Goal: Task Accomplishment & Management: Use online tool/utility

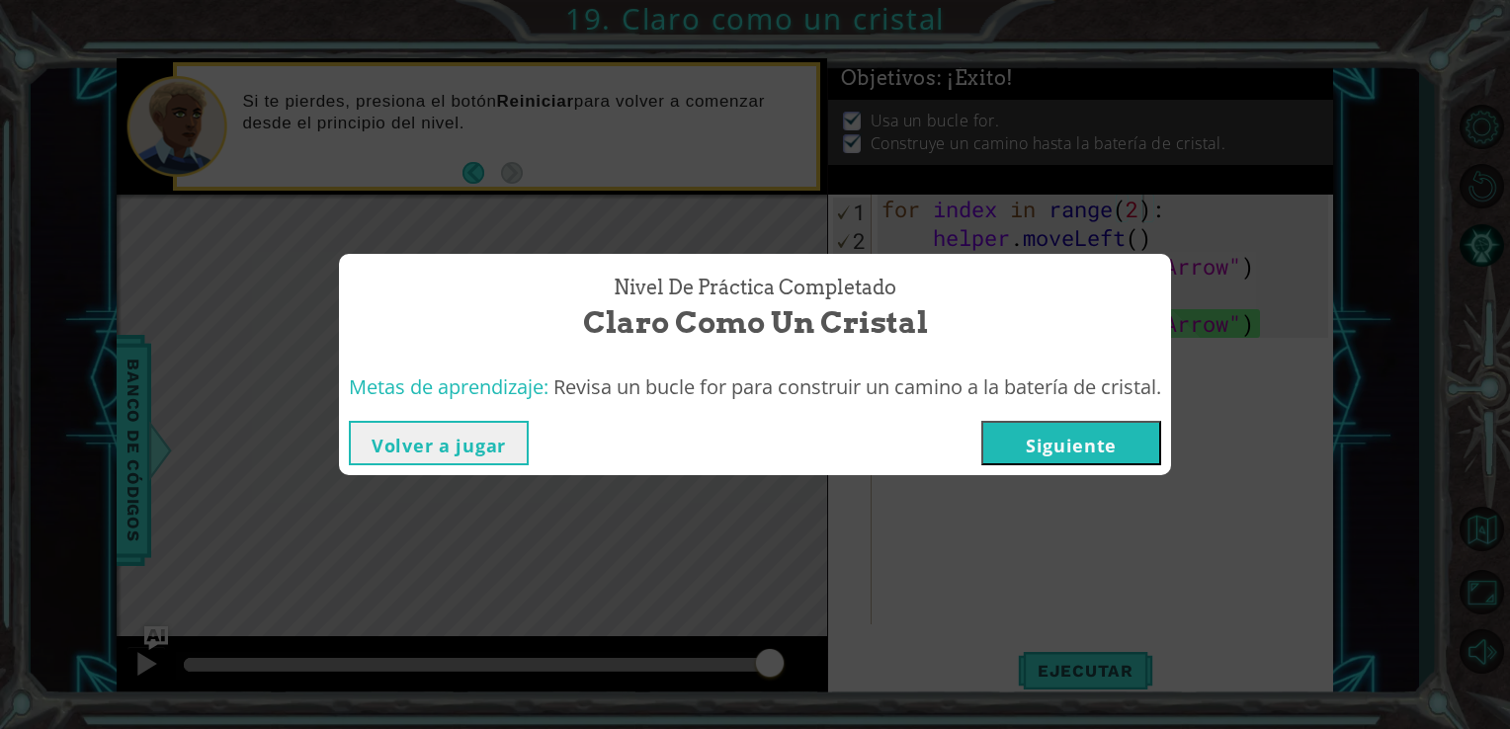
scroll to position [0, 11]
click at [1043, 432] on button "Siguiente" at bounding box center [1071, 443] width 180 height 44
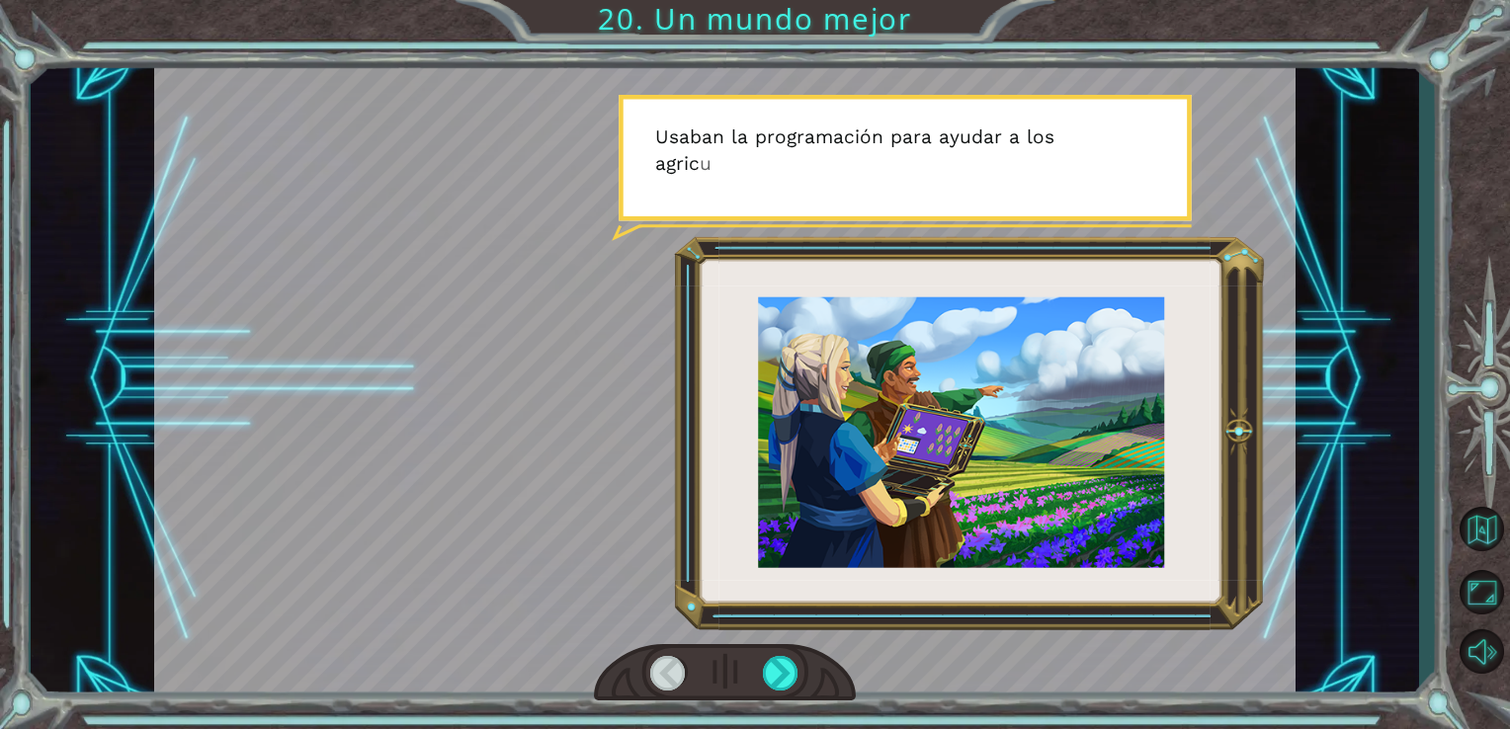
click at [624, 562] on div at bounding box center [725, 379] width 1142 height 642
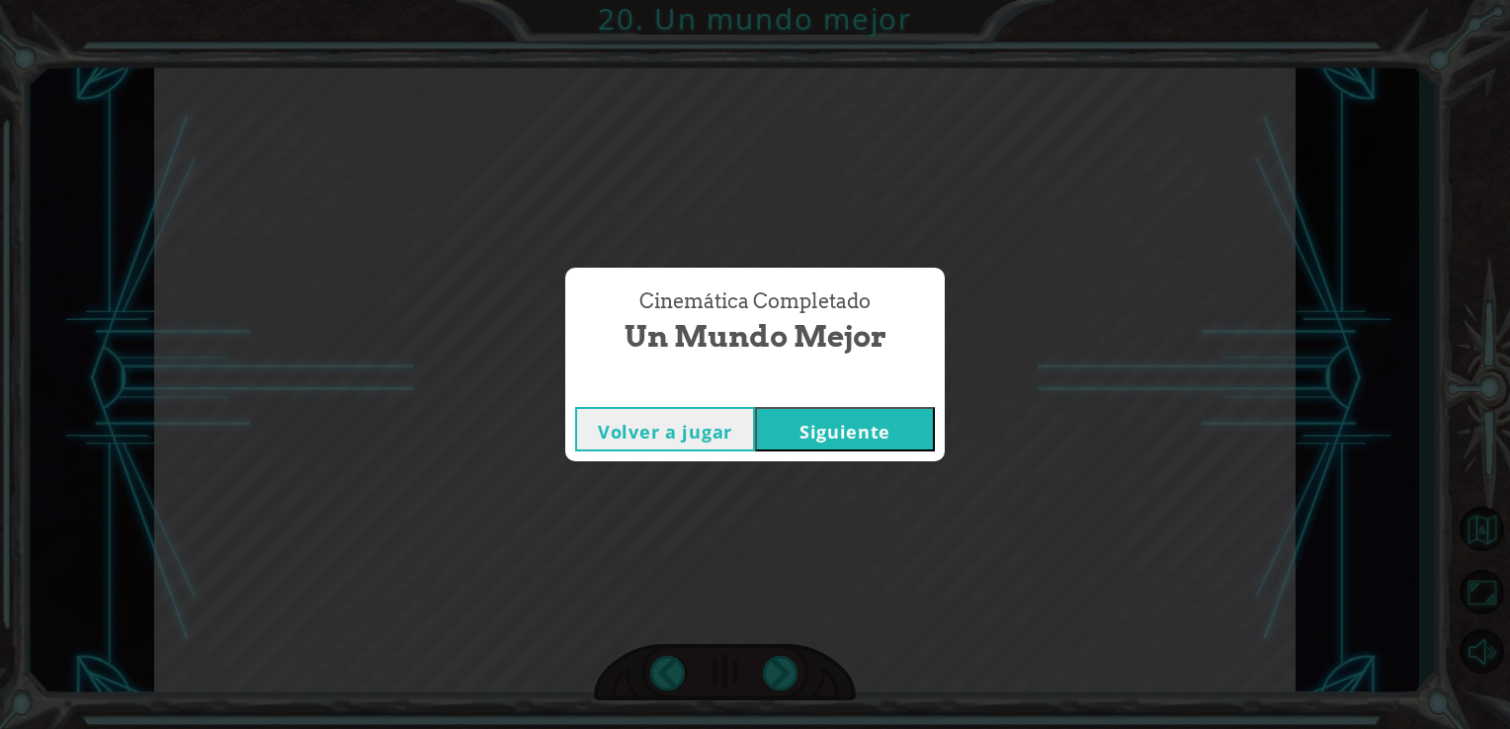
click at [781, 429] on button "Siguiente" at bounding box center [845, 429] width 180 height 44
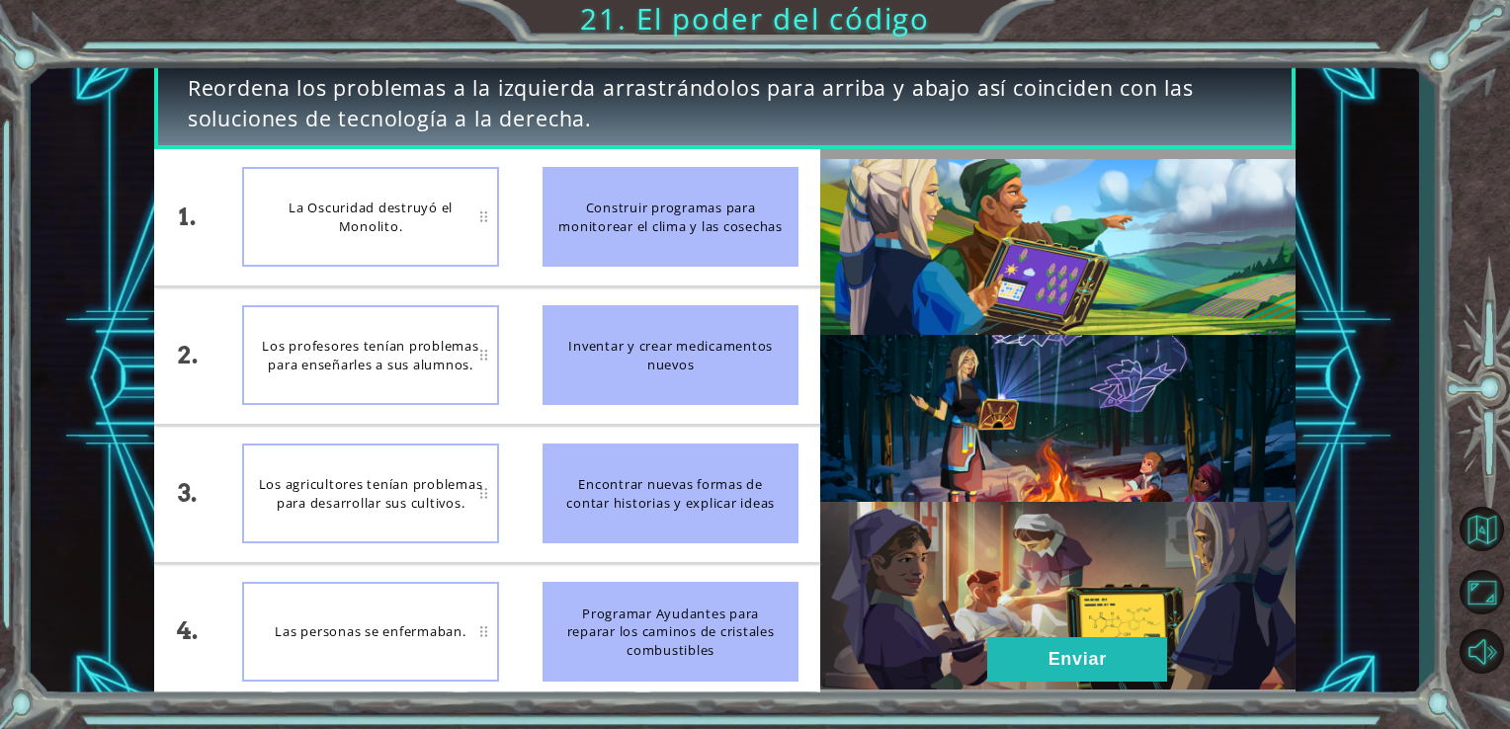
click at [619, 362] on div "Inventar y crear medicamentos nuevos" at bounding box center [670, 355] width 257 height 100
click at [487, 611] on div "Las personas se enfermaban." at bounding box center [370, 632] width 257 height 100
click at [933, 454] on img at bounding box center [1057, 424] width 475 height 530
click at [608, 316] on div "Inventar y crear medicamentos nuevos" at bounding box center [670, 355] width 257 height 100
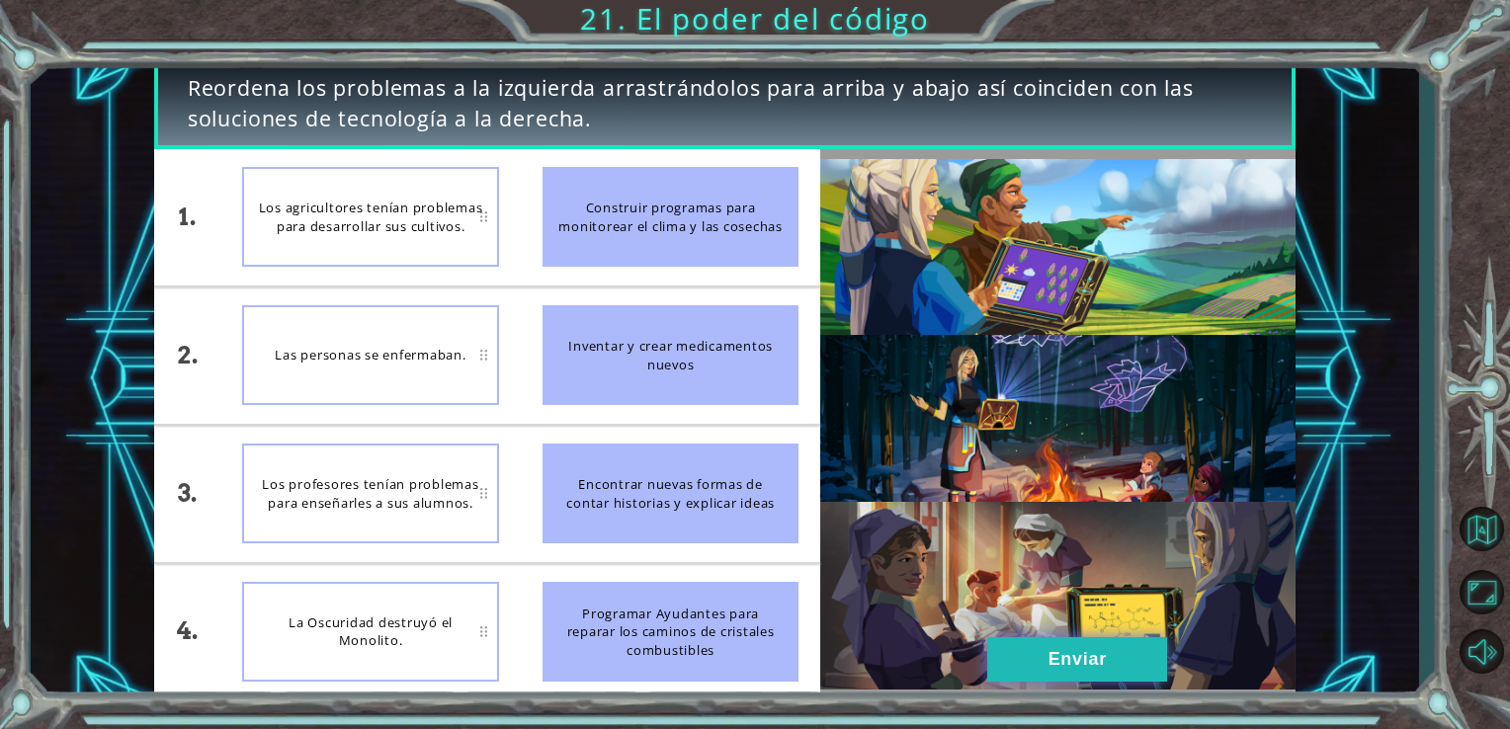
click at [1131, 655] on button "Enviar" at bounding box center [1077, 659] width 180 height 44
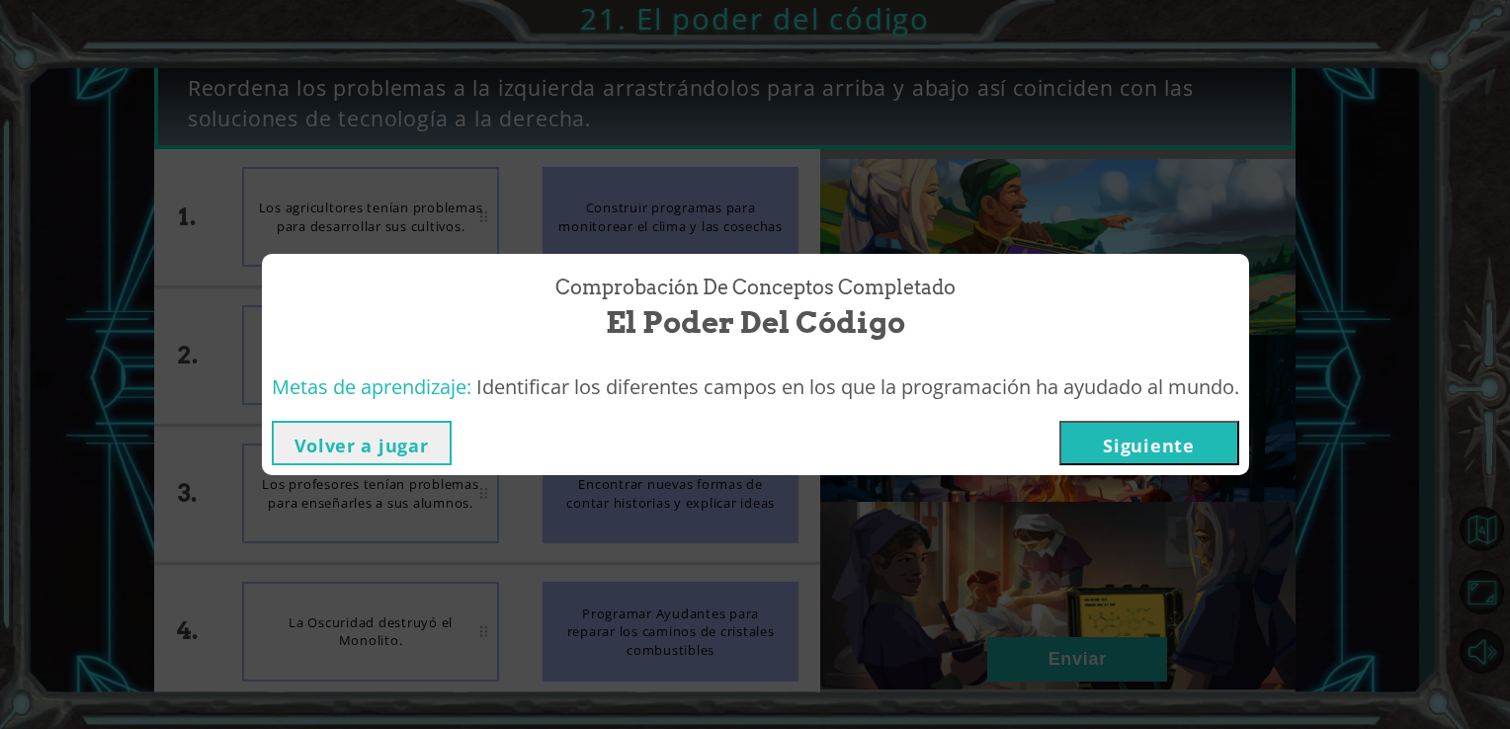
click at [1109, 441] on button "Siguiente" at bounding box center [1149, 443] width 180 height 44
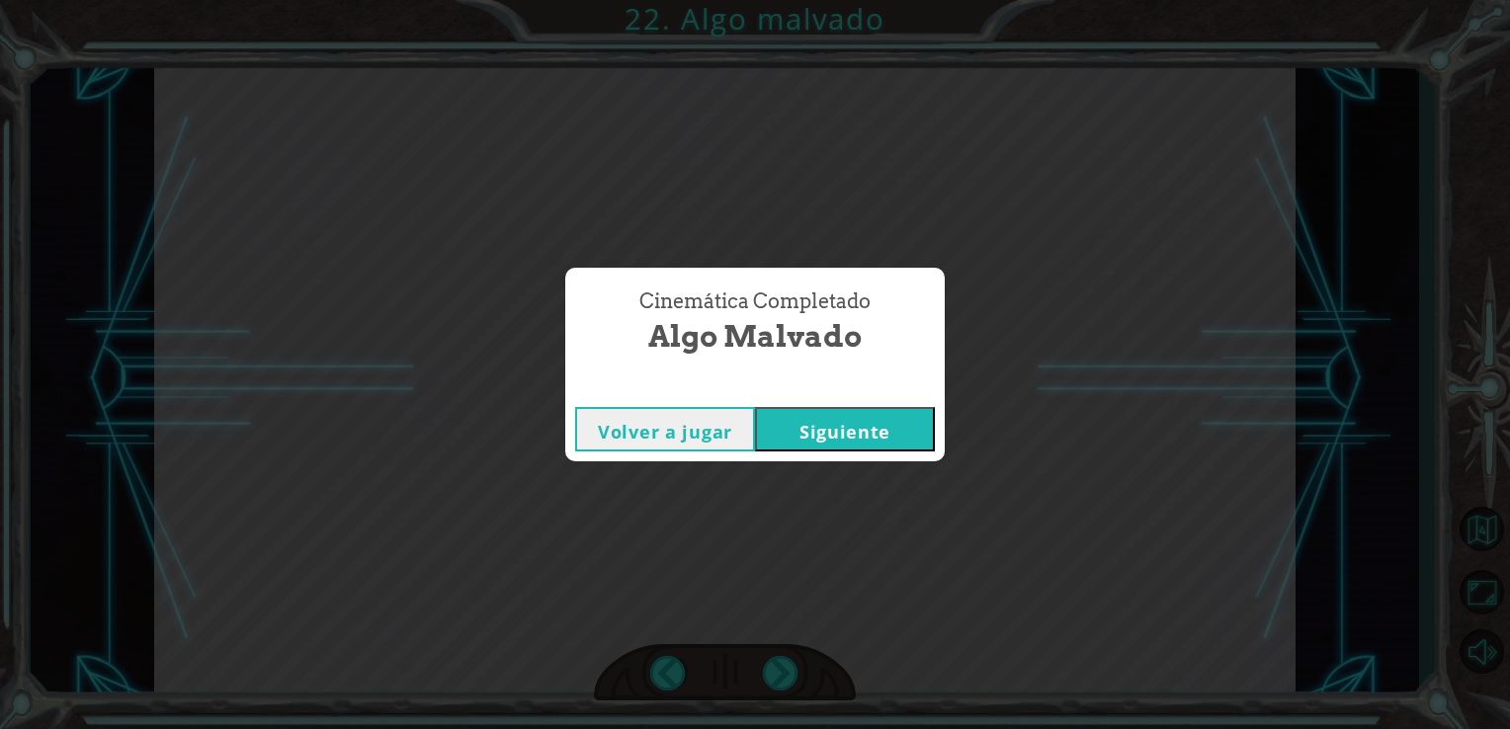
click at [829, 425] on button "Siguiente" at bounding box center [845, 429] width 180 height 44
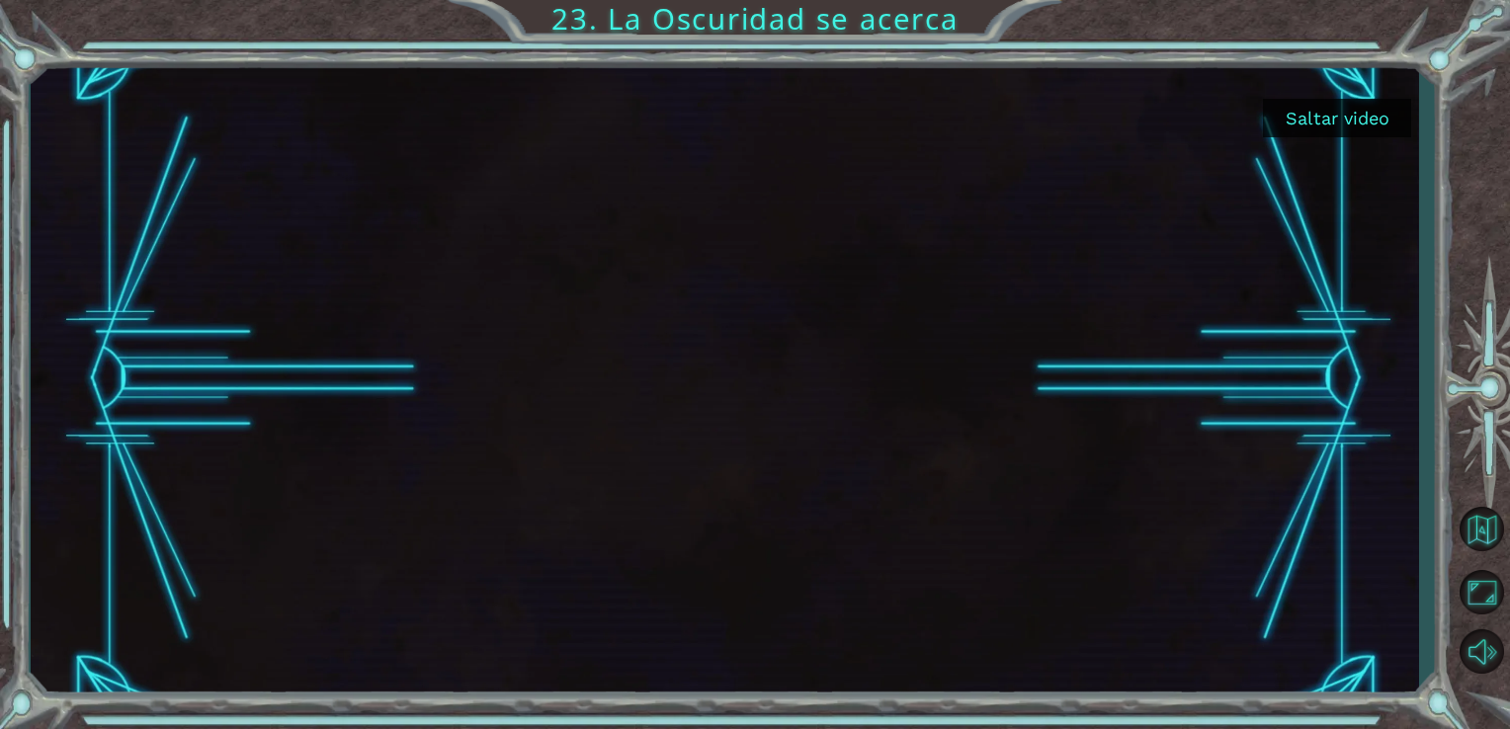
click at [1330, 115] on button "Saltar video" at bounding box center [1337, 118] width 148 height 39
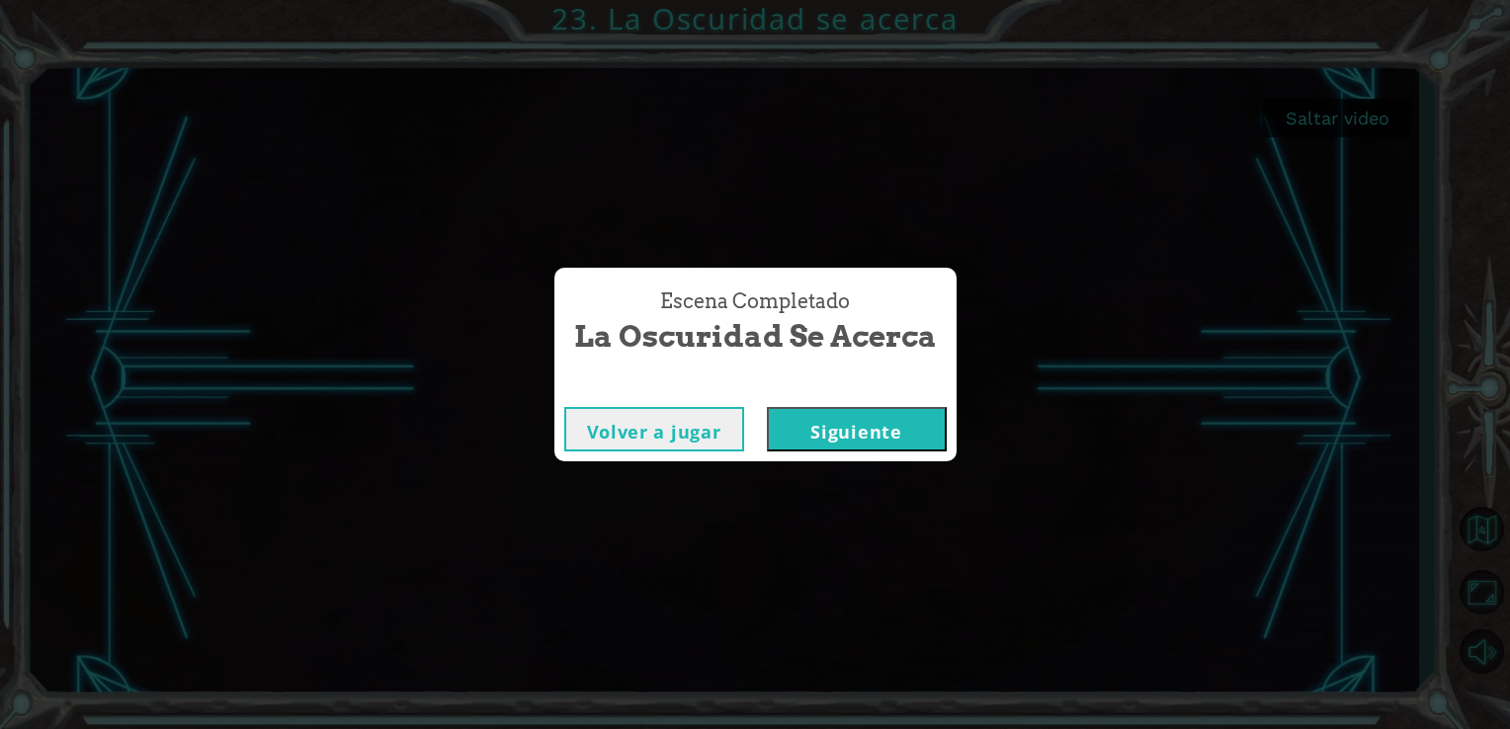
click at [874, 433] on button "Siguiente" at bounding box center [857, 429] width 180 height 44
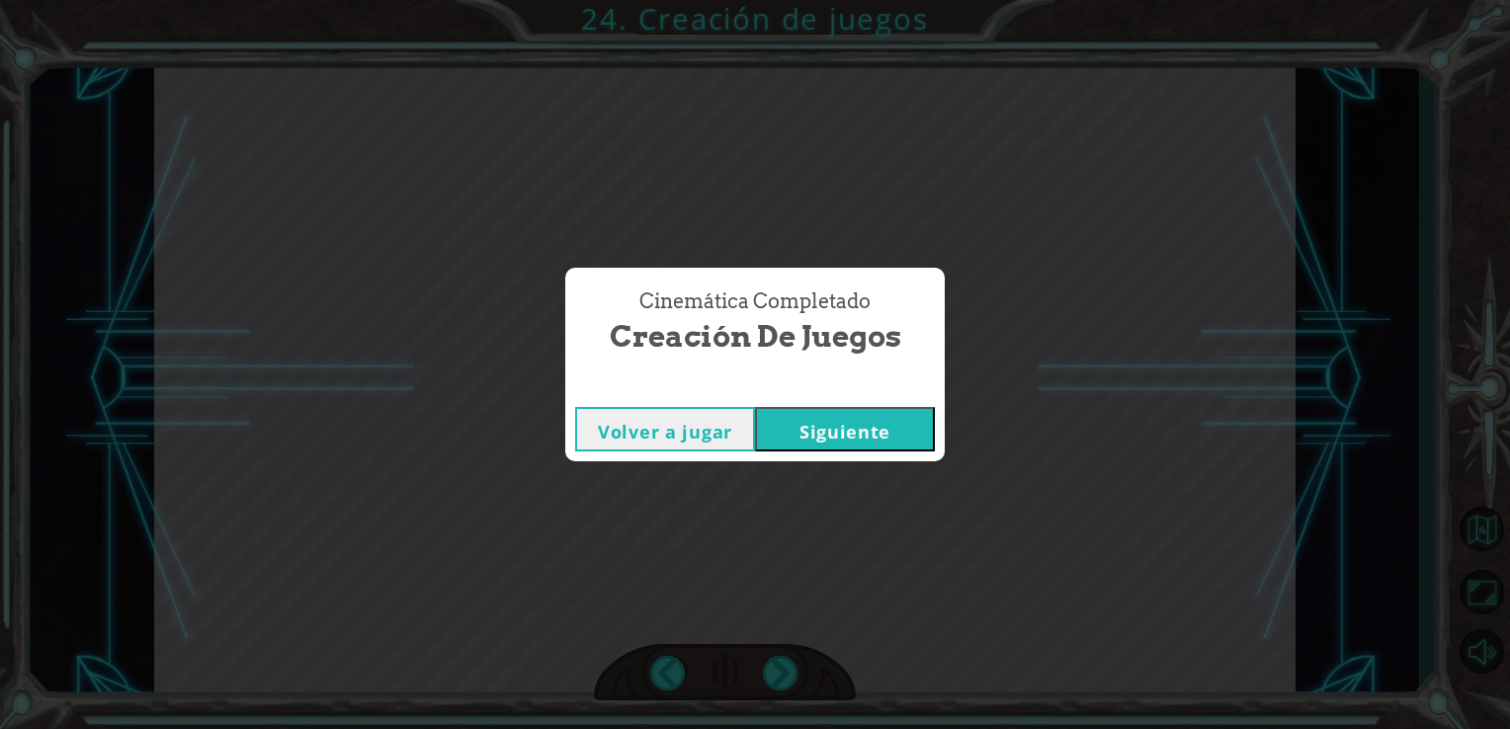
click at [874, 433] on button "Siguiente" at bounding box center [845, 429] width 180 height 44
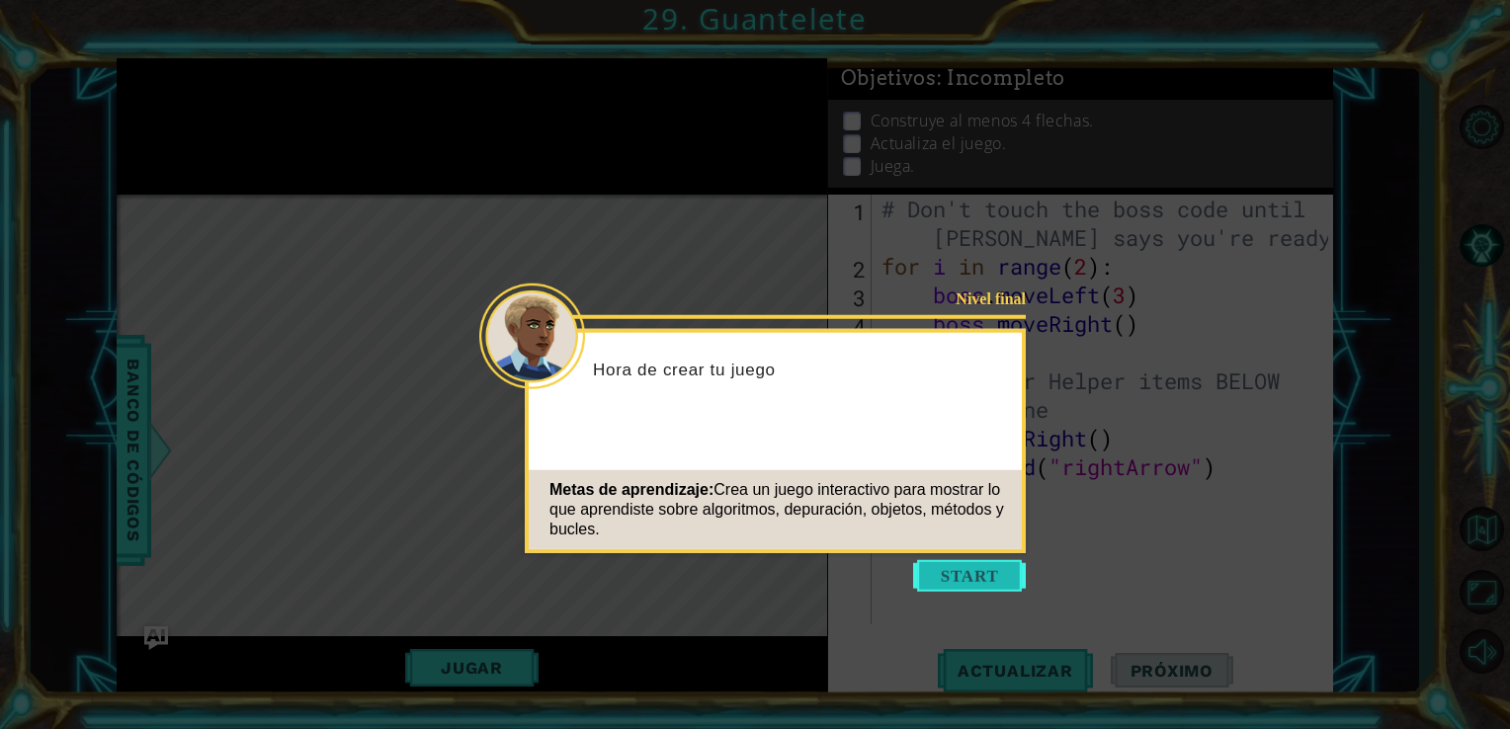
click at [949, 564] on button "Start" at bounding box center [969, 576] width 113 height 32
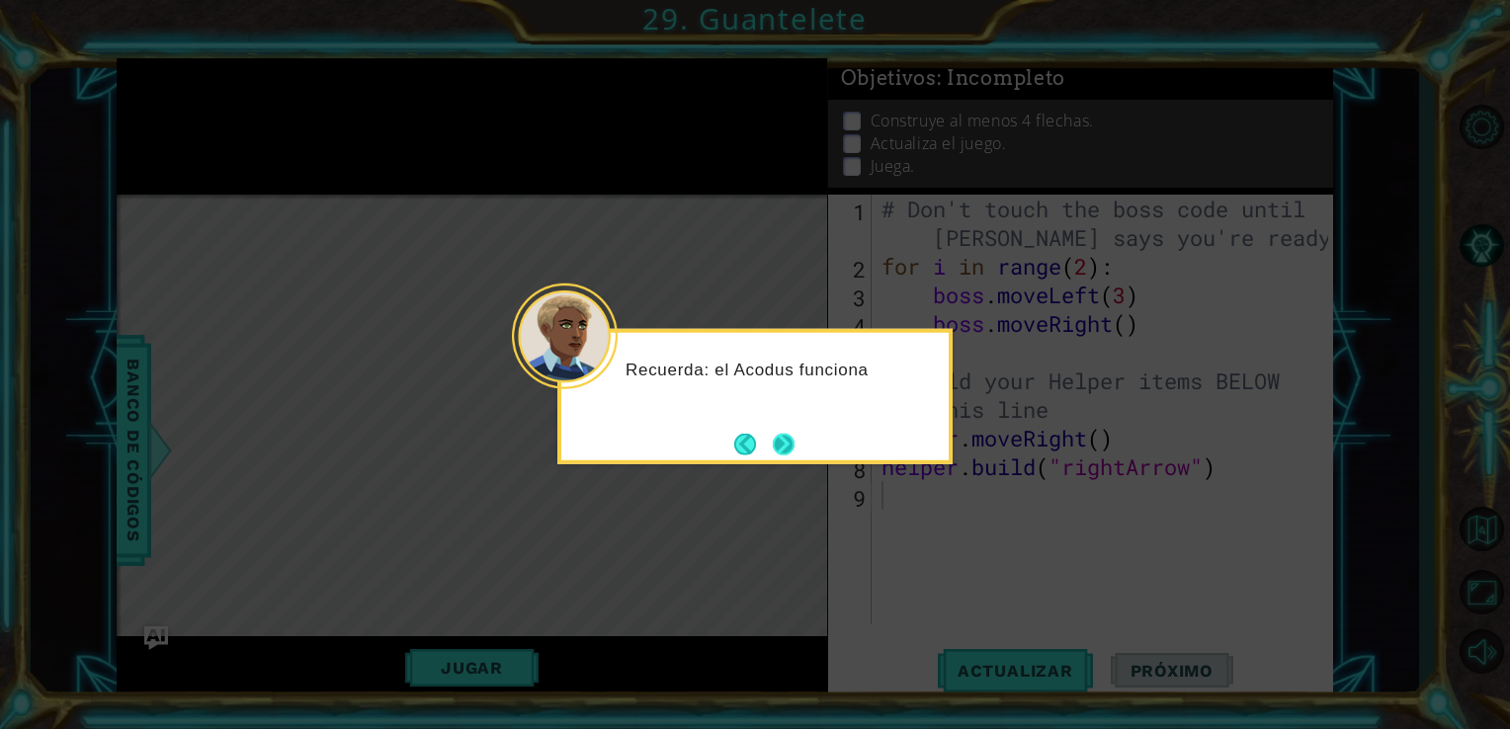
click at [787, 446] on button "Next" at bounding box center [784, 444] width 22 height 22
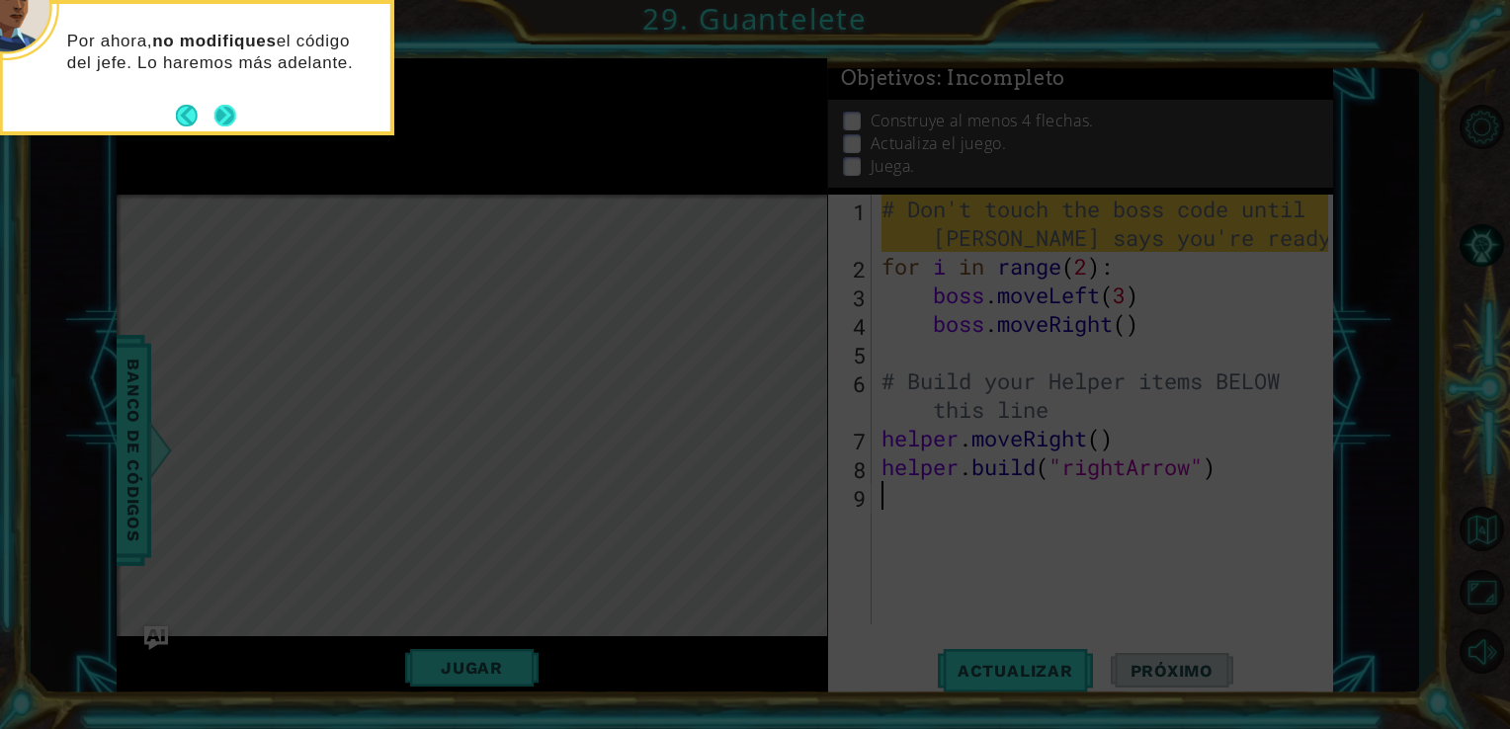
click at [225, 112] on button "Next" at bounding box center [224, 115] width 23 height 23
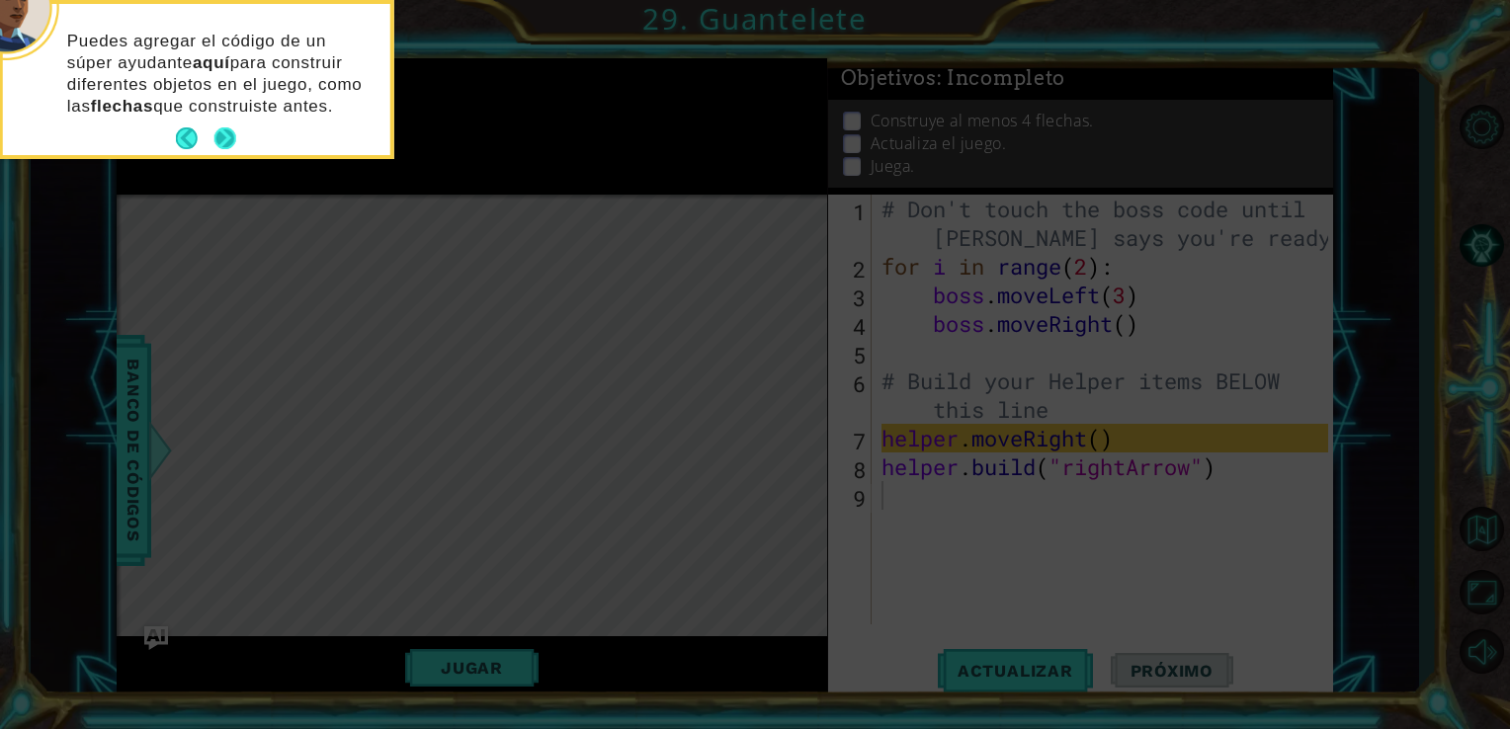
click at [223, 136] on button "Next" at bounding box center [224, 138] width 25 height 25
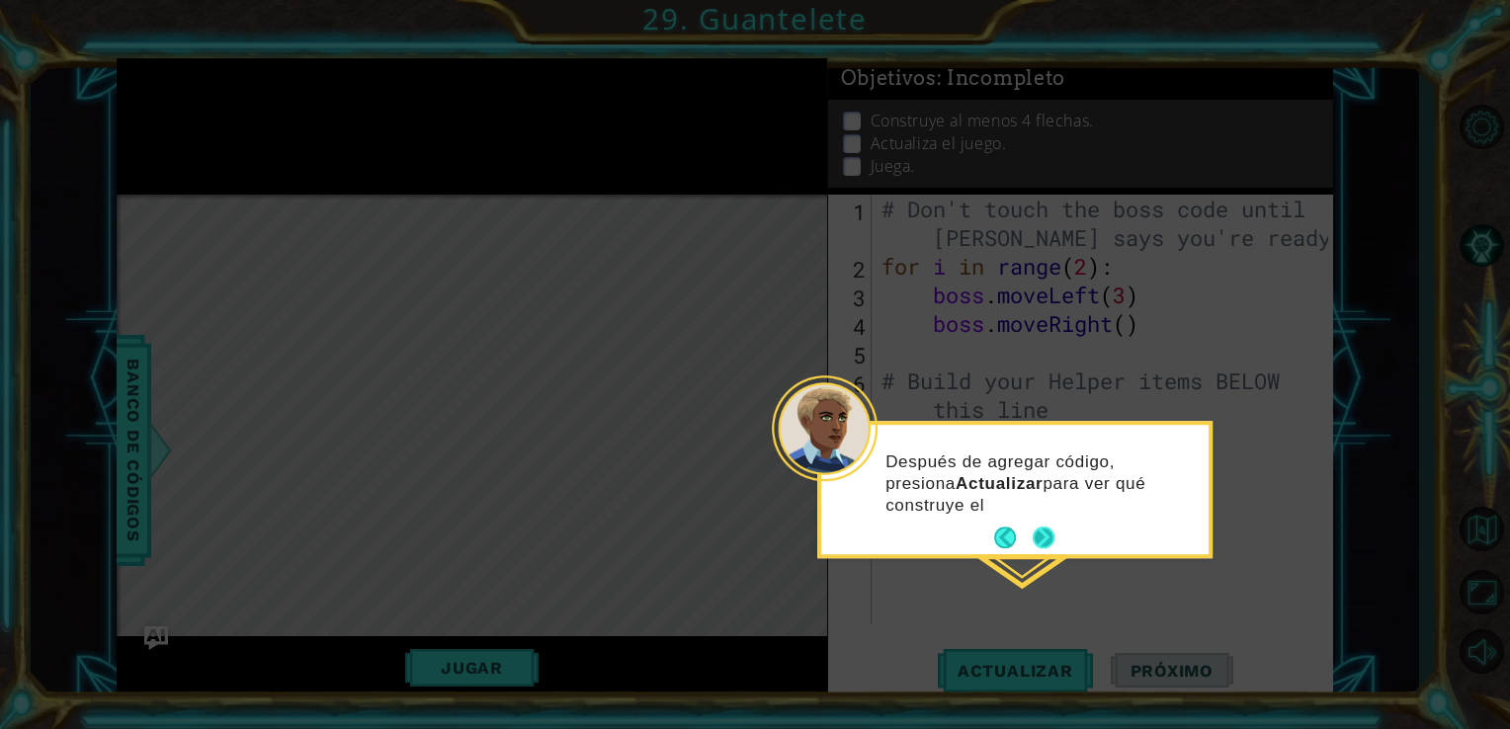
click at [1045, 536] on button "Next" at bounding box center [1043, 538] width 22 height 22
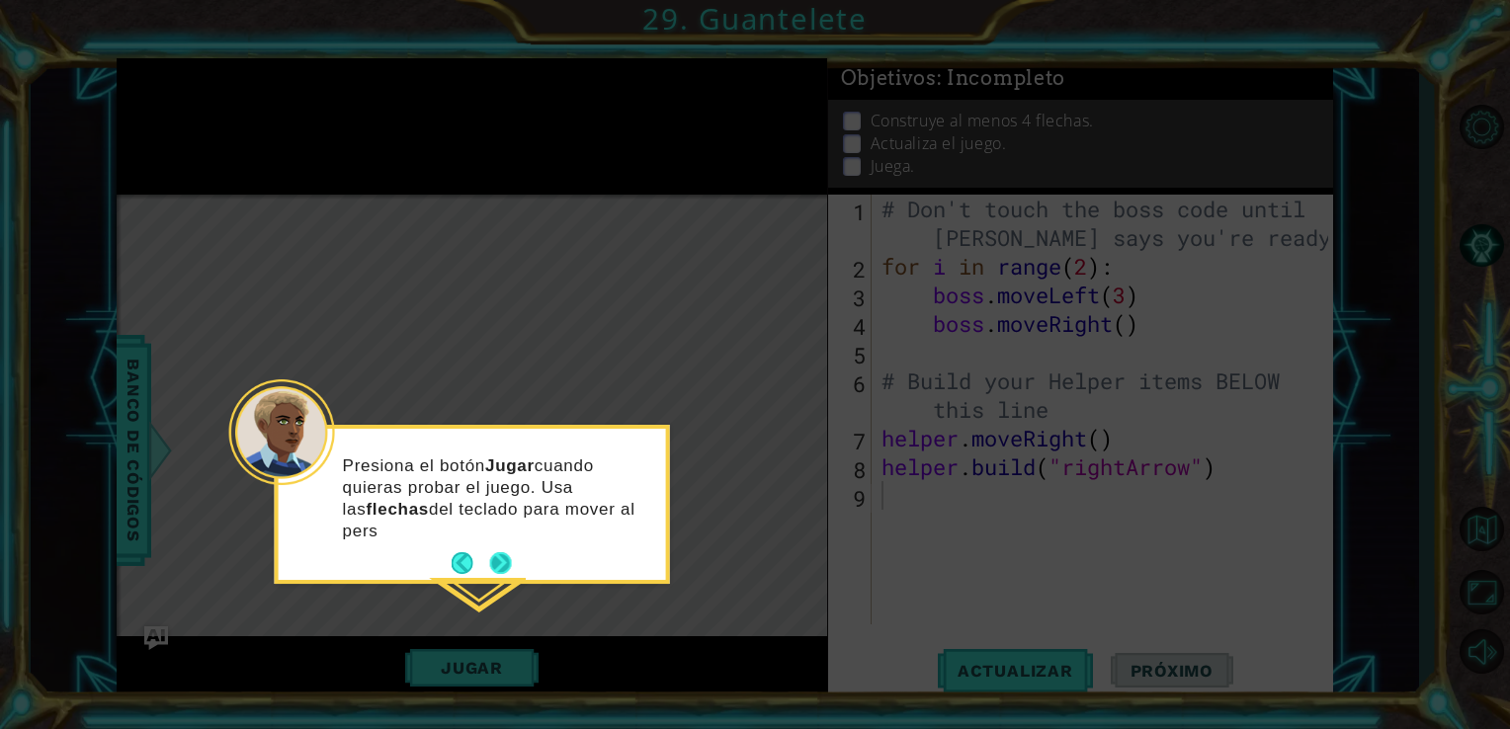
click at [493, 545] on div "Presiona el botón Jugar cuando quieras probar el juego. Usa las flechas del tec…" at bounding box center [472, 504] width 387 height 151
click at [512, 559] on button "Next" at bounding box center [500, 563] width 23 height 23
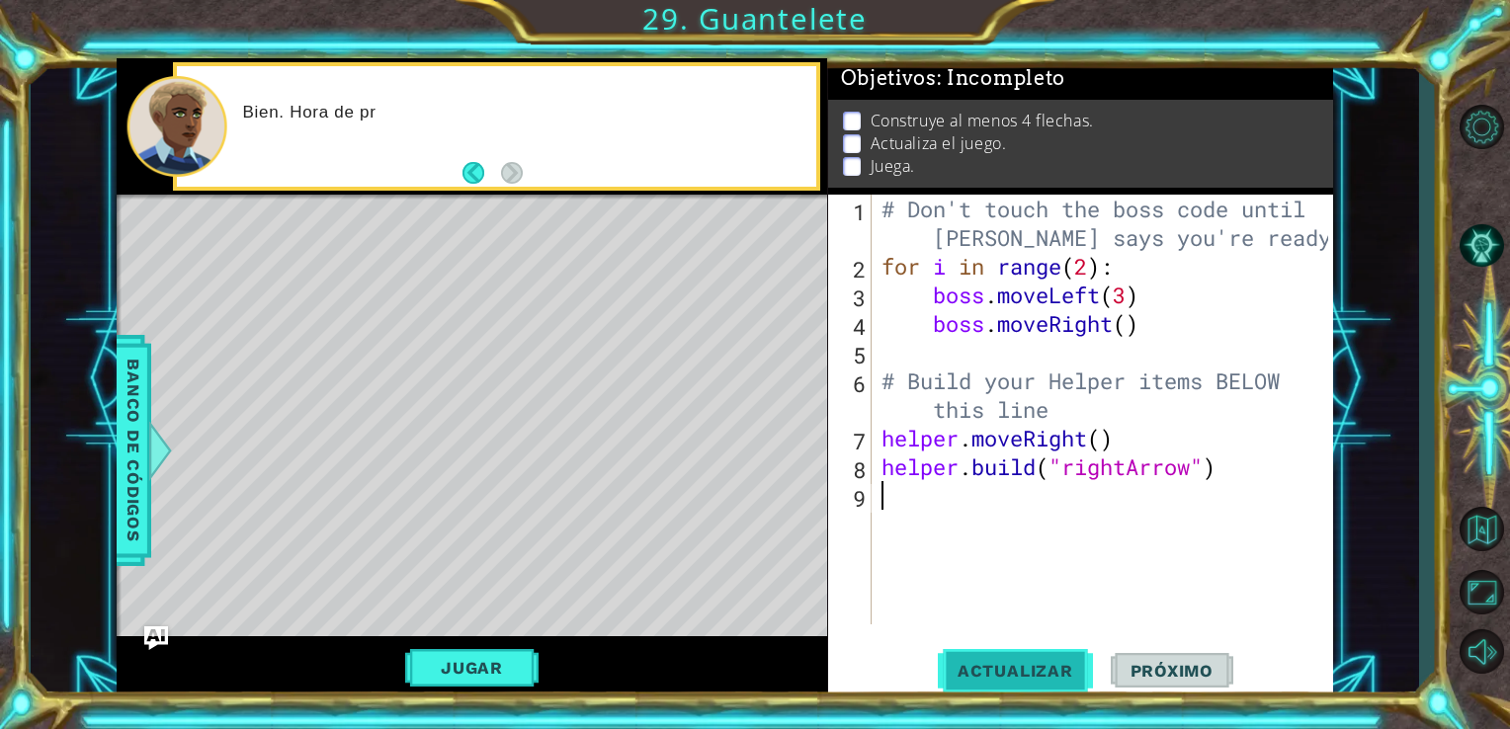
click at [1068, 674] on span "Actualizar" at bounding box center [1015, 671] width 155 height 20
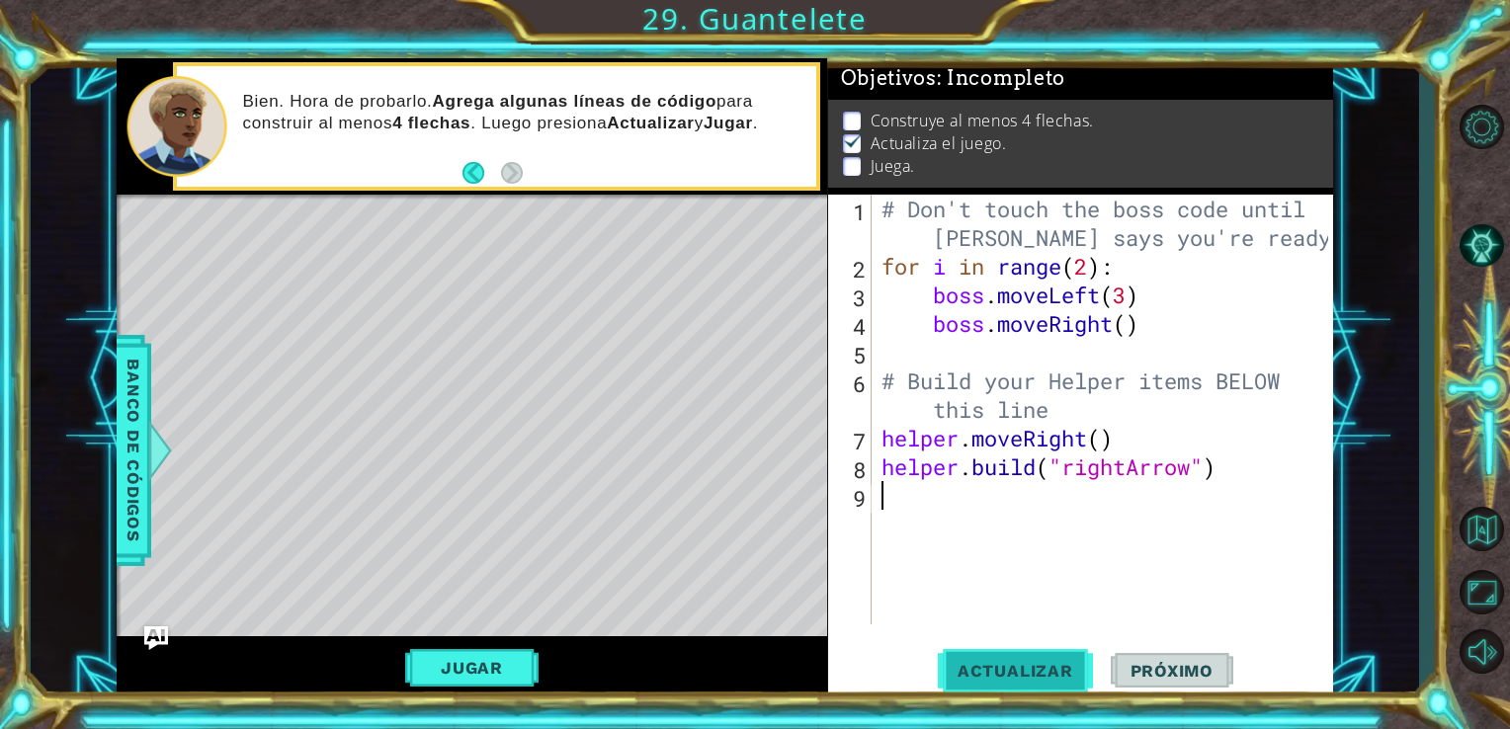
drag, startPoint x: 1068, startPoint y: 674, endPoint x: 1077, endPoint y: 656, distance: 19.9
click at [1068, 674] on span "Actualizar" at bounding box center [1015, 671] width 155 height 20
click at [1012, 568] on div "# Don't touch the boss code until [PERSON_NAME] says you're ready! for i in ran…" at bounding box center [1107, 453] width 461 height 516
click at [466, 672] on button "Jugar" at bounding box center [471, 668] width 133 height 38
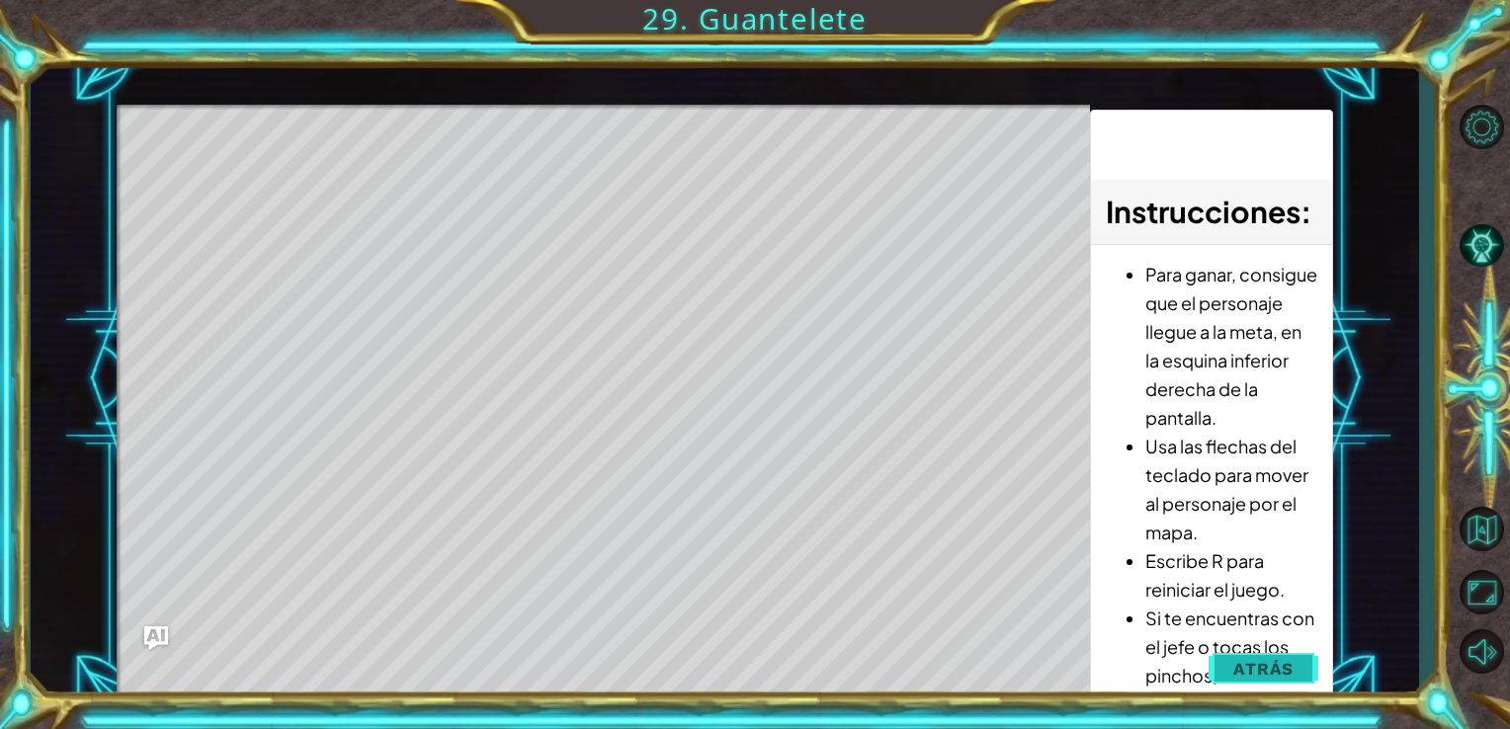
click at [1273, 673] on span "Atrás" at bounding box center [1263, 669] width 60 height 20
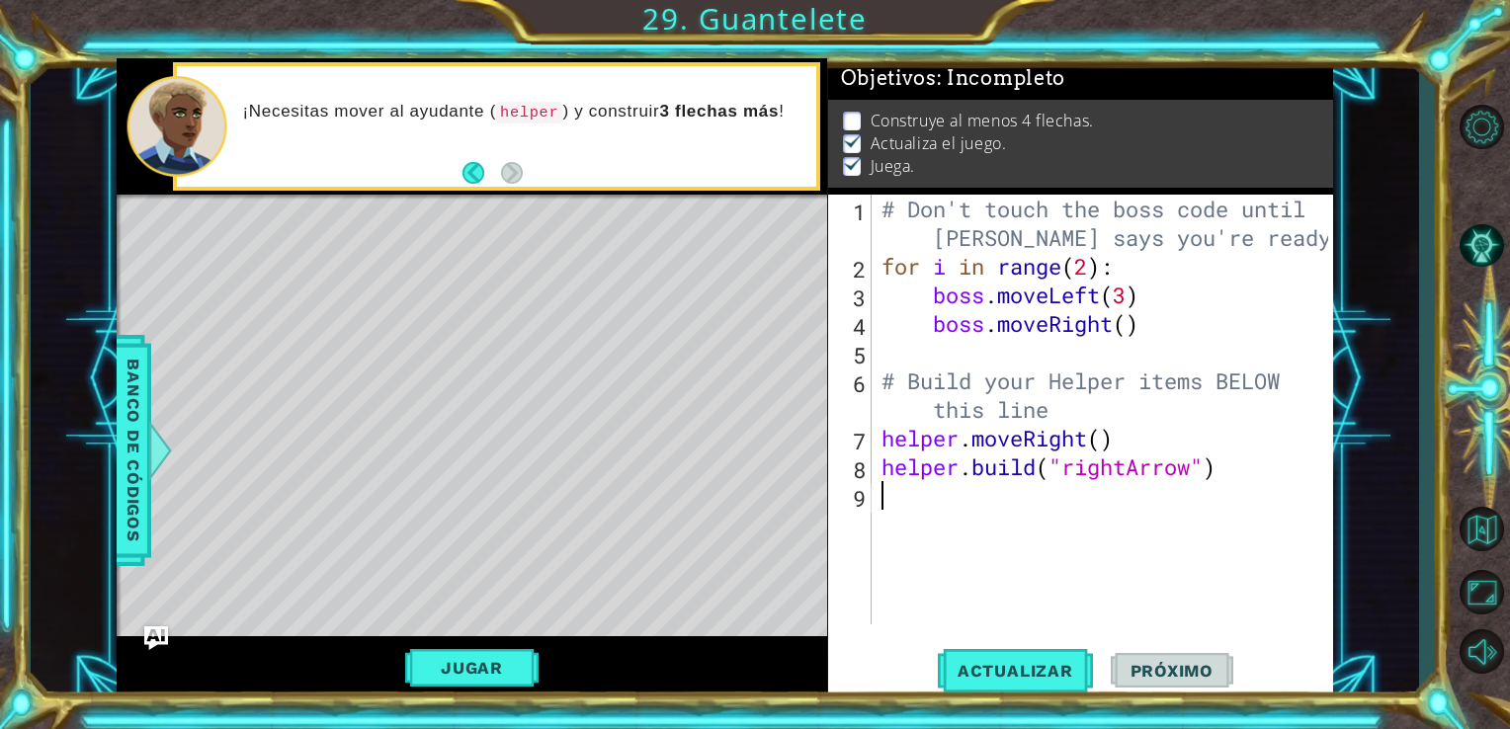
type textarea "h"
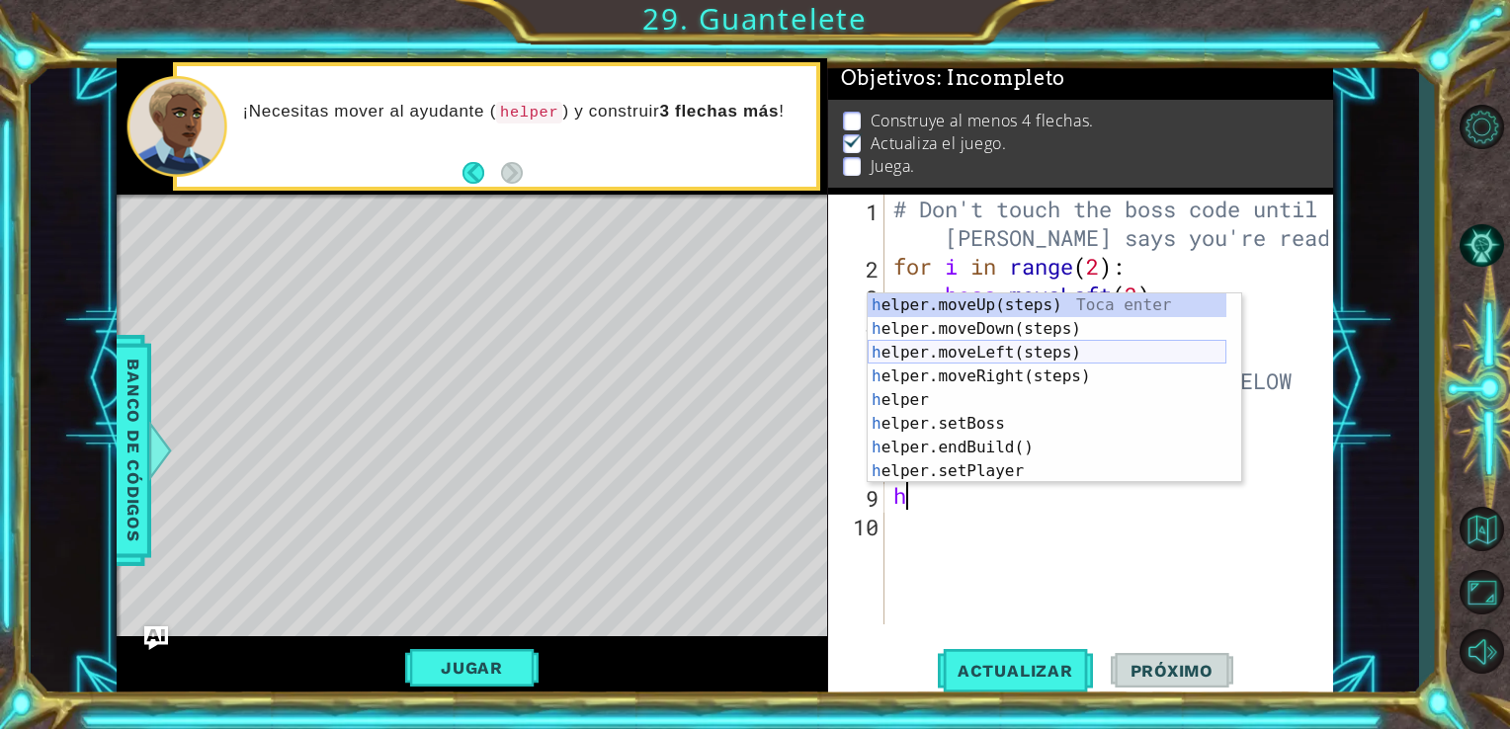
click at [989, 354] on div "h elper.moveUp(steps) Toca enter h elper.moveDown(steps) Toca enter h elper.mov…" at bounding box center [1046, 411] width 359 height 237
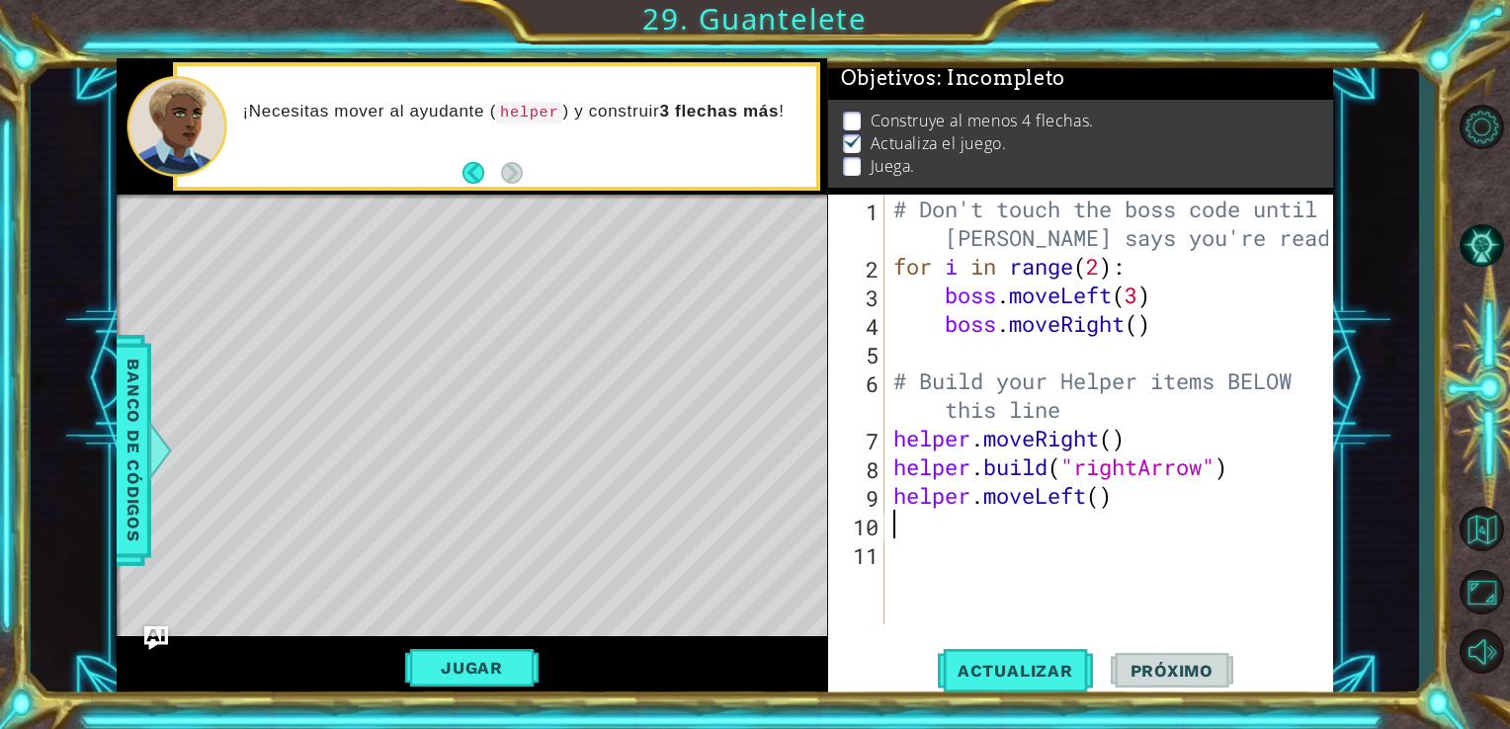
click at [1091, 502] on div "# Don't touch the boss code until [PERSON_NAME] says you're ready! for i in ran…" at bounding box center [1114, 453] width 450 height 516
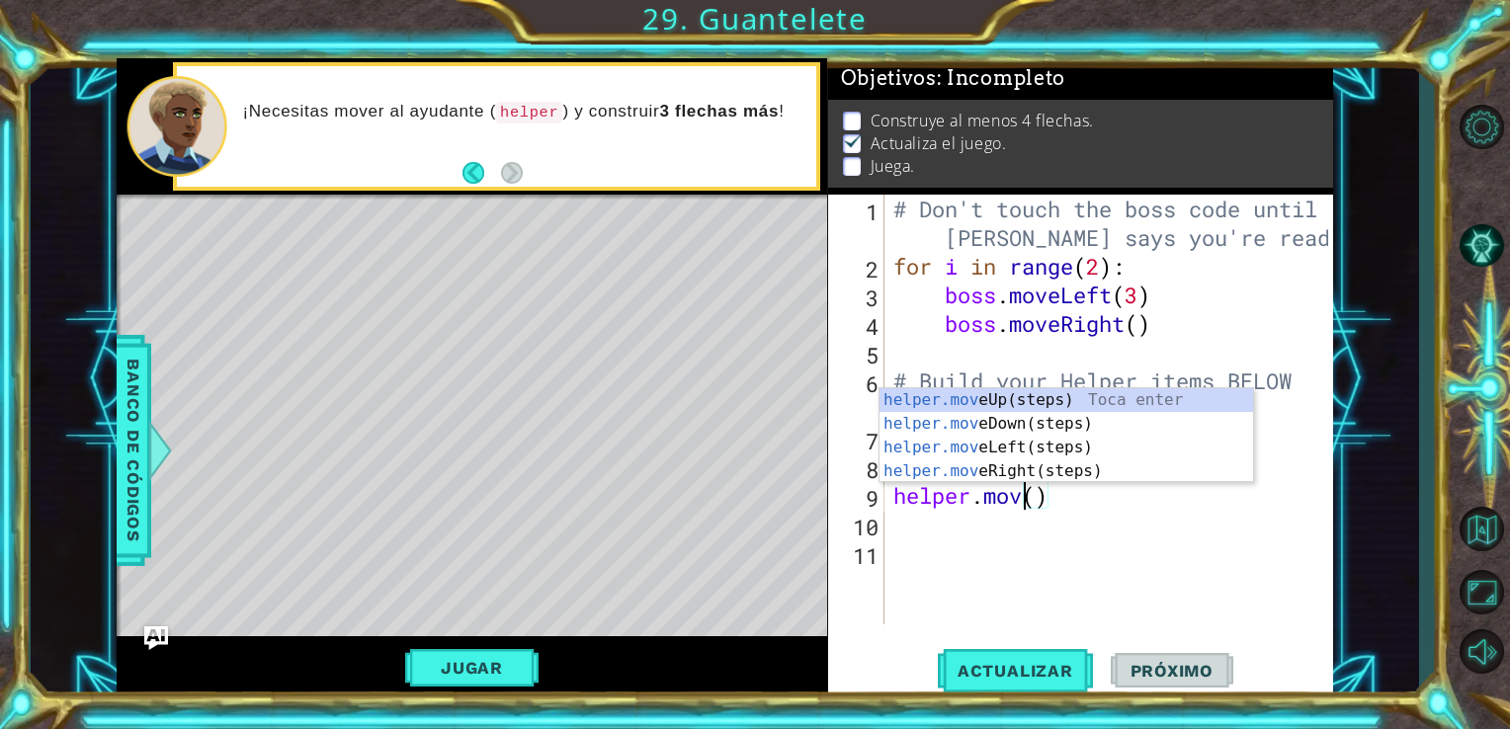
scroll to position [0, 6]
click at [1021, 475] on div "helper.move Up(steps) Toca enter helper.move Down(steps) Toca enter helper.move…" at bounding box center [1065, 459] width 373 height 142
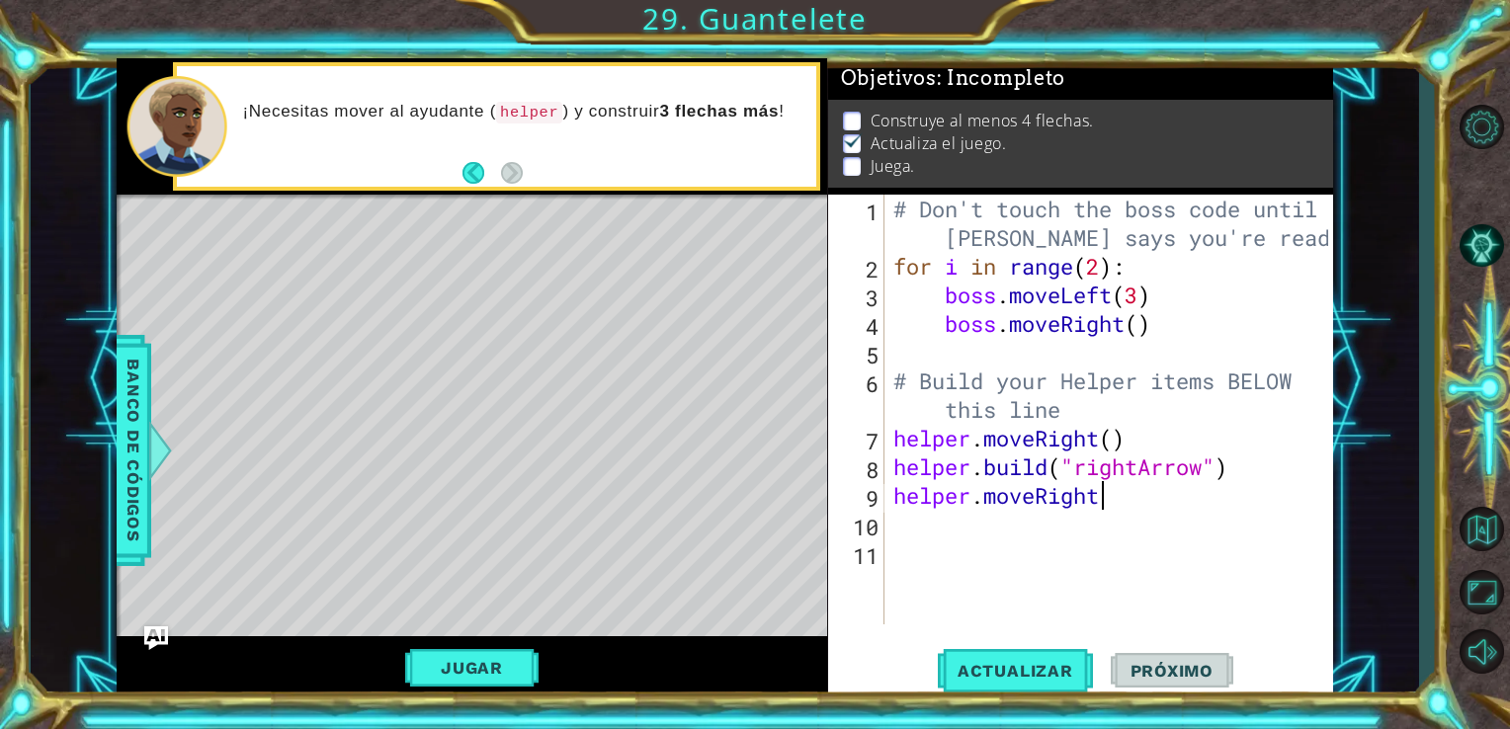
type textarea "helper.moveRight"
click at [1109, 503] on div "# Don't touch the boss code until [PERSON_NAME] says you're ready! for i in ran…" at bounding box center [1114, 453] width 450 height 516
type textarea "helper.moveRight"
drag, startPoint x: 1109, startPoint y: 503, endPoint x: 925, endPoint y: 500, distance: 183.8
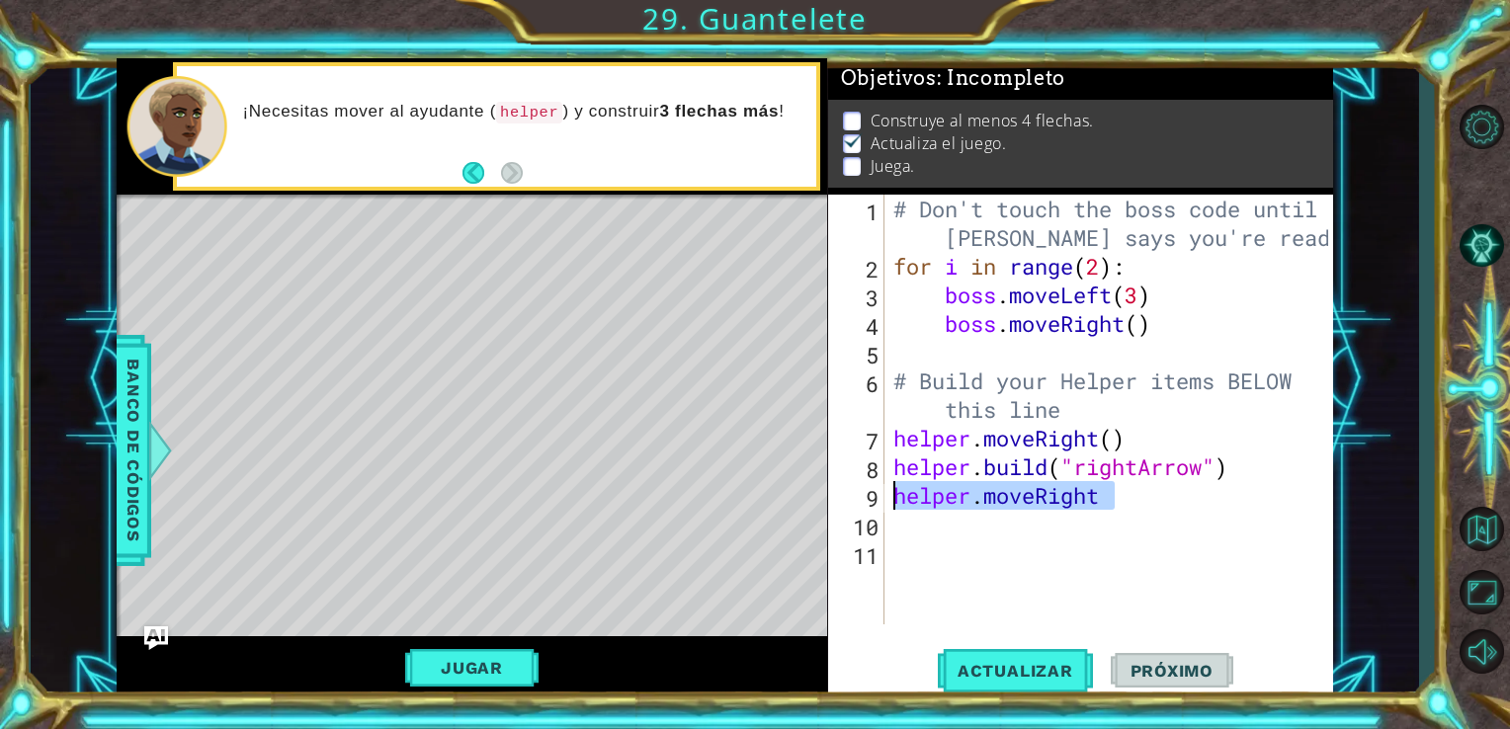
click at [925, 500] on div "# Don't touch the boss code until [PERSON_NAME] says you're ready! for i in ran…" at bounding box center [1114, 453] width 450 height 516
type textarea "h"
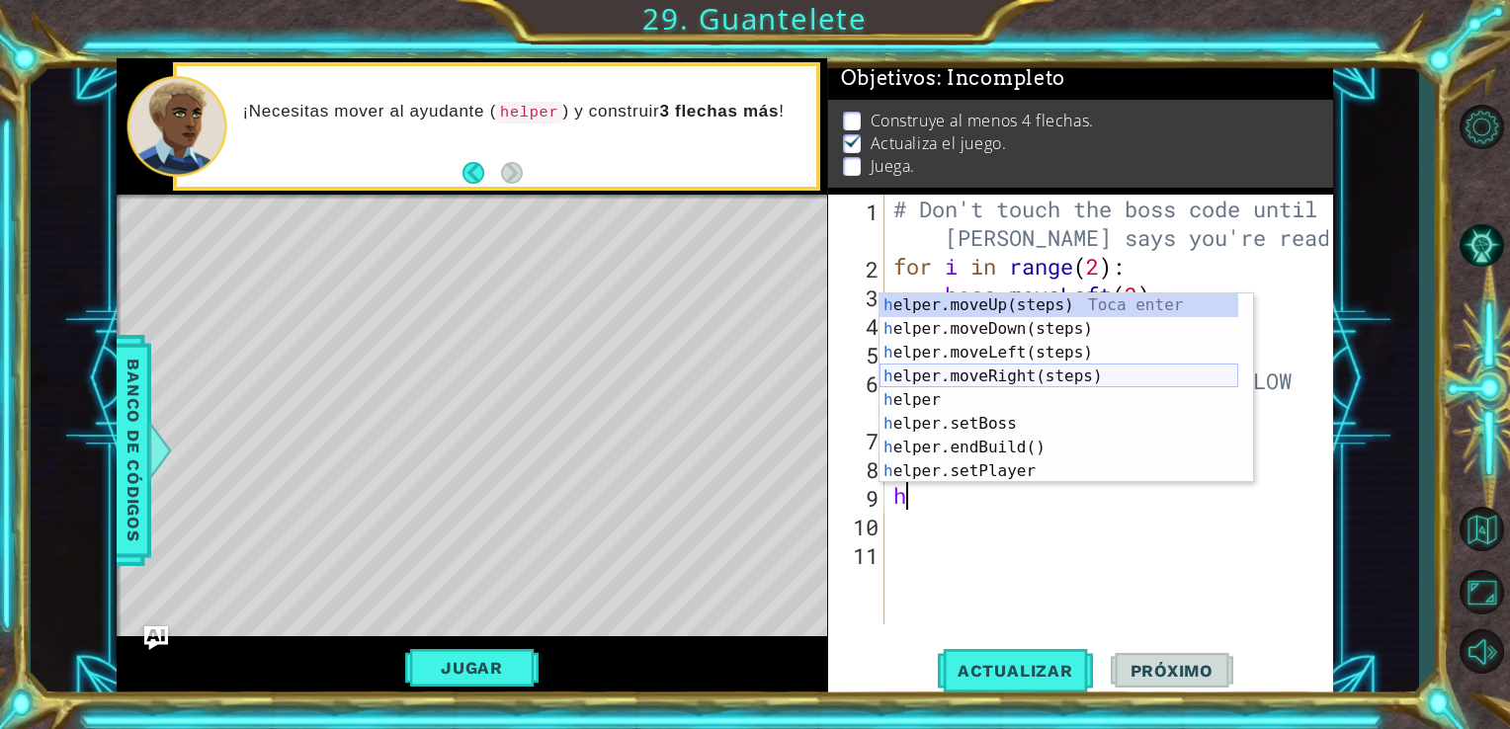
click at [999, 381] on div "h elper.moveUp(steps) Toca enter h elper.moveDown(steps) Toca enter h elper.mov…" at bounding box center [1058, 411] width 359 height 237
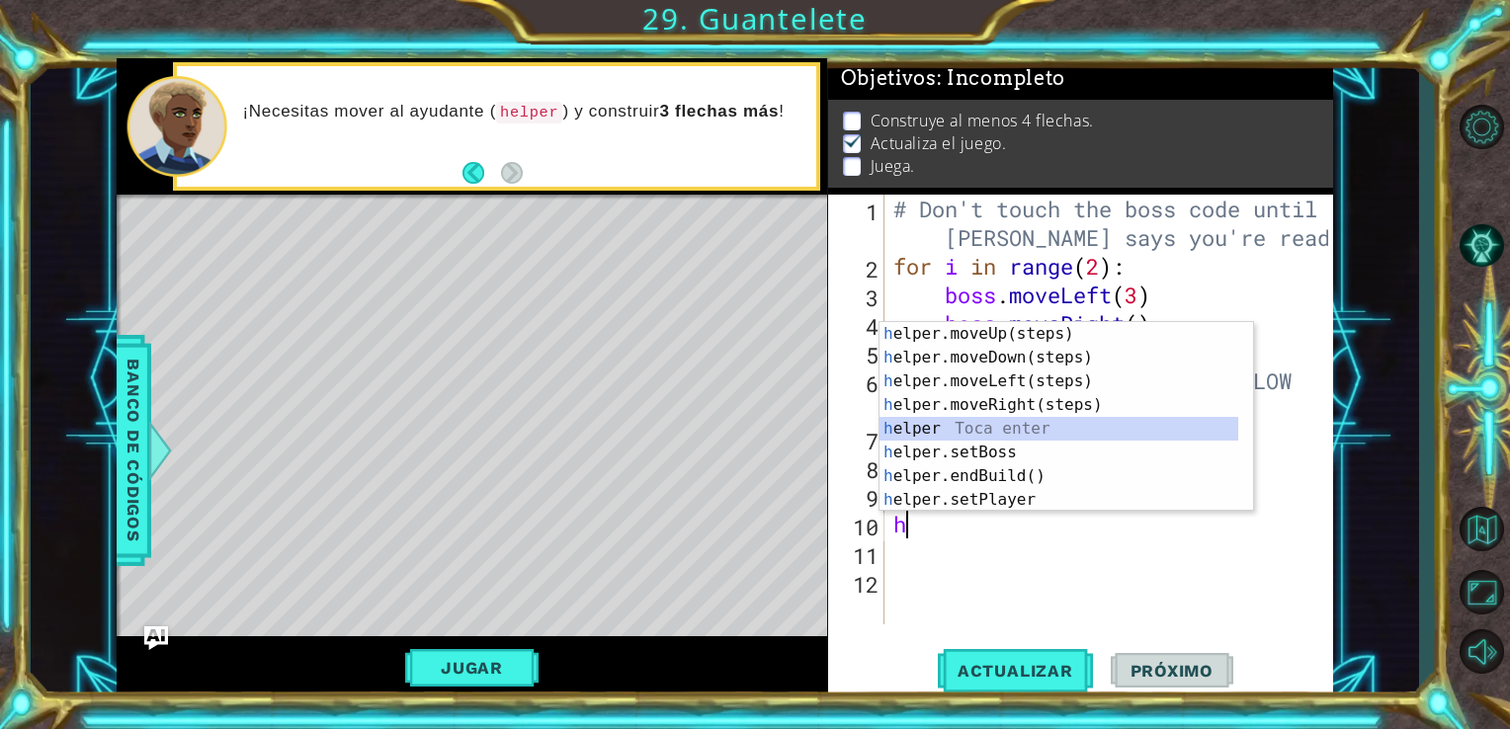
click at [991, 427] on div "h elper.moveUp(steps) Toca enter h elper.moveDown(steps) Toca enter h elper.mov…" at bounding box center [1058, 440] width 359 height 237
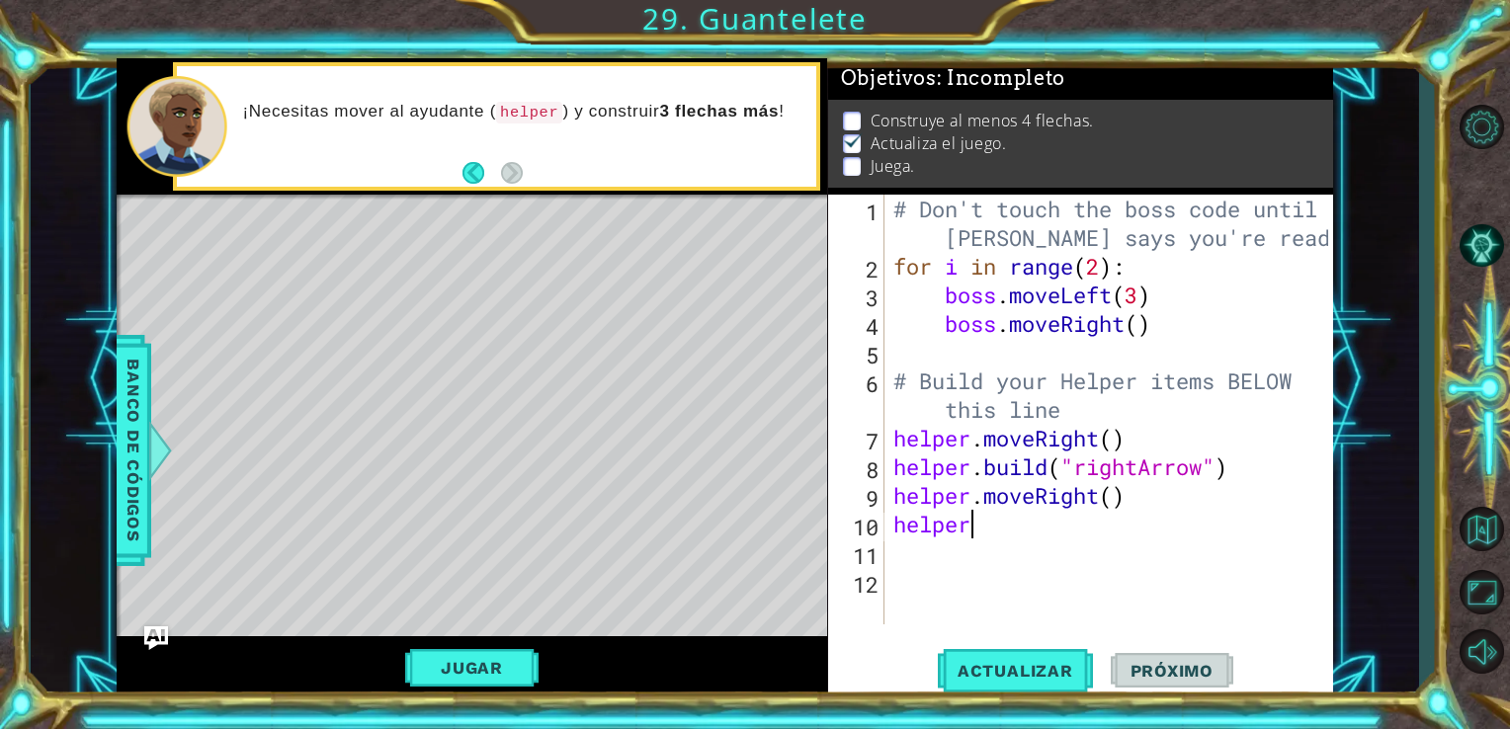
scroll to position [0, 3]
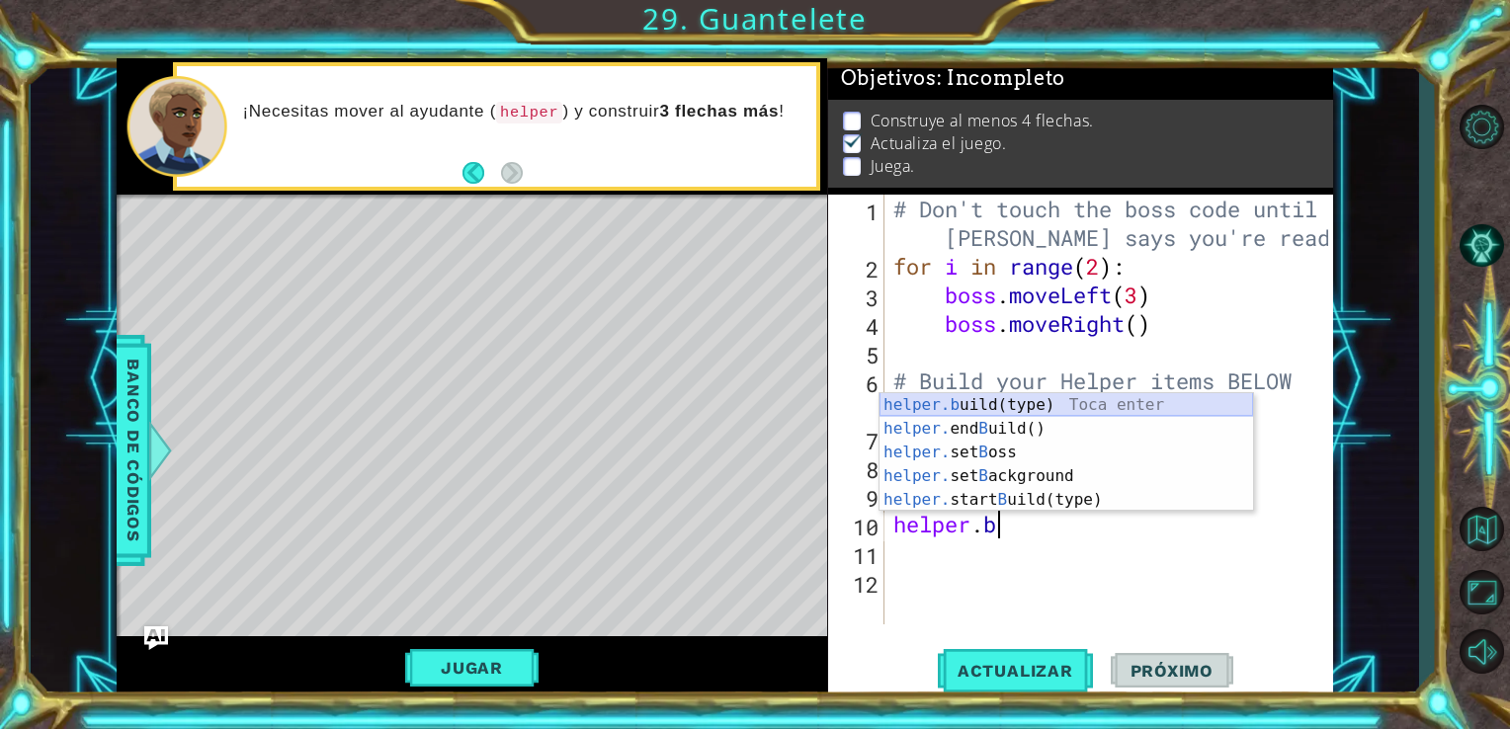
click at [1016, 413] on div "helper.b uild(type) Toca enter helper. end B uild() Toca enter helper. set B os…" at bounding box center [1065, 476] width 373 height 166
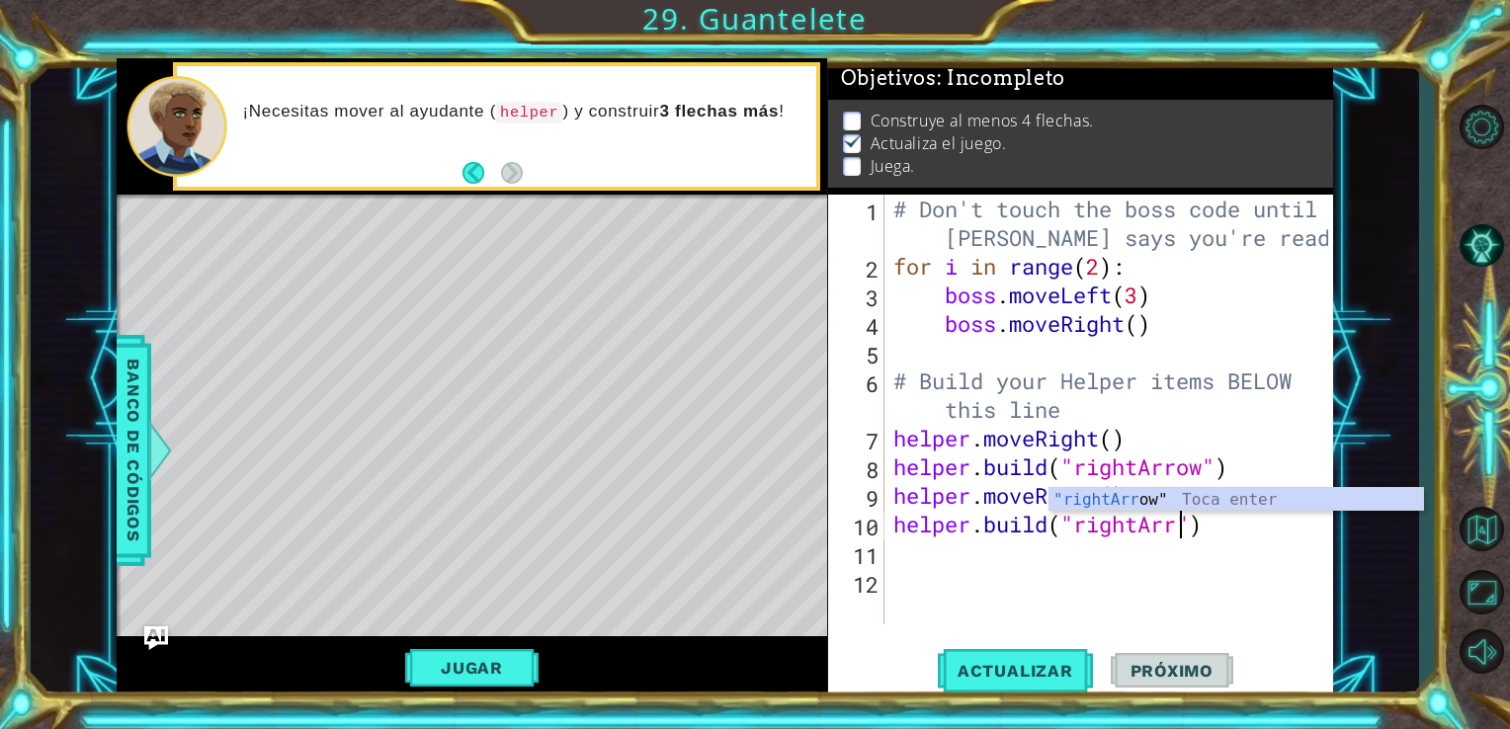
scroll to position [0, 13]
type textarea "[DOMAIN_NAME]("rightArrow")"
click at [462, 676] on button "Jugar" at bounding box center [471, 668] width 133 height 38
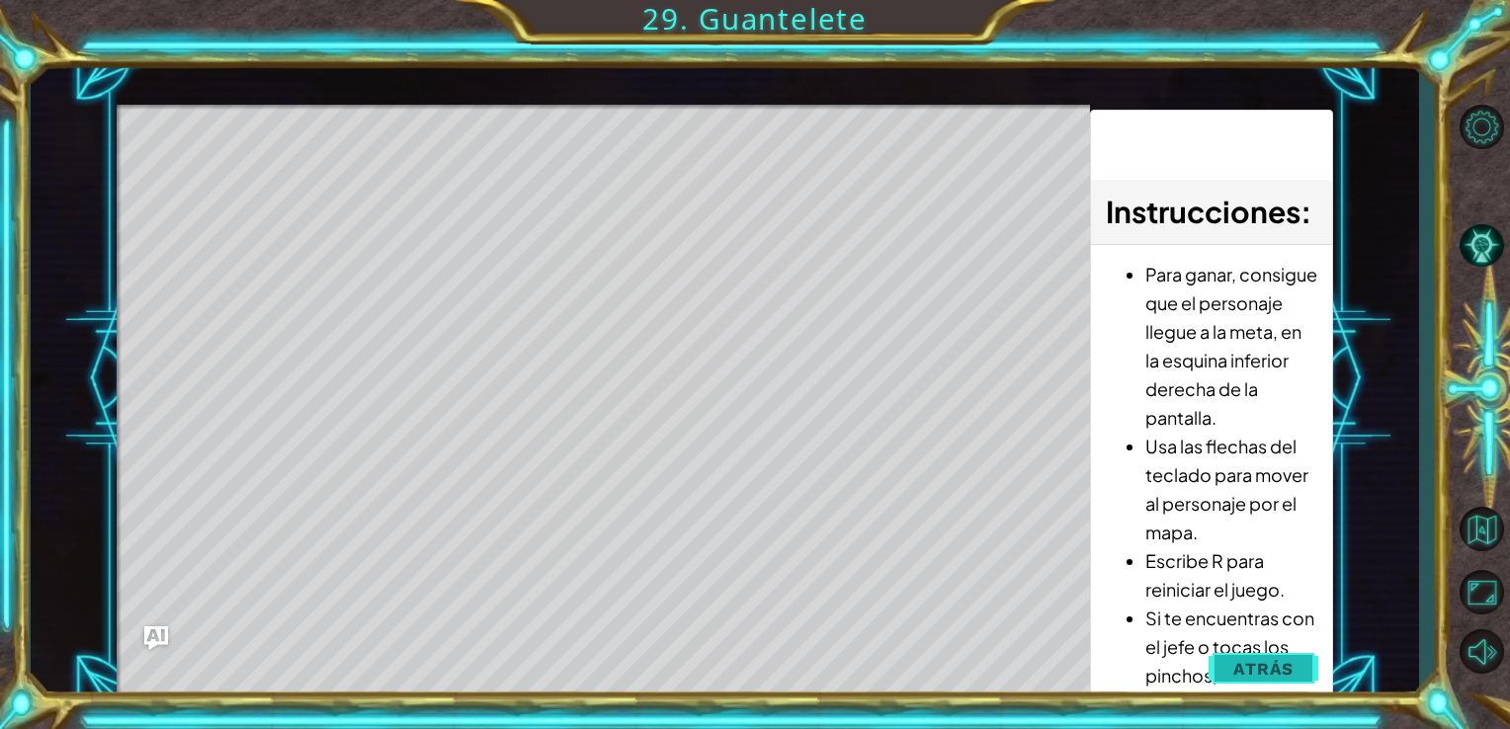
click at [1243, 665] on span "Atrás" at bounding box center [1263, 669] width 60 height 20
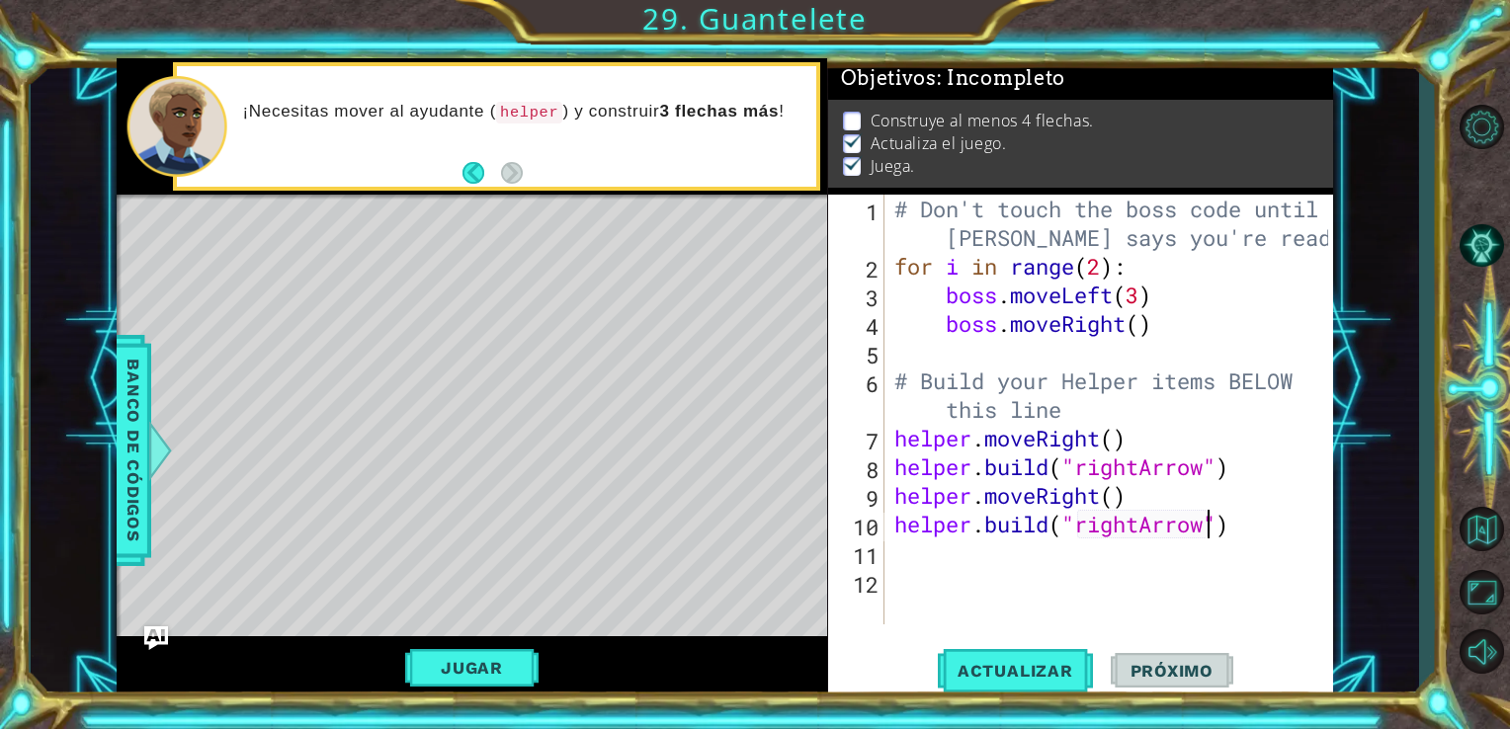
click at [875, 553] on div "11" at bounding box center [858, 555] width 52 height 29
click at [908, 554] on div "# Don't touch the boss code until [PERSON_NAME] says you're ready! for i in ran…" at bounding box center [1114, 453] width 449 height 516
type textarea "h"
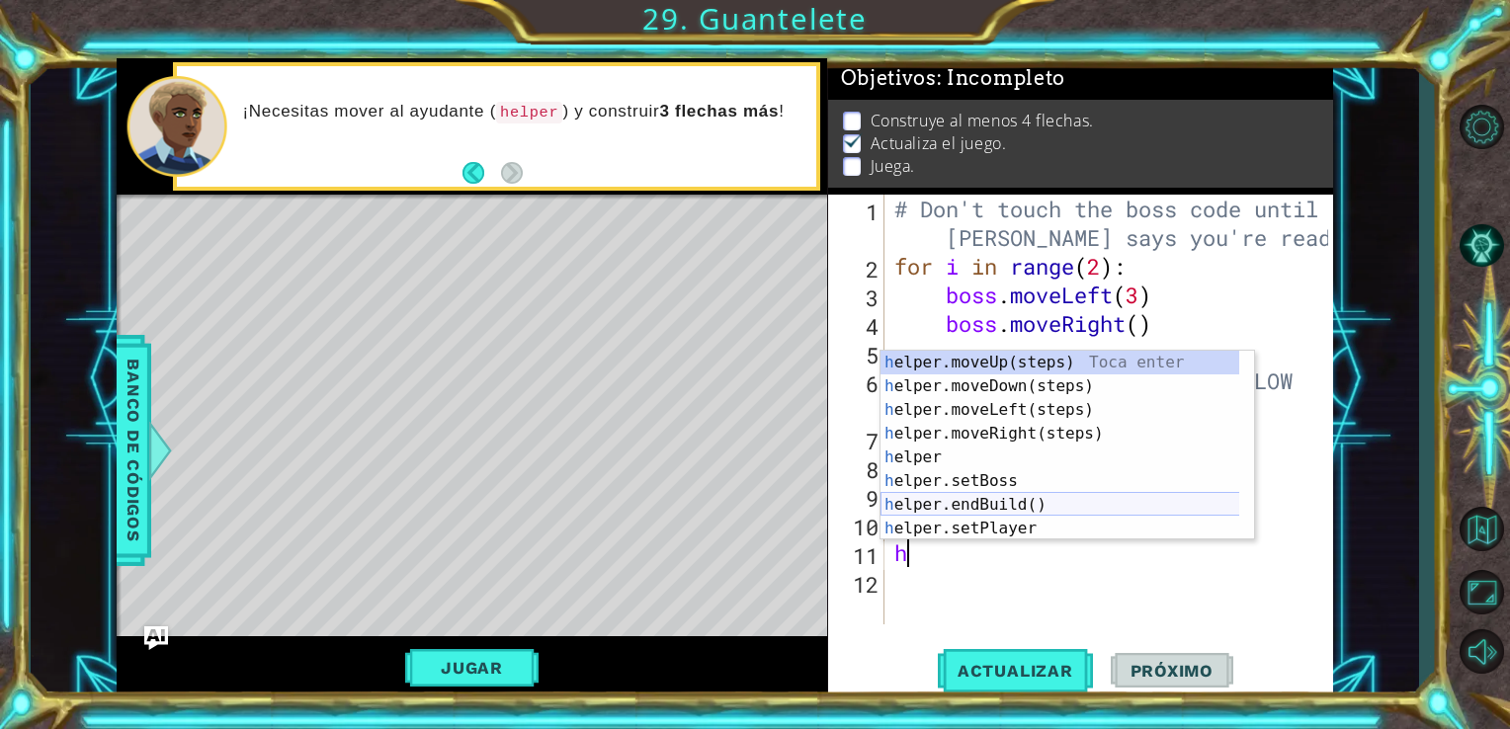
click at [985, 504] on div "h elper.moveUp(steps) Toca enter h elper.moveDown(steps) Toca enter h elper.mov…" at bounding box center [1066, 469] width 373 height 237
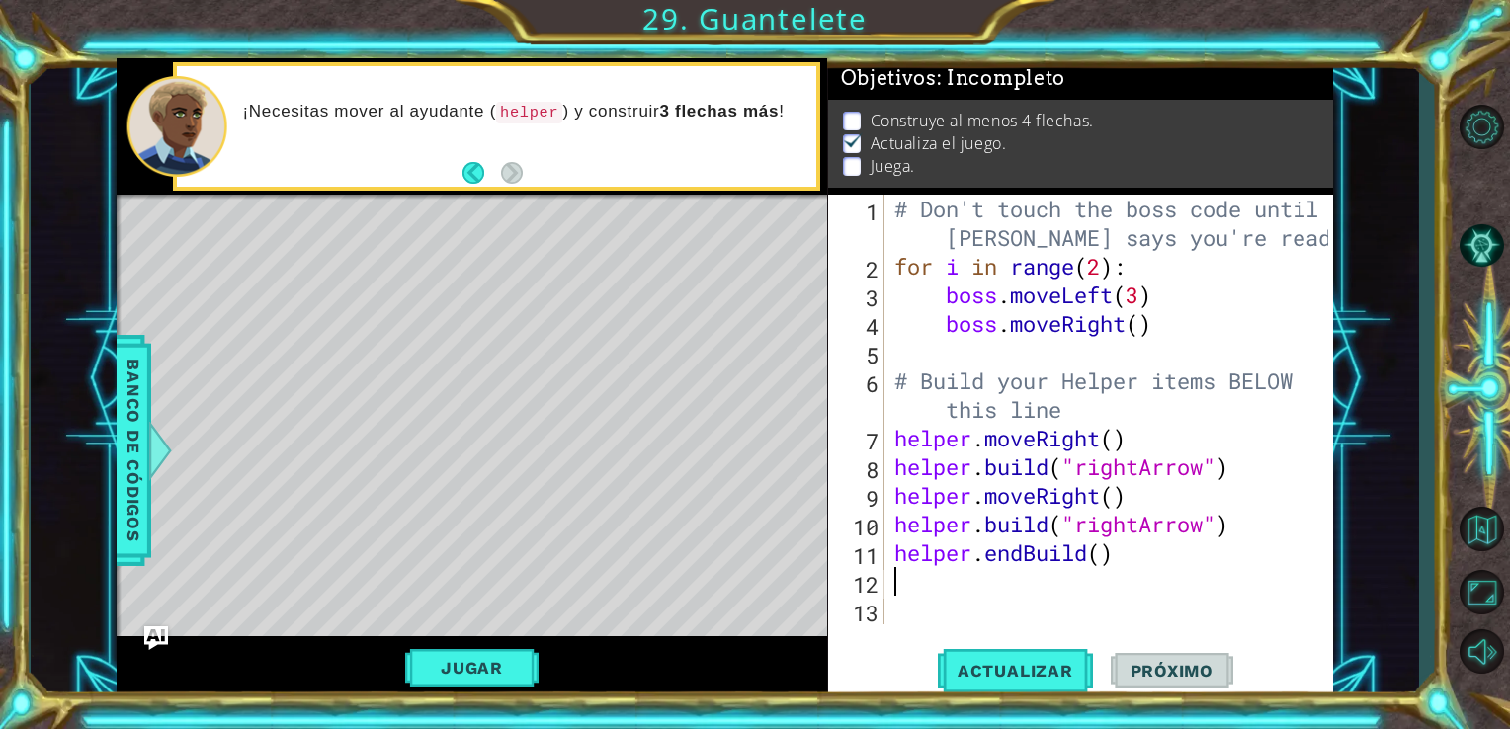
click at [915, 580] on div "# Don't touch the boss code until [PERSON_NAME] says you're ready! for i in ran…" at bounding box center [1114, 453] width 449 height 516
click at [502, 660] on button "Jugar" at bounding box center [471, 668] width 133 height 38
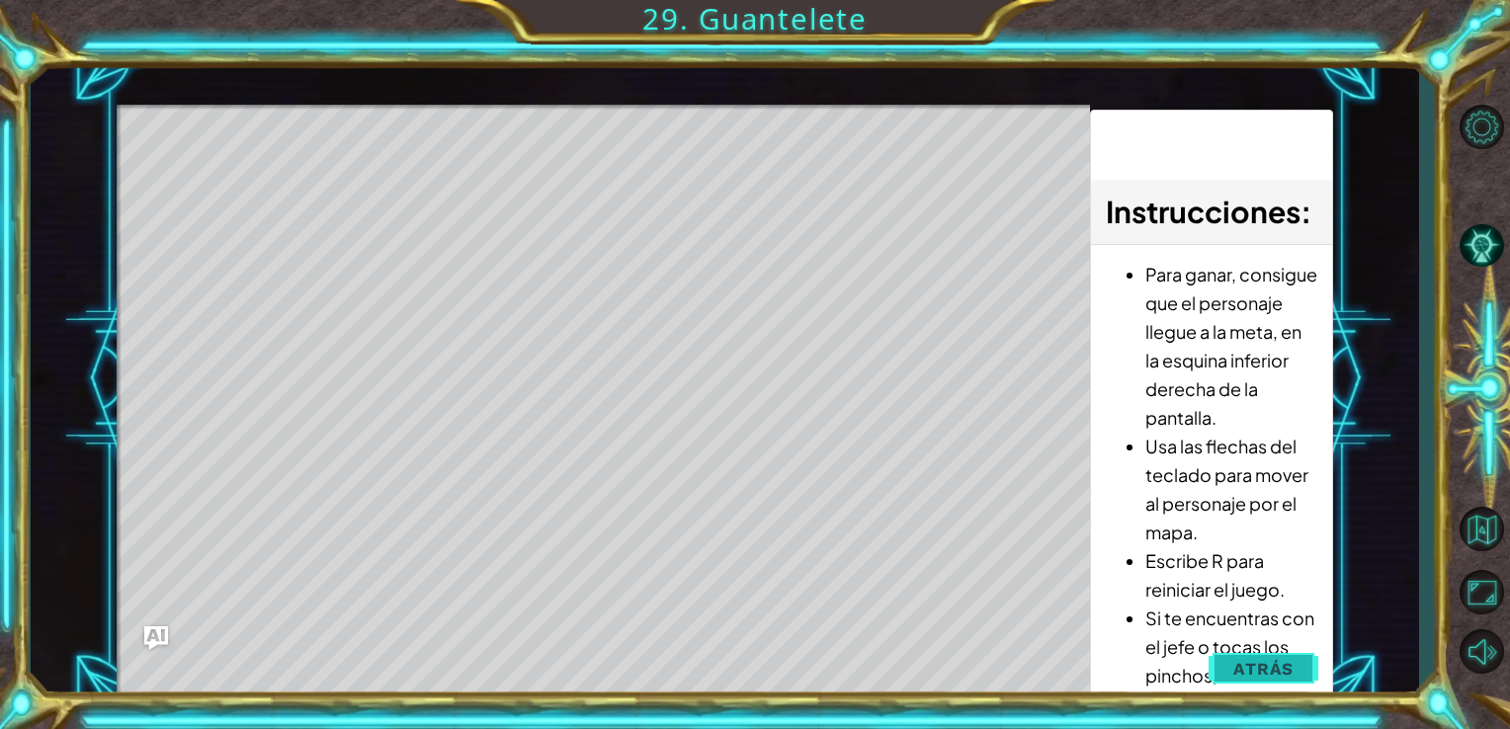
click at [1245, 684] on button "Atrás" at bounding box center [1263, 669] width 110 height 40
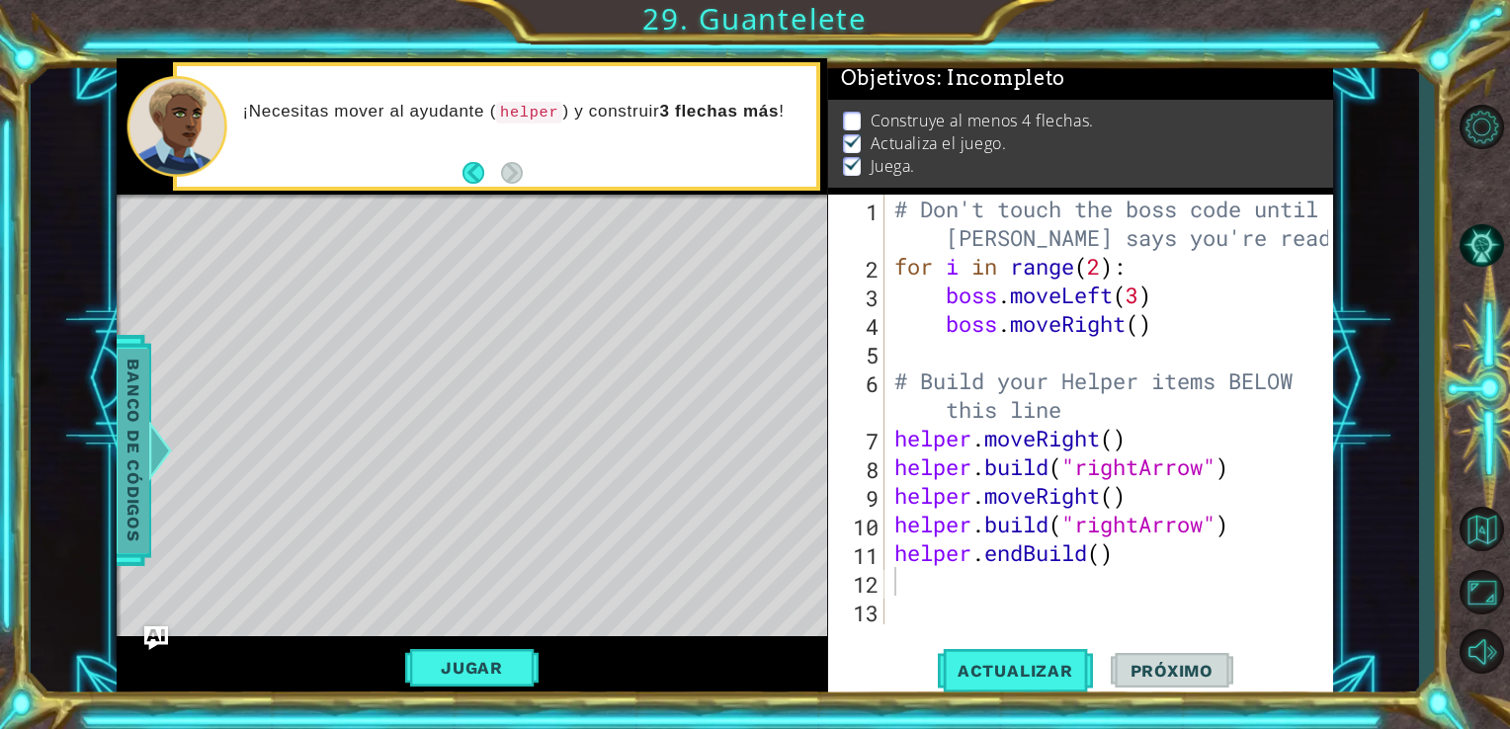
click at [140, 405] on span "Banco de códigos" at bounding box center [134, 450] width 32 height 205
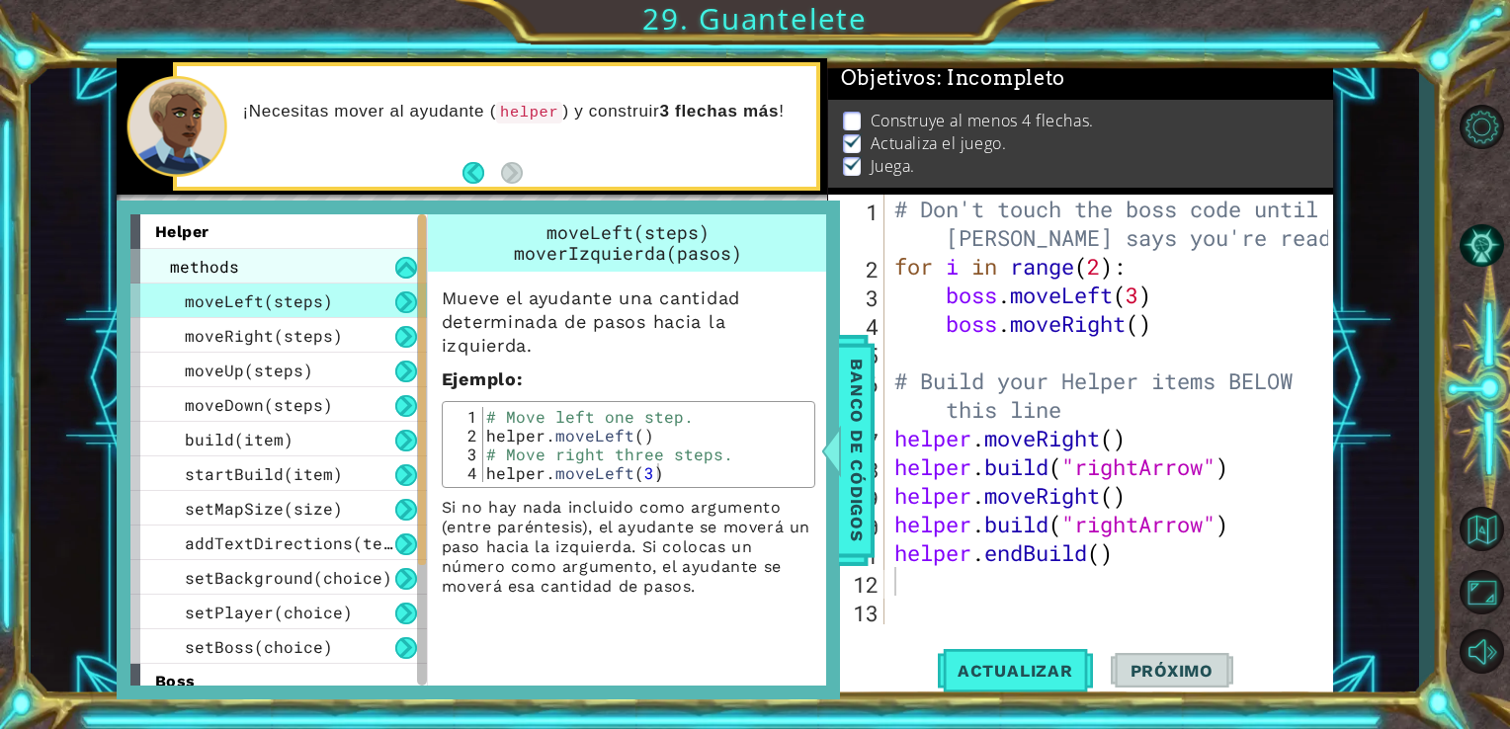
click at [258, 251] on div "methods" at bounding box center [278, 266] width 296 height 35
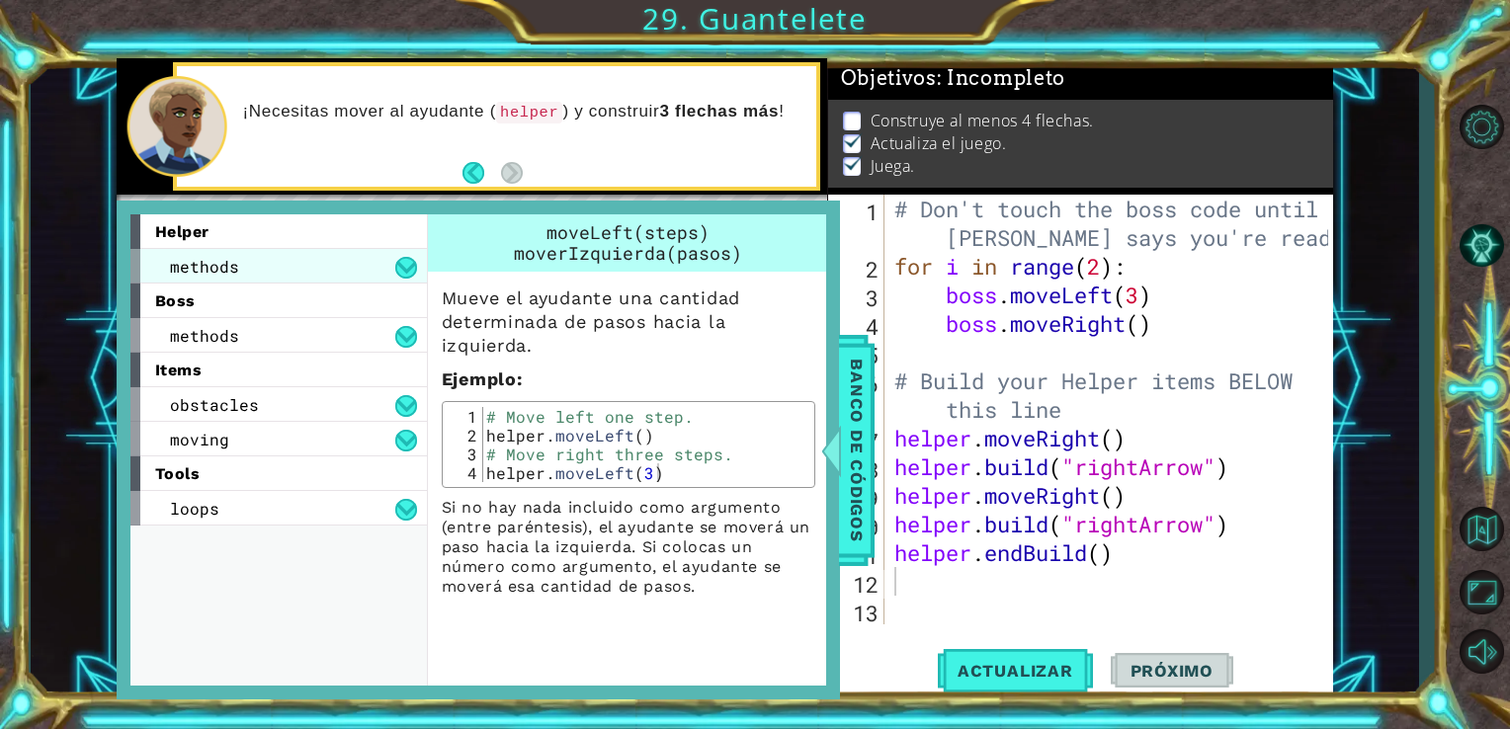
click at [269, 257] on div "methods" at bounding box center [278, 266] width 296 height 35
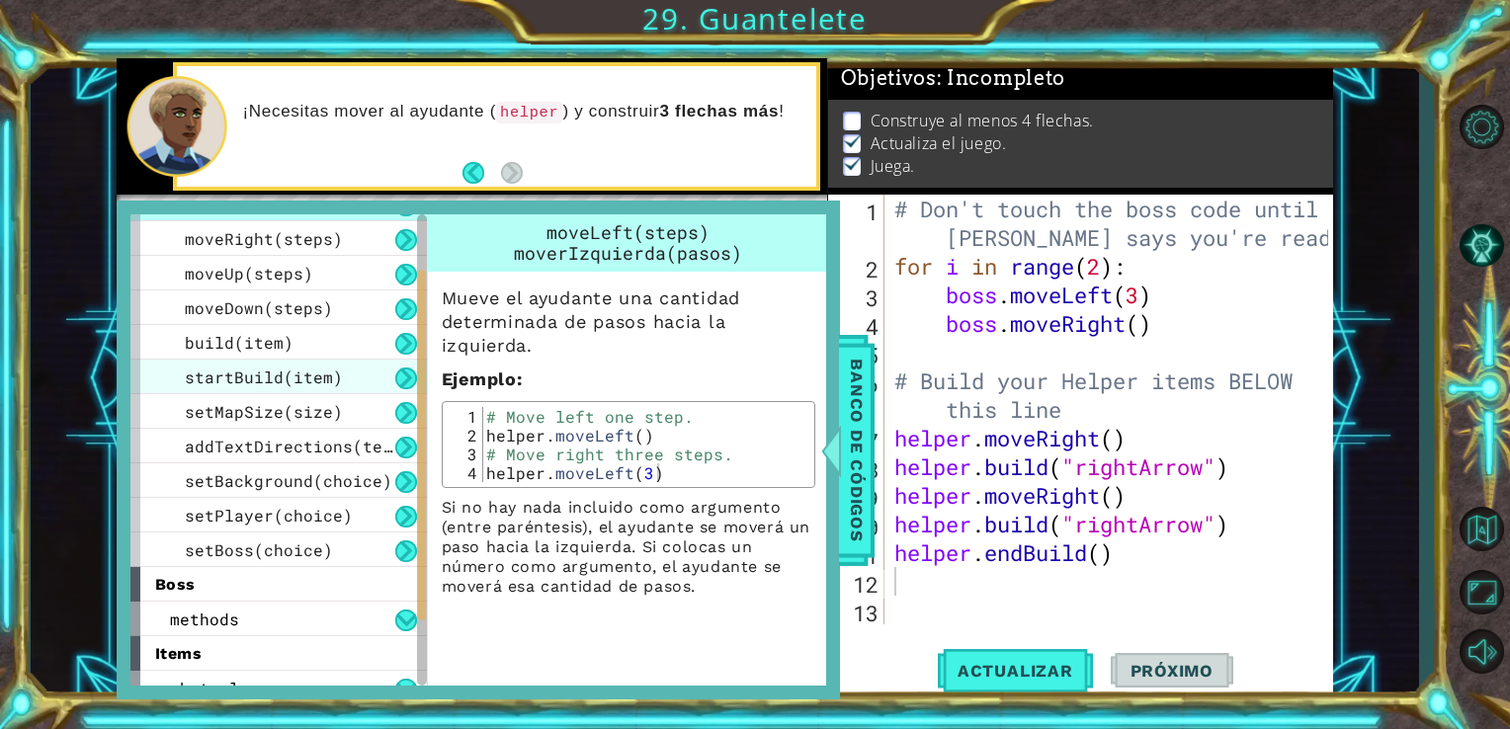
scroll to position [95, 0]
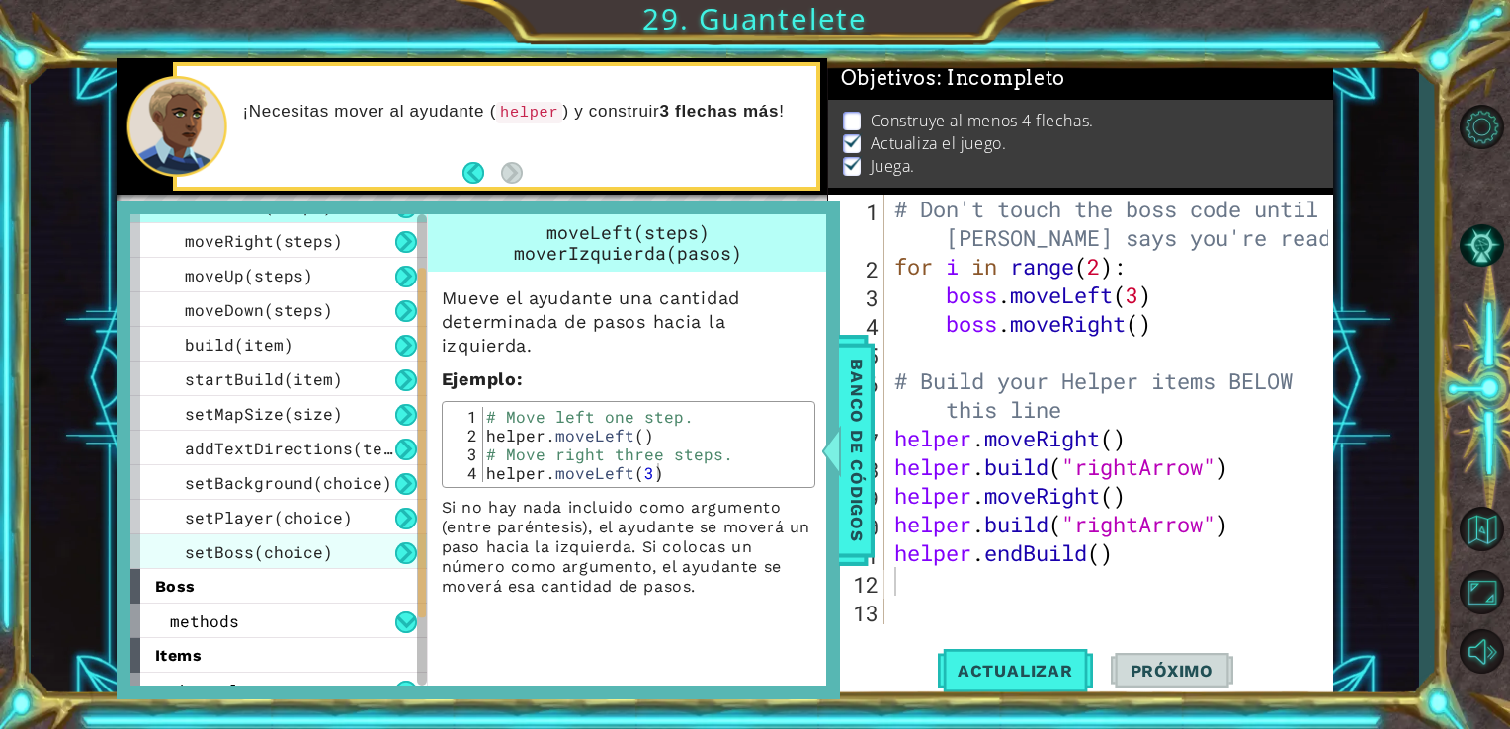
click at [320, 551] on span "setBoss(choice)" at bounding box center [259, 551] width 148 height 21
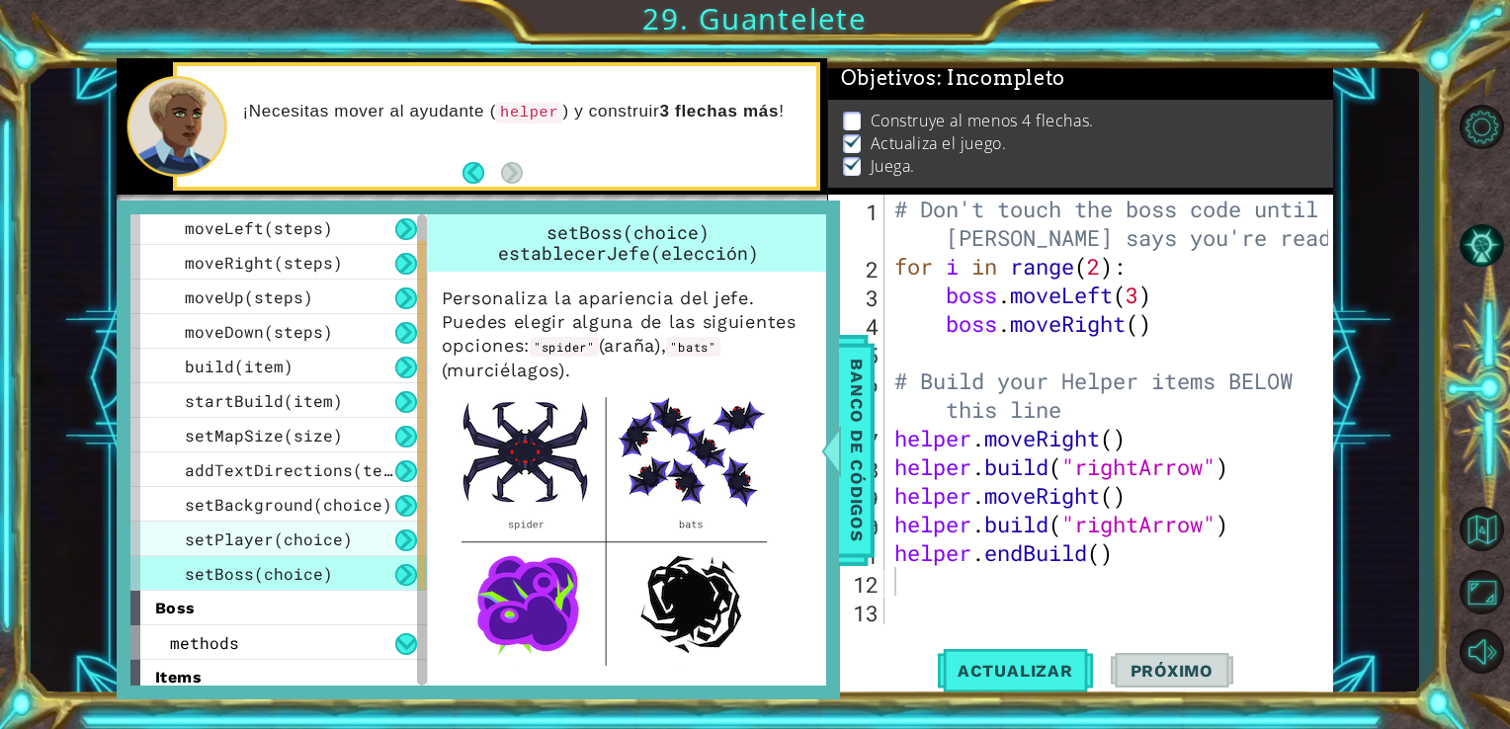
scroll to position [43, 0]
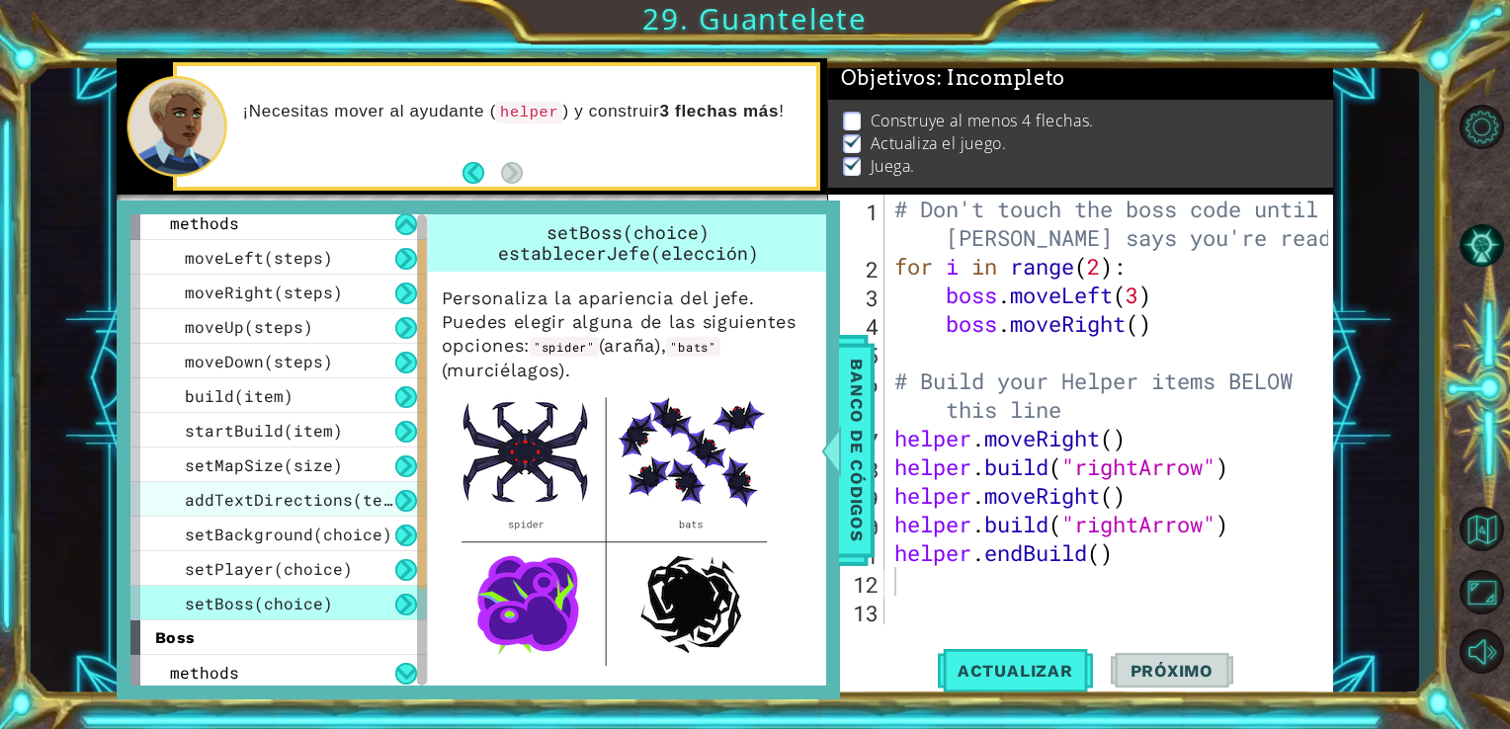
click at [319, 492] on span "addTextDirections(text)" at bounding box center [298, 499] width 227 height 21
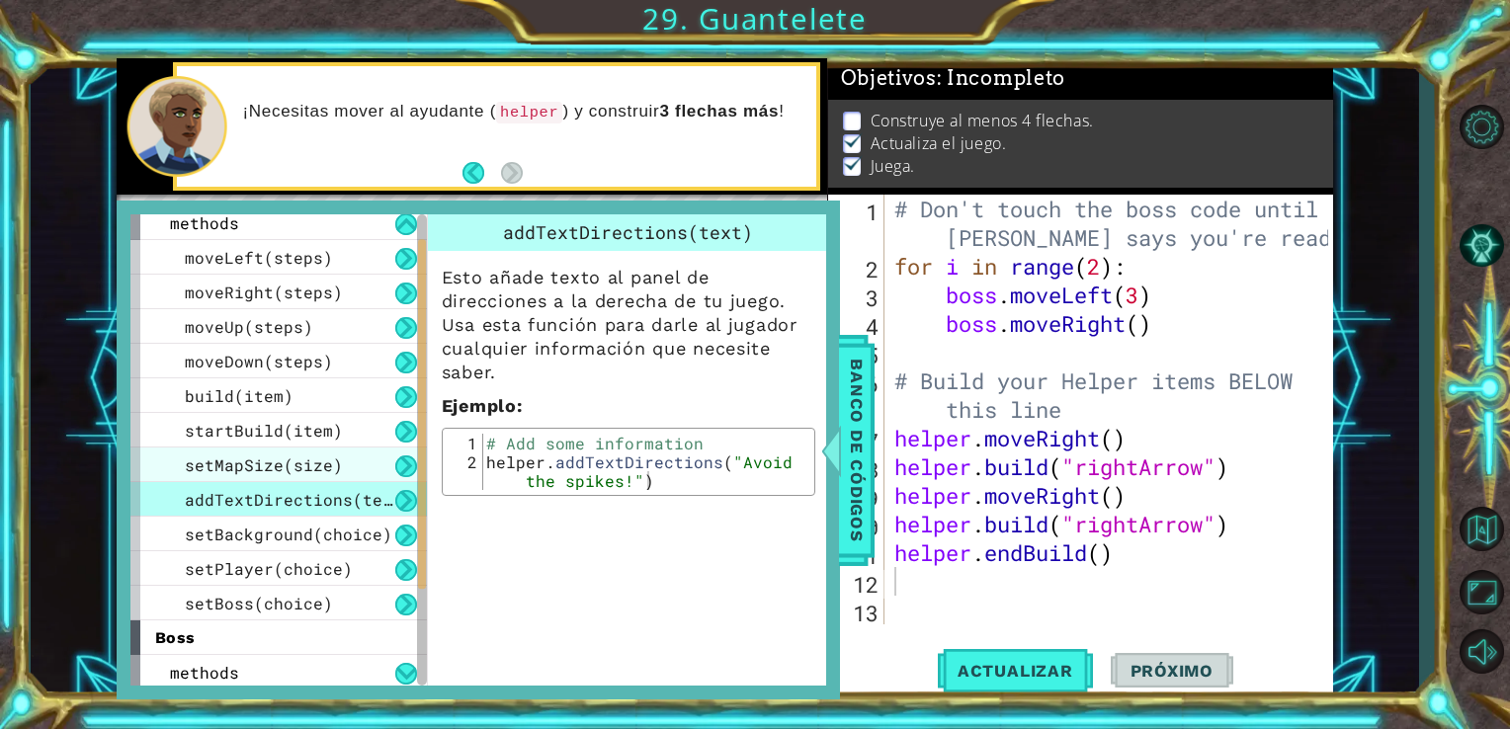
click at [305, 476] on div "setMapSize(size)" at bounding box center [278, 465] width 296 height 35
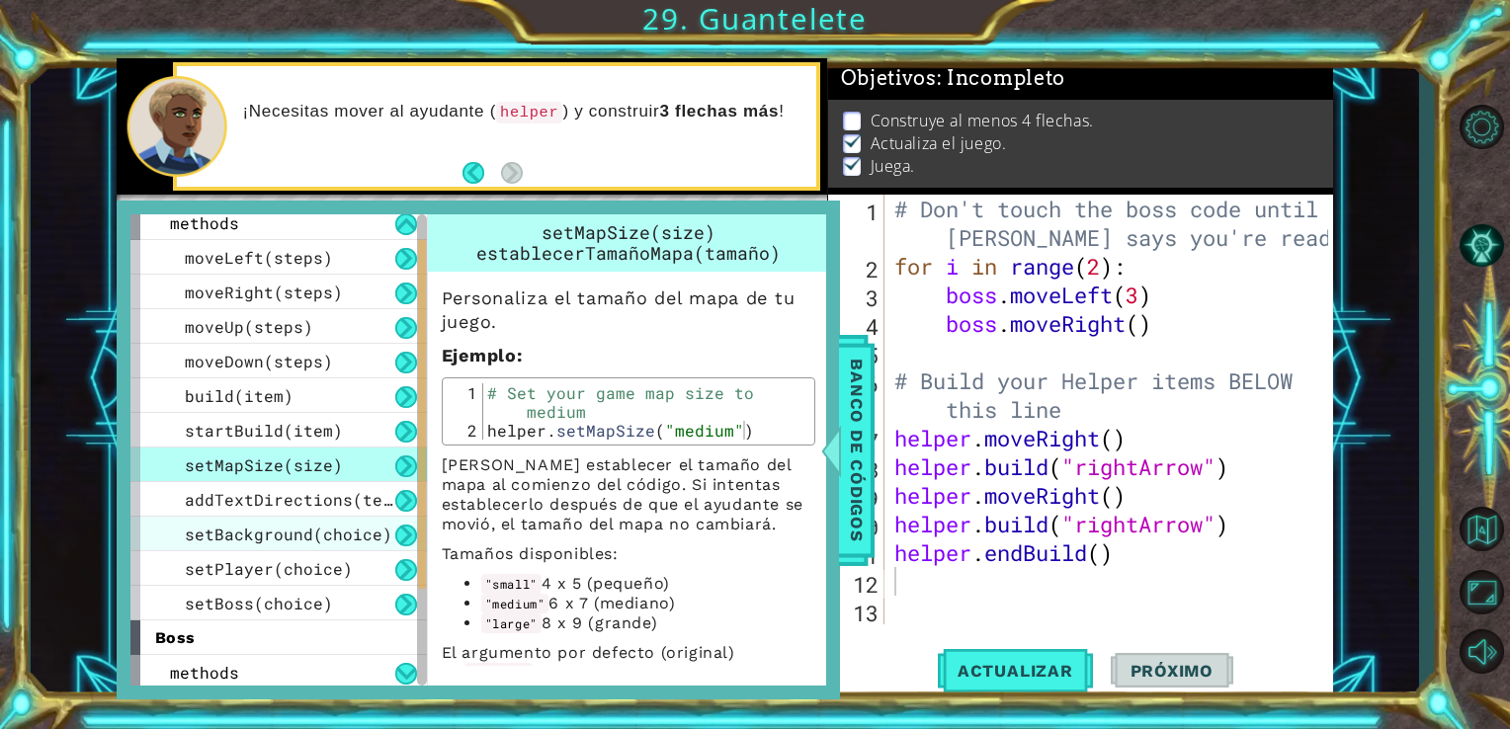
click at [326, 539] on span "setBackground(choice)" at bounding box center [288, 534] width 207 height 21
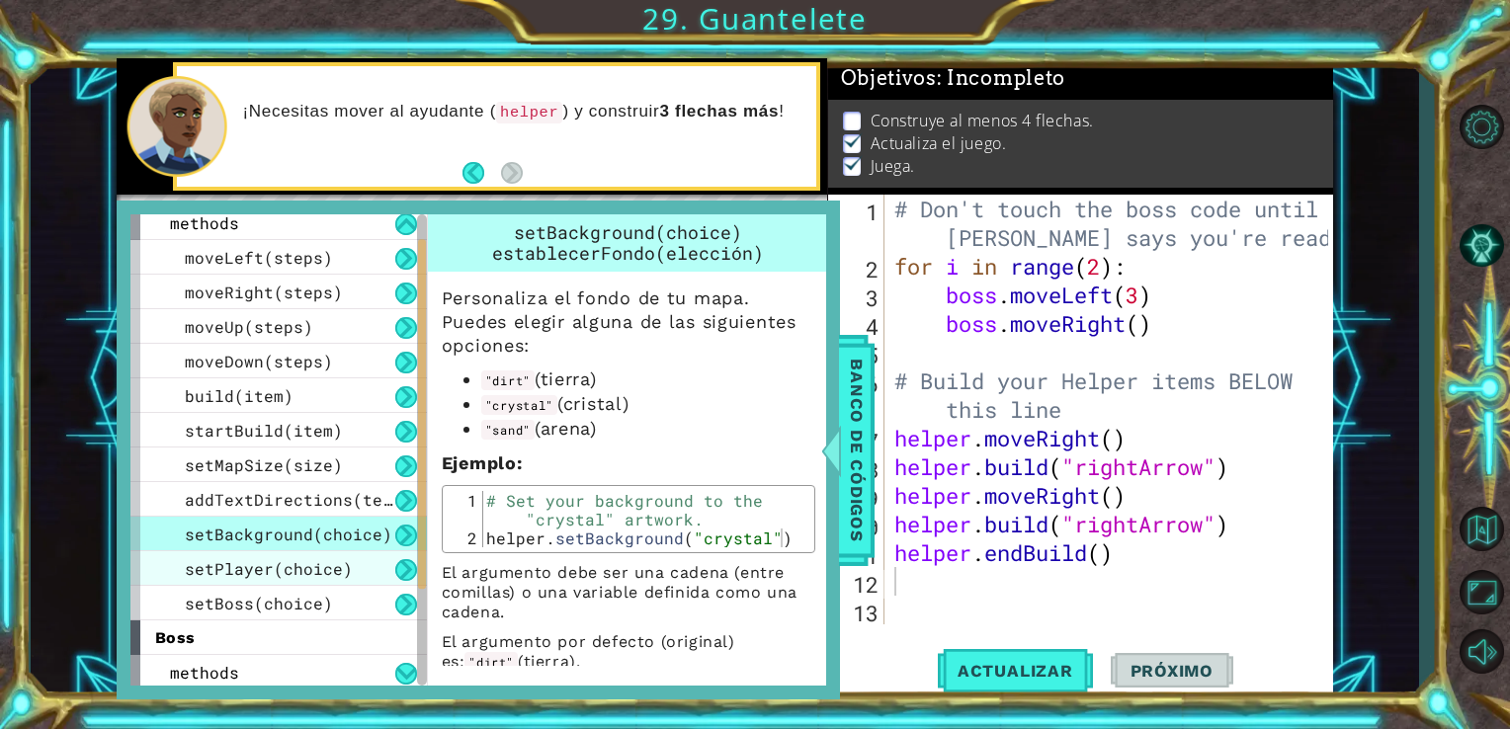
click at [328, 559] on span "setPlayer(choice)" at bounding box center [269, 568] width 168 height 21
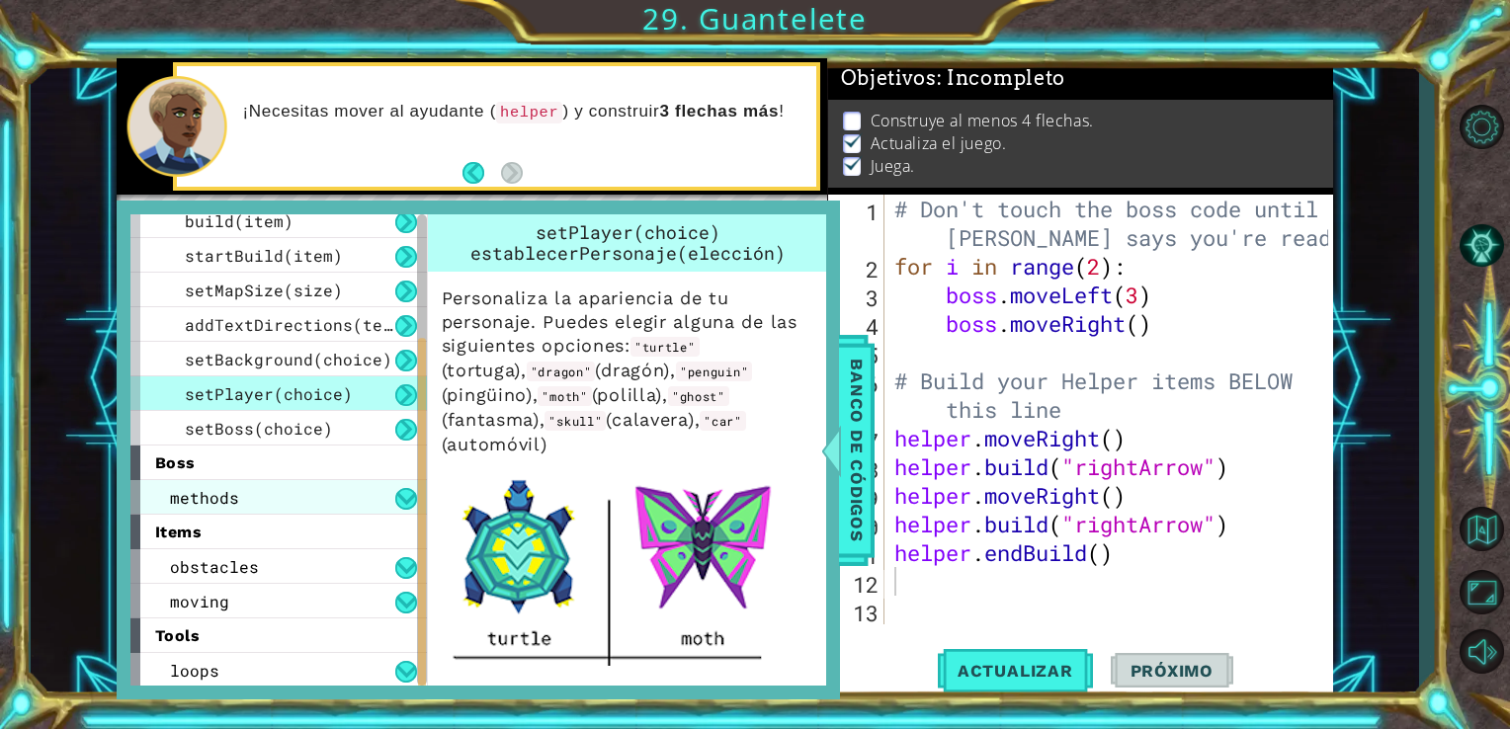
scroll to position [0, 0]
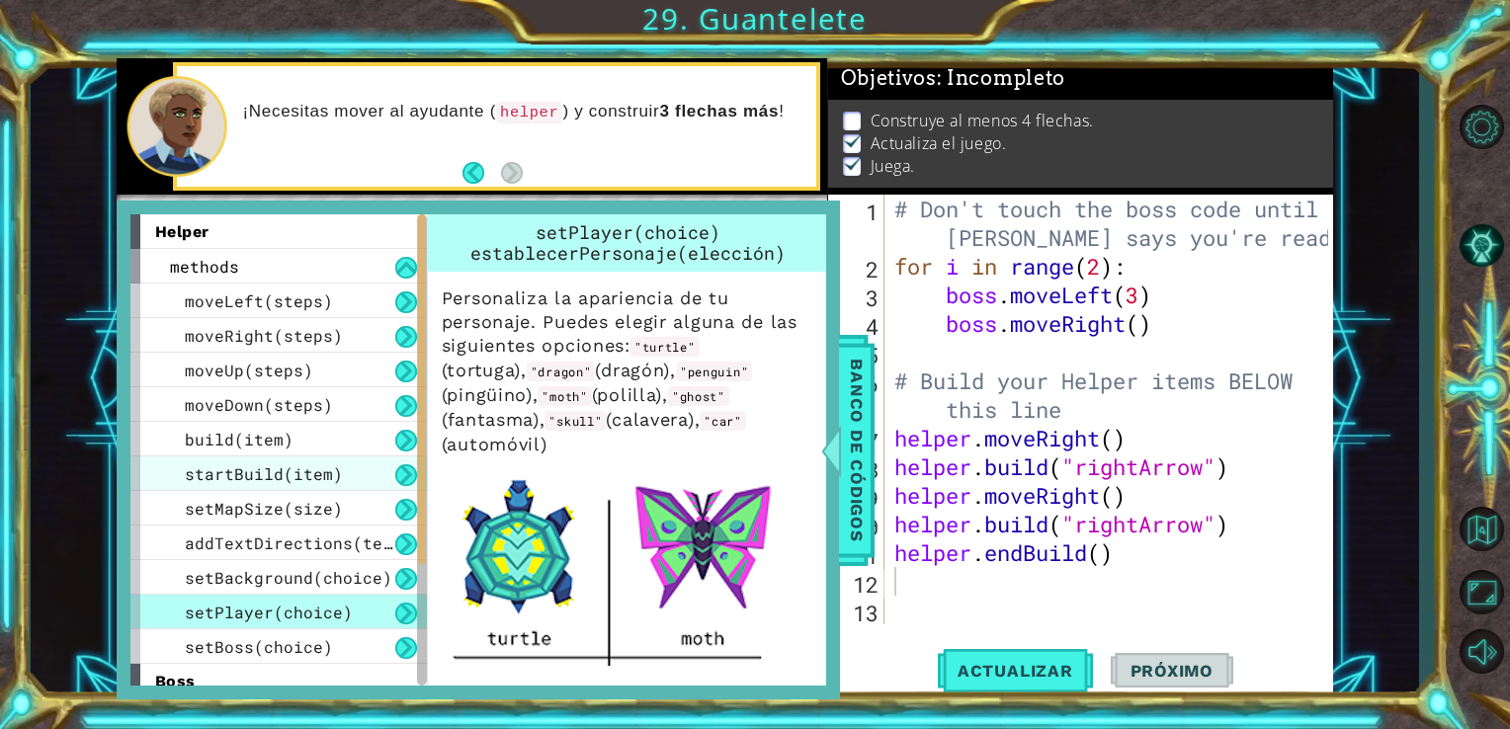
click at [296, 466] on span "startBuild(item)" at bounding box center [264, 473] width 158 height 21
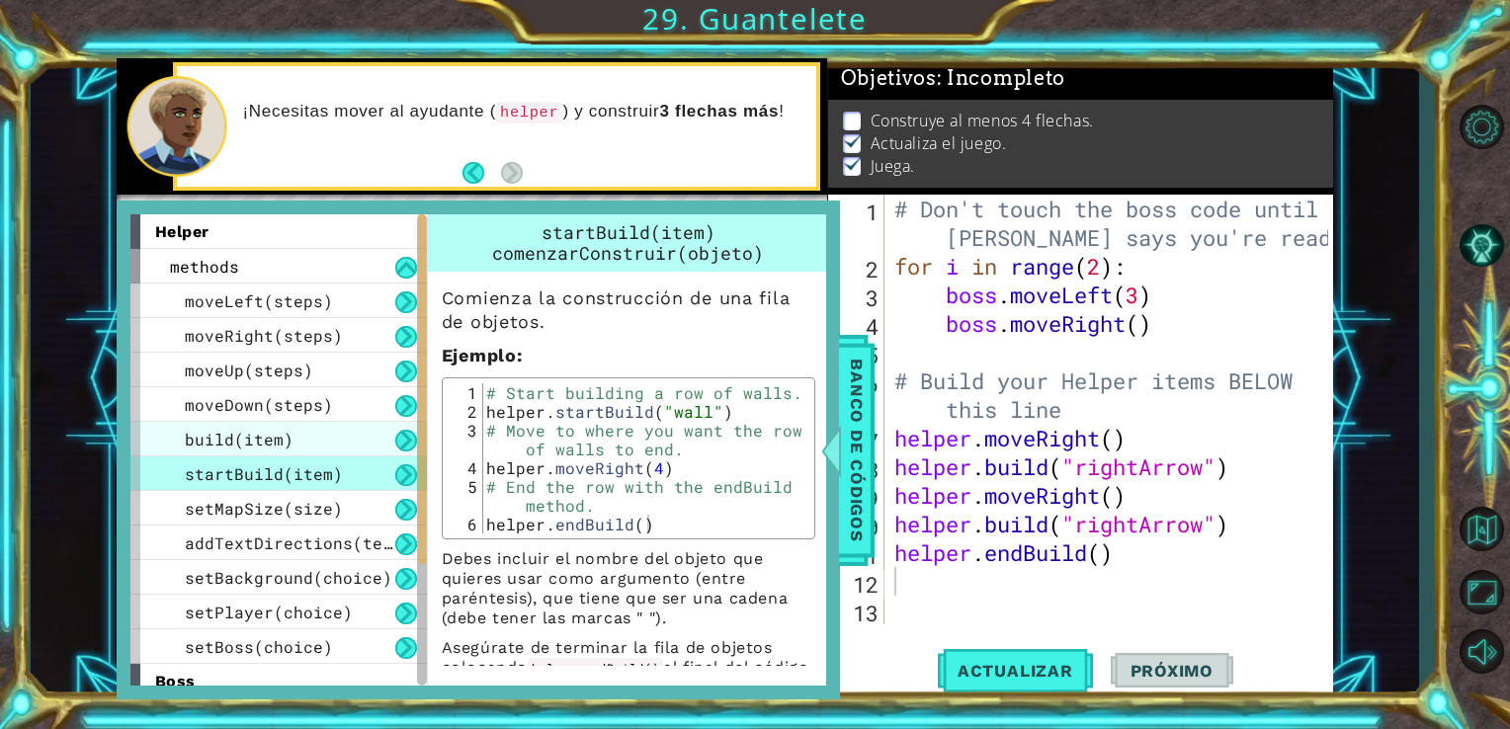
click at [284, 444] on span "build(item)" at bounding box center [239, 439] width 109 height 21
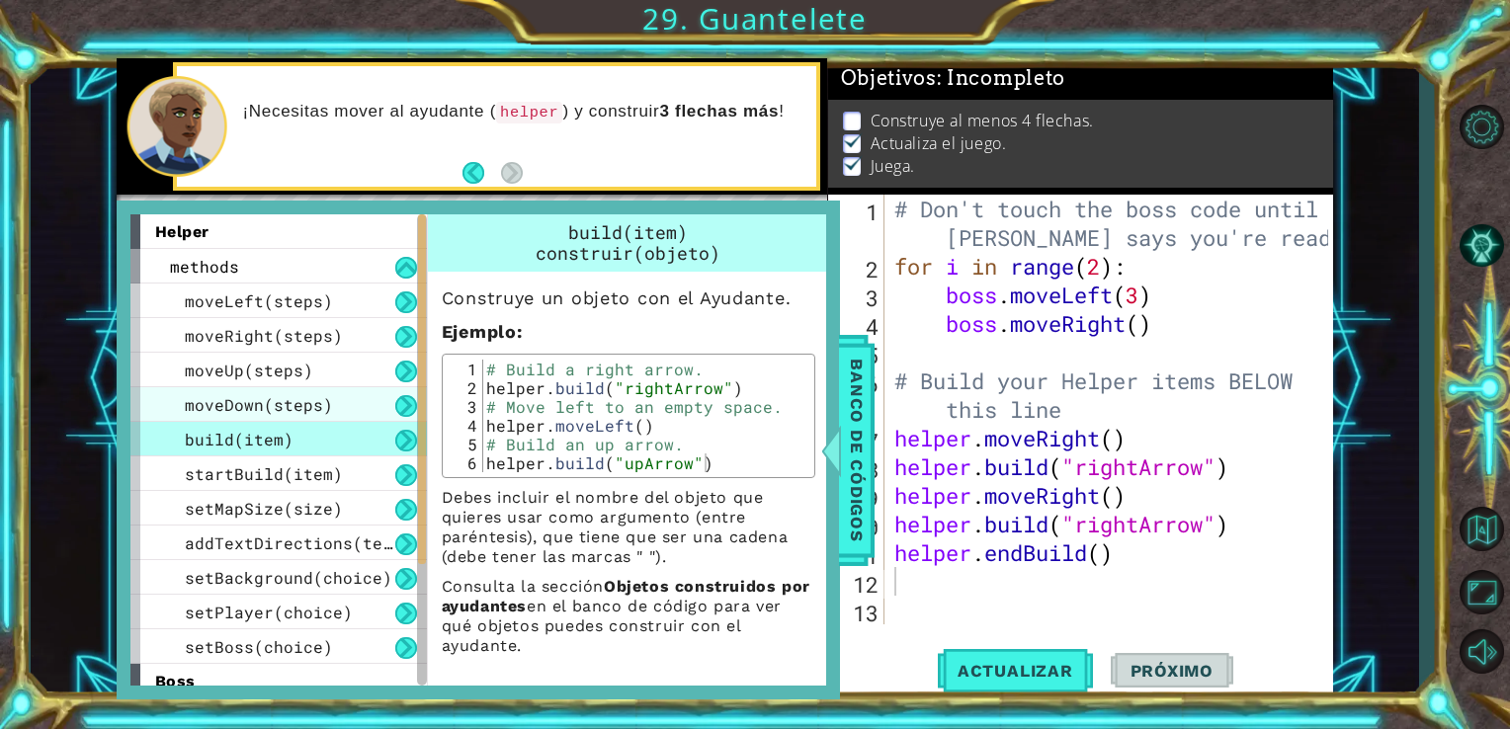
click at [281, 405] on span "moveDown(steps)" at bounding box center [259, 404] width 148 height 21
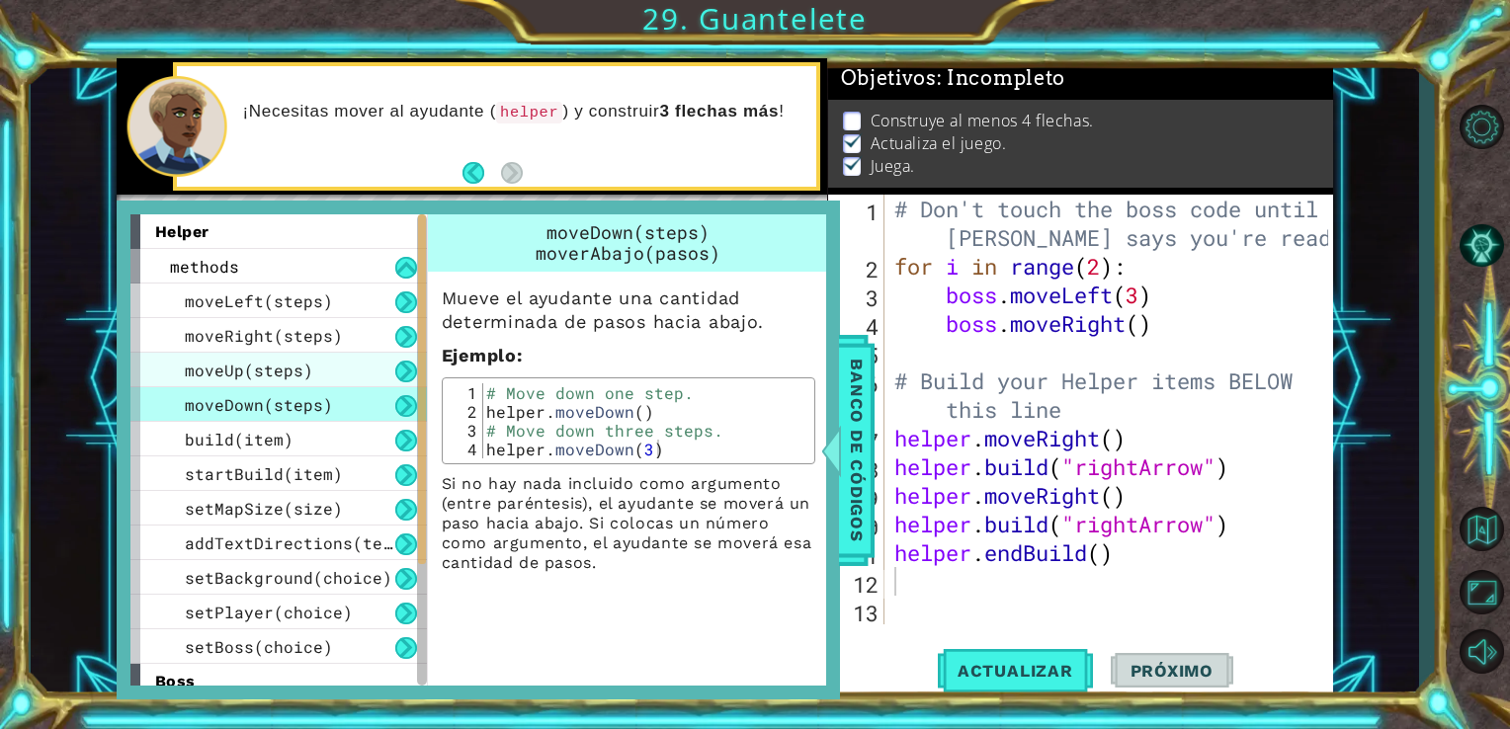
click at [286, 366] on span "moveUp(steps)" at bounding box center [249, 370] width 128 height 21
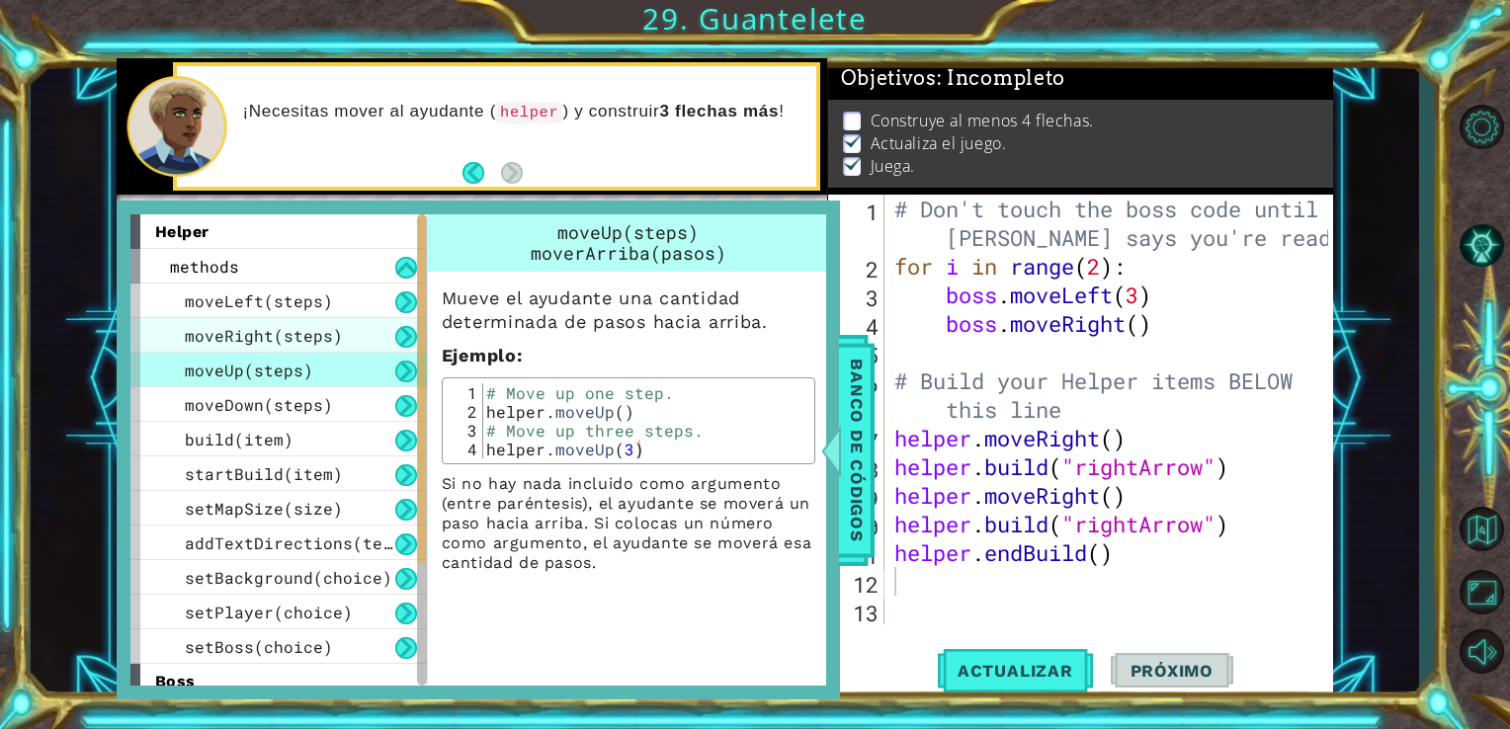
click at [289, 321] on div "moveRight(steps)" at bounding box center [278, 335] width 296 height 35
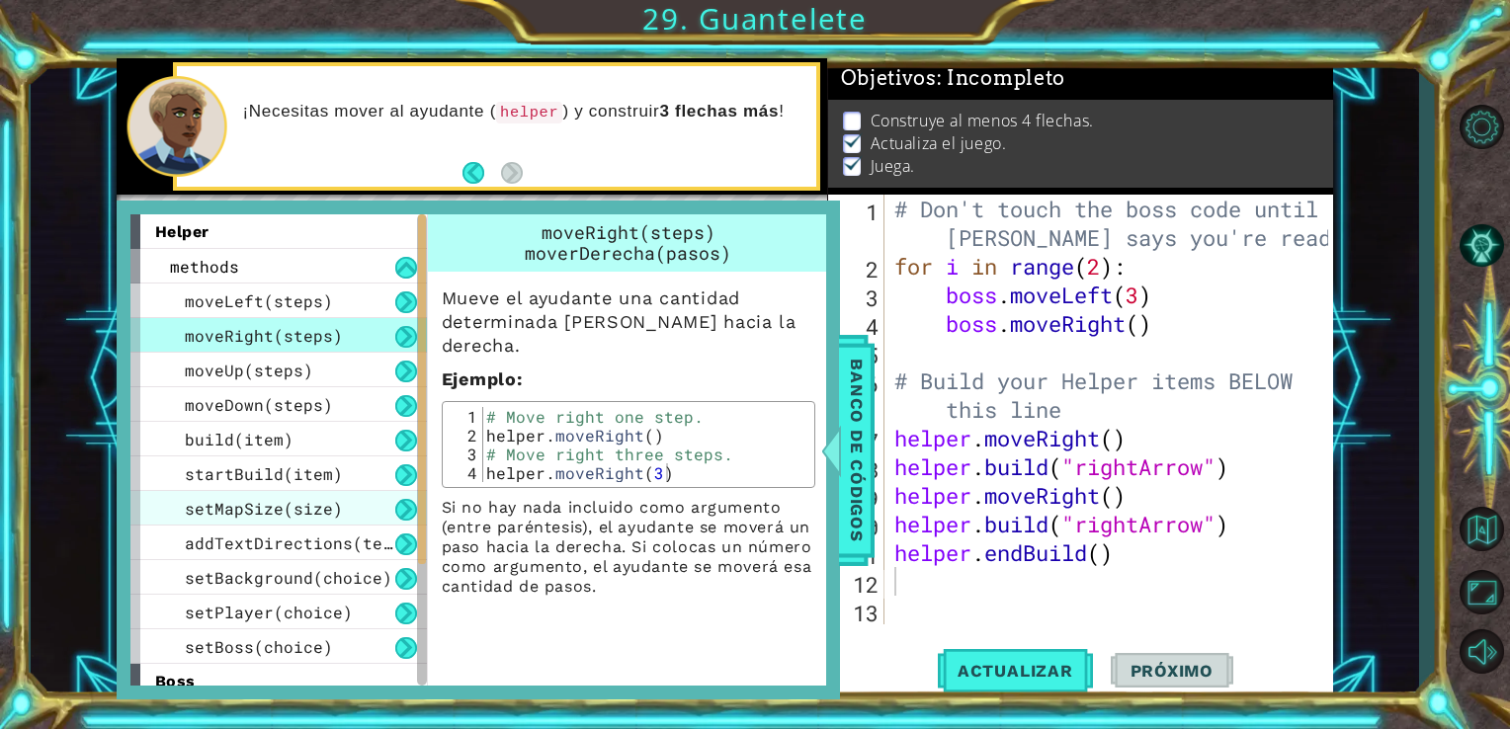
click at [359, 509] on div "setMapSize(size)" at bounding box center [278, 508] width 296 height 35
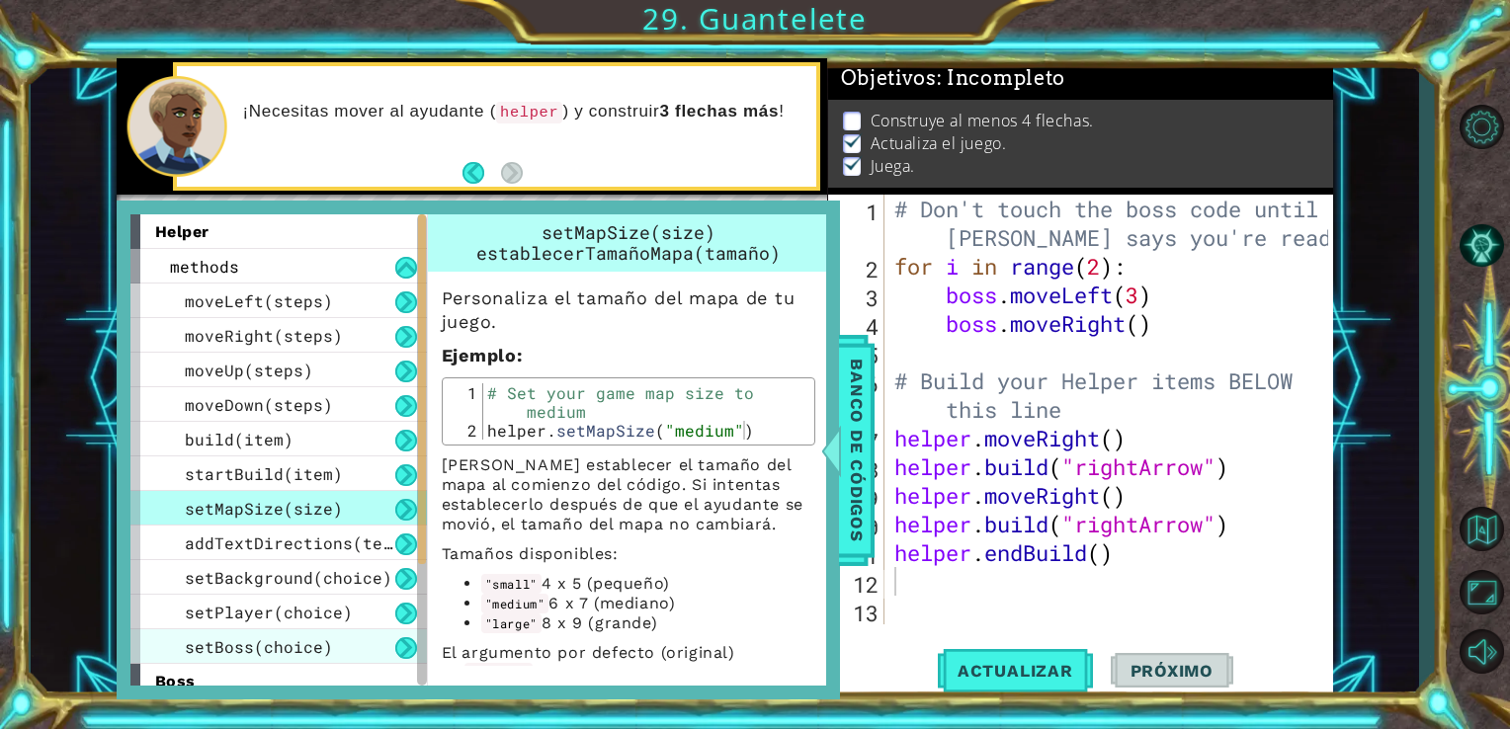
click at [384, 642] on div "setBoss(choice)" at bounding box center [278, 646] width 296 height 35
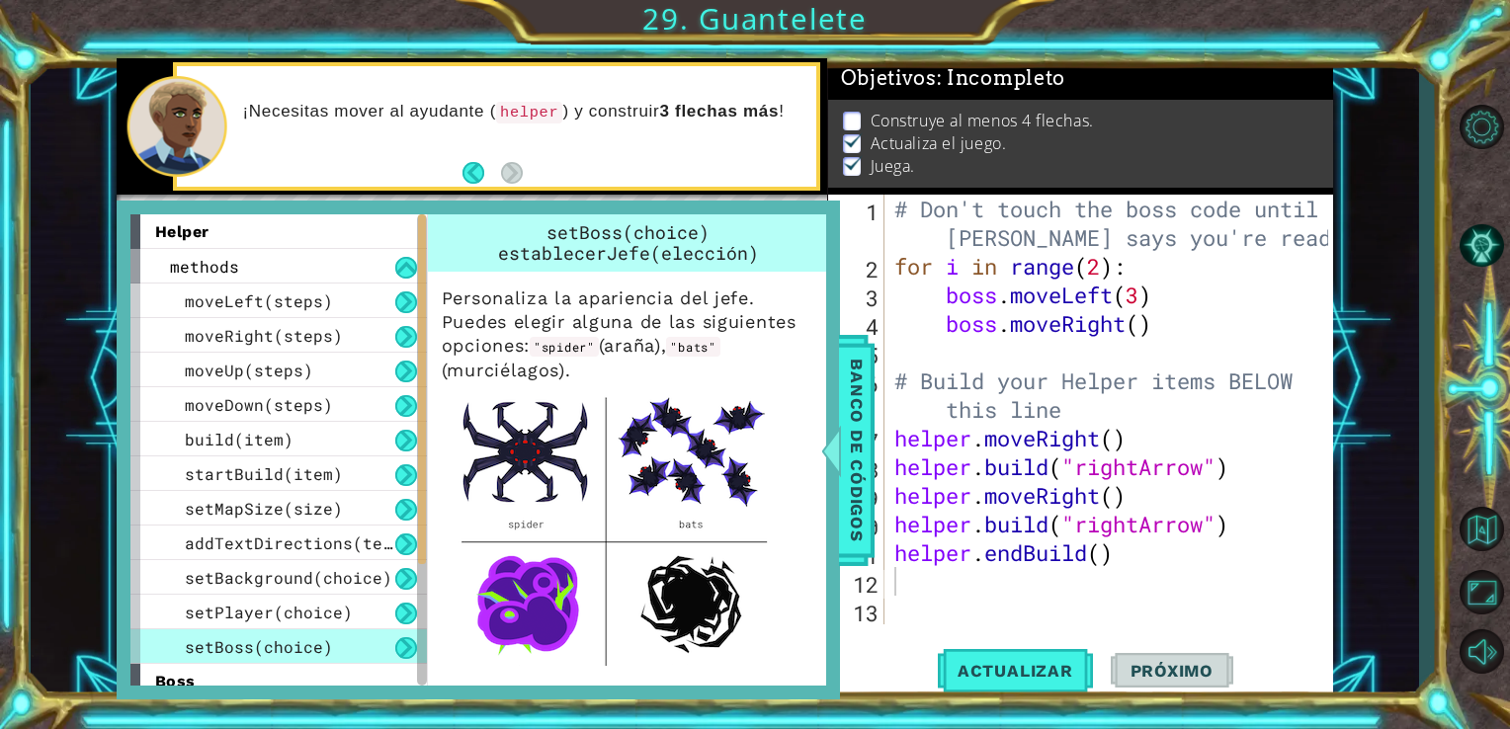
scroll to position [95, 0]
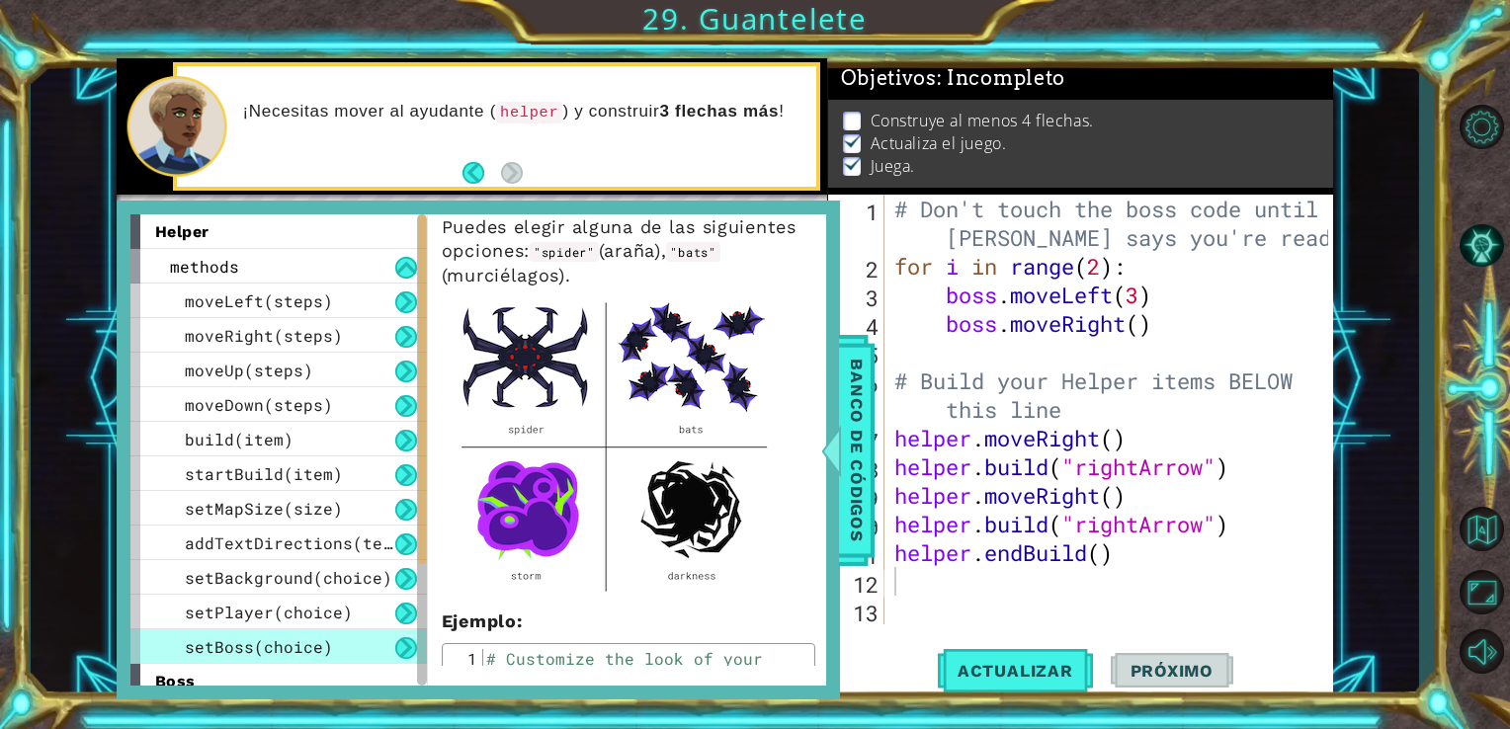
click at [709, 547] on img at bounding box center [615, 444] width 346 height 312
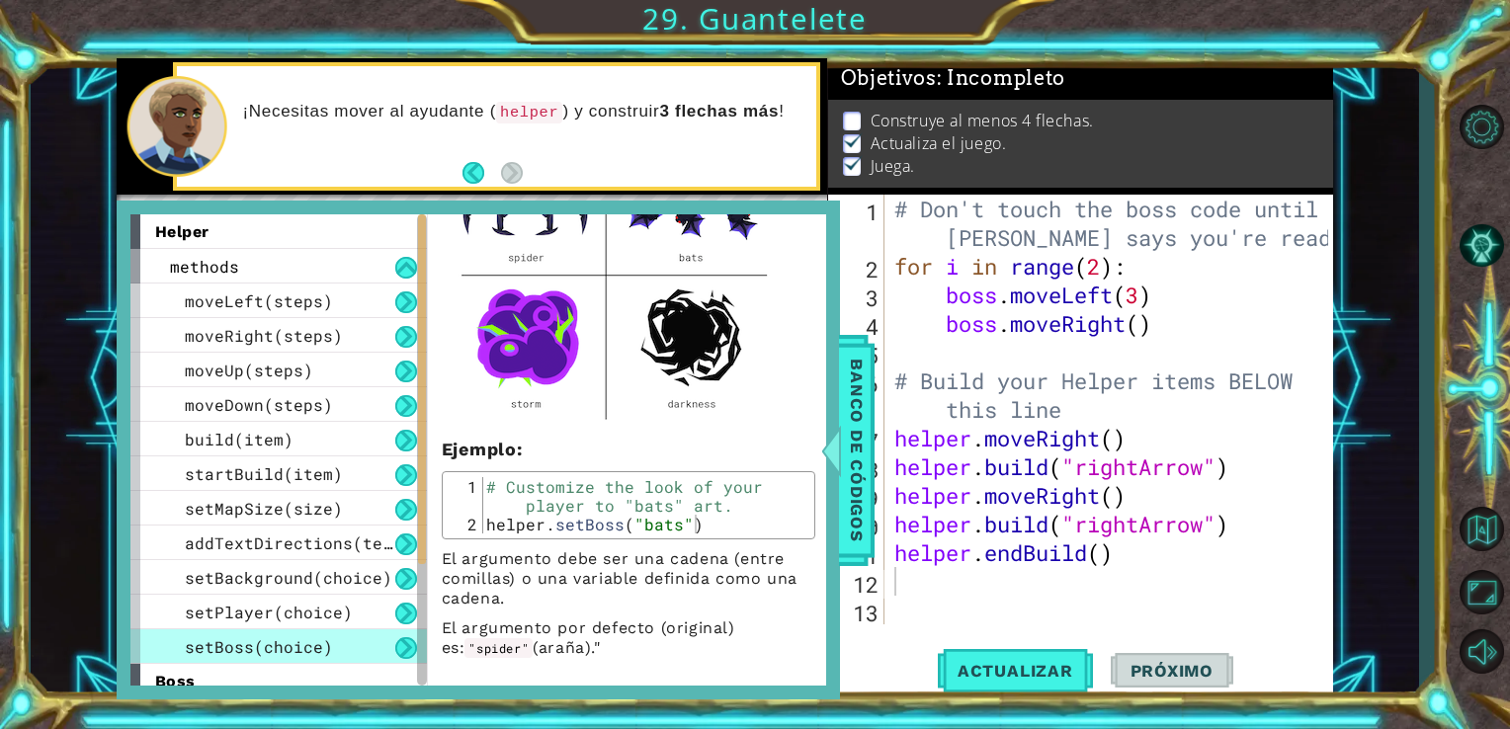
scroll to position [268, 0]
click at [945, 580] on div "# Don't touch the boss code until [PERSON_NAME] says you're ready! for i in ran…" at bounding box center [1114, 453] width 449 height 516
type textarea "h"
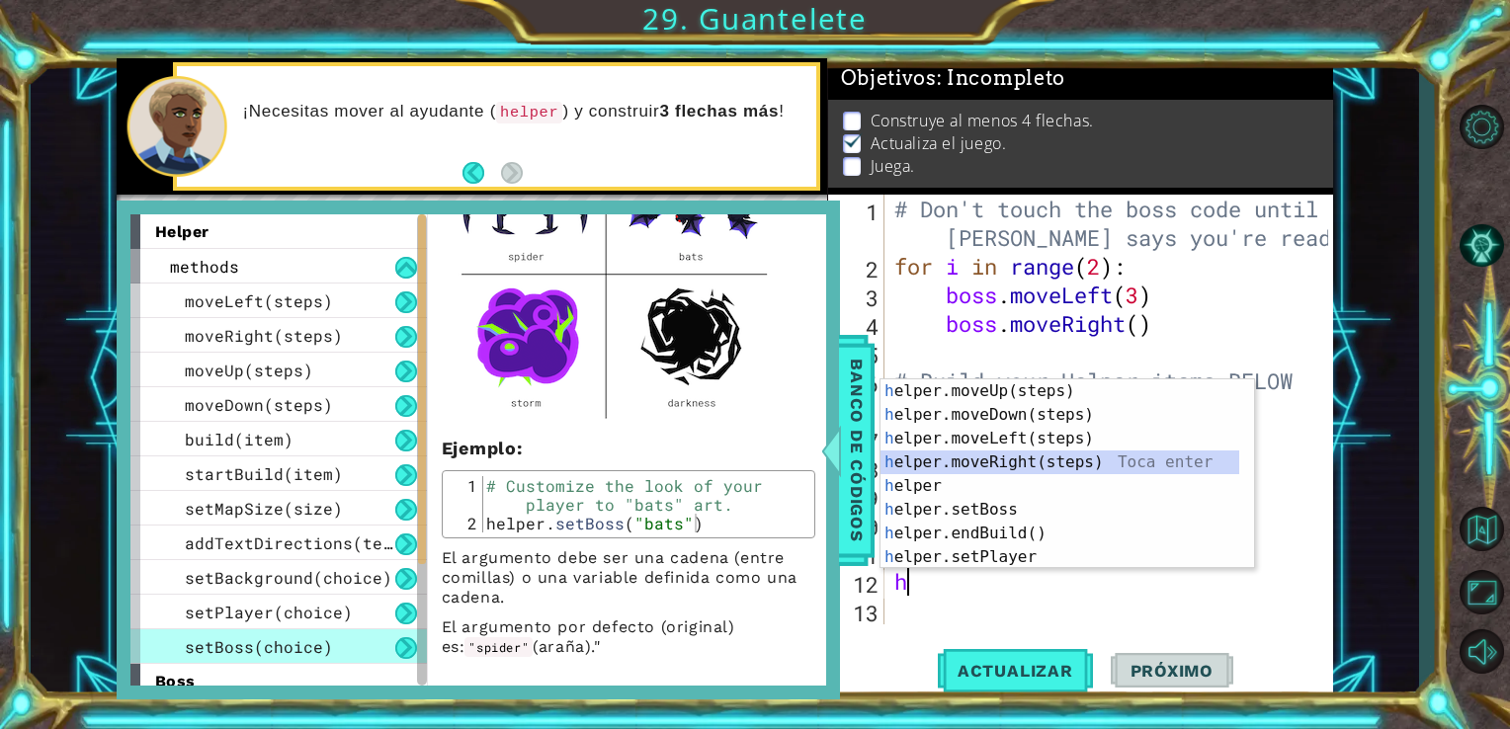
click at [1009, 462] on div "h elper.moveUp(steps) Toca enter h elper.moveDown(steps) Toca enter h elper.mov…" at bounding box center [1059, 497] width 359 height 237
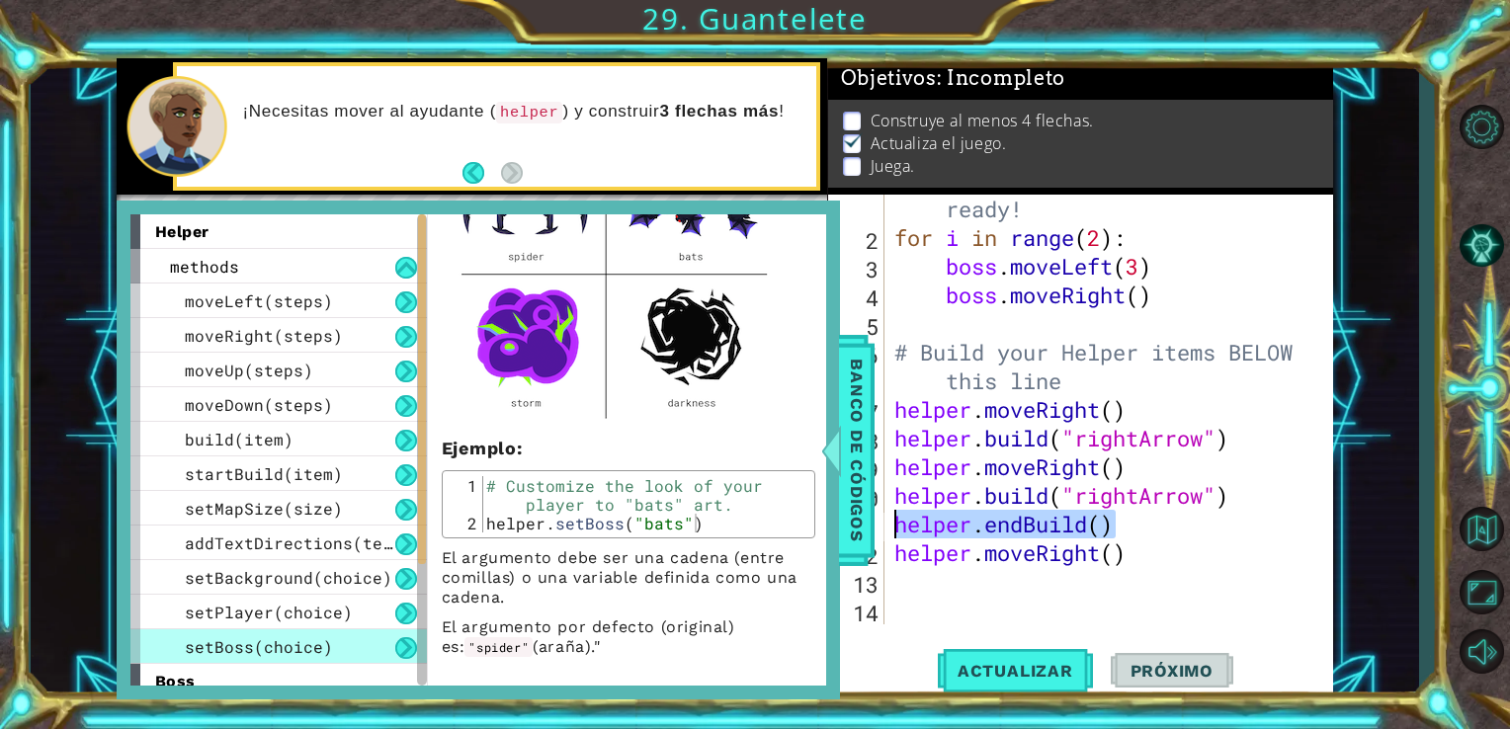
drag, startPoint x: 1118, startPoint y: 516, endPoint x: 891, endPoint y: 533, distance: 227.9
click at [891, 533] on div "# Don't touch the boss code until [PERSON_NAME] says you're ready! for i in ran…" at bounding box center [1107, 409] width 434 height 544
type textarea "helper.endBuild()"
type textarea "helper.moveRight()"
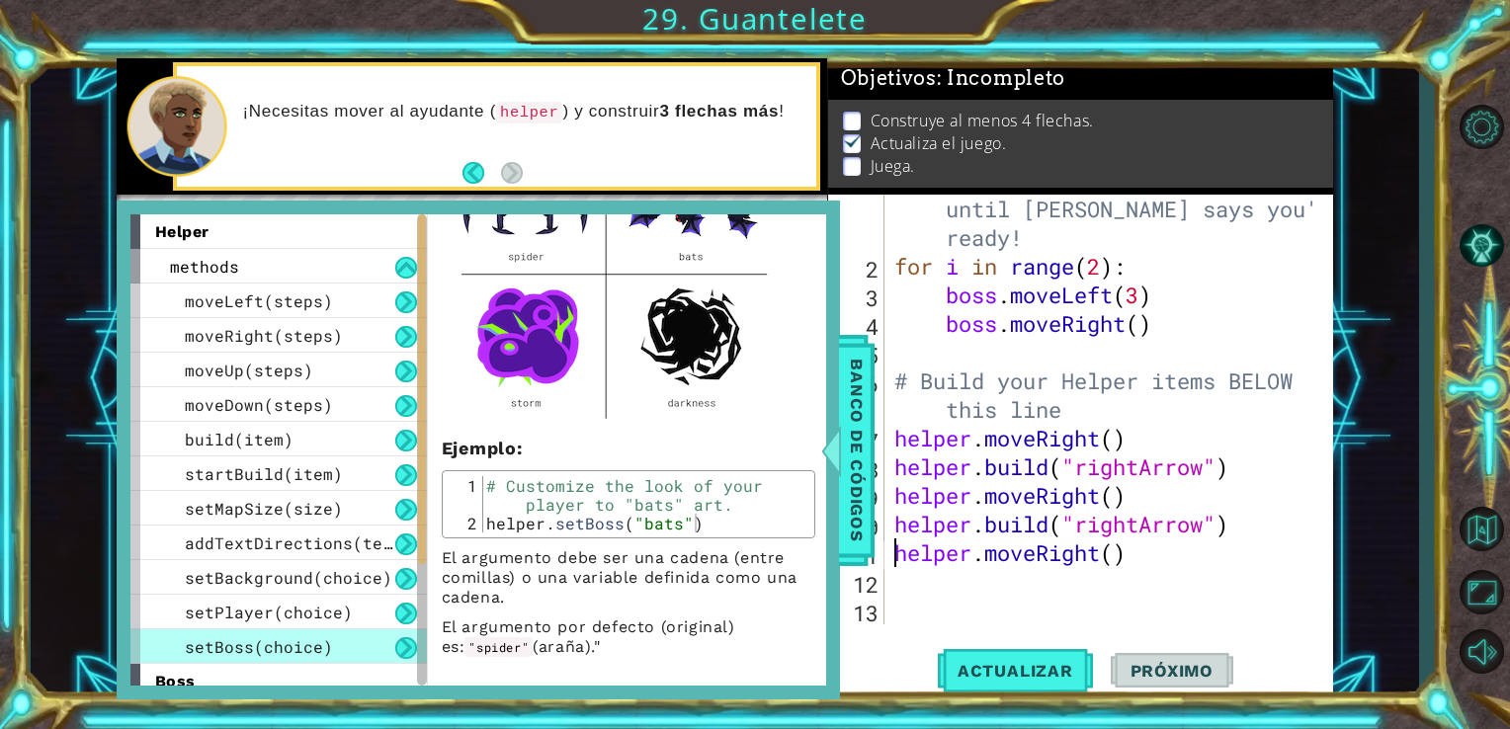
scroll to position [28, 0]
click at [912, 606] on div "# Don't touch the boss code until [PERSON_NAME] says you're ready! for i in ran…" at bounding box center [1107, 438] width 434 height 544
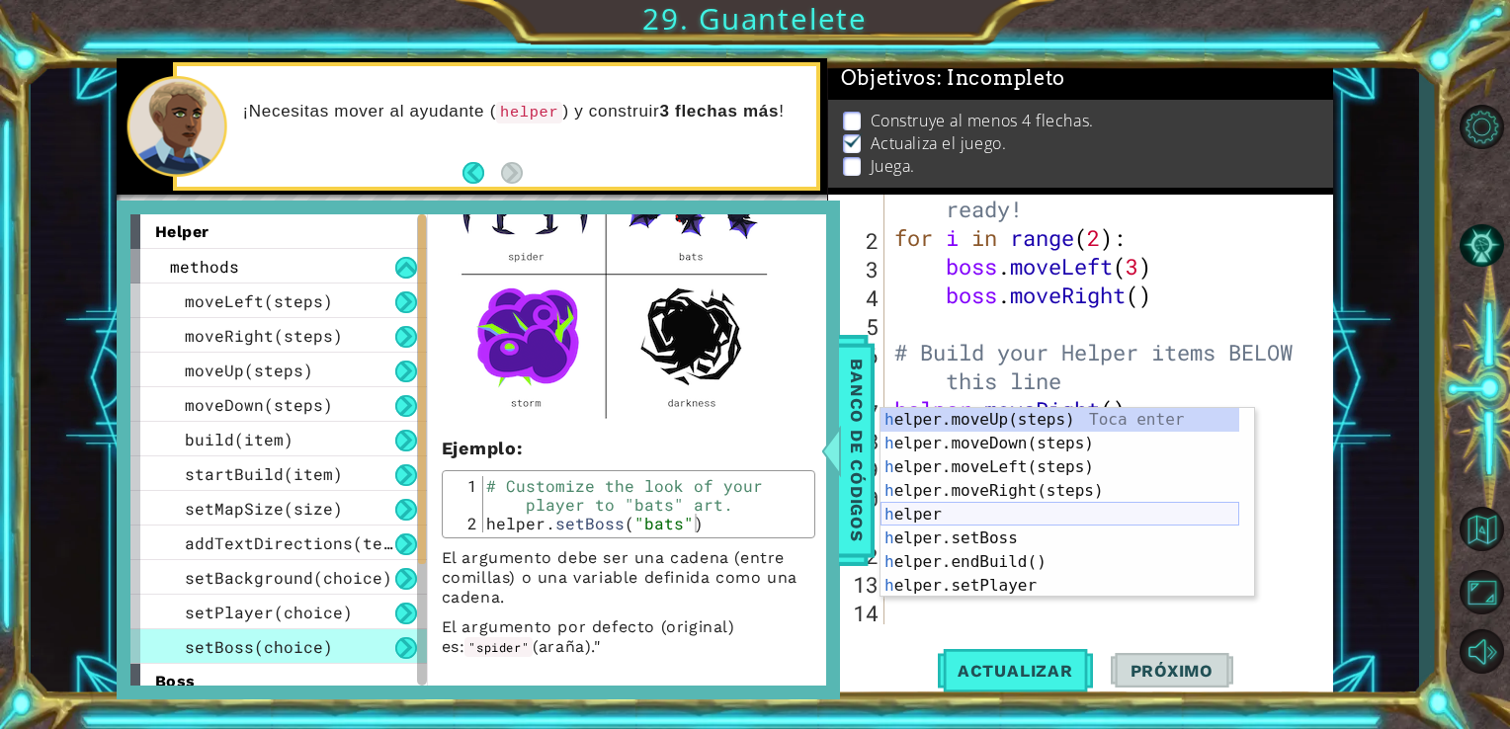
click at [956, 514] on div "h elper.moveUp(steps) Toca enter h elper.moveDown(steps) Toca enter h elper.mov…" at bounding box center [1059, 526] width 359 height 237
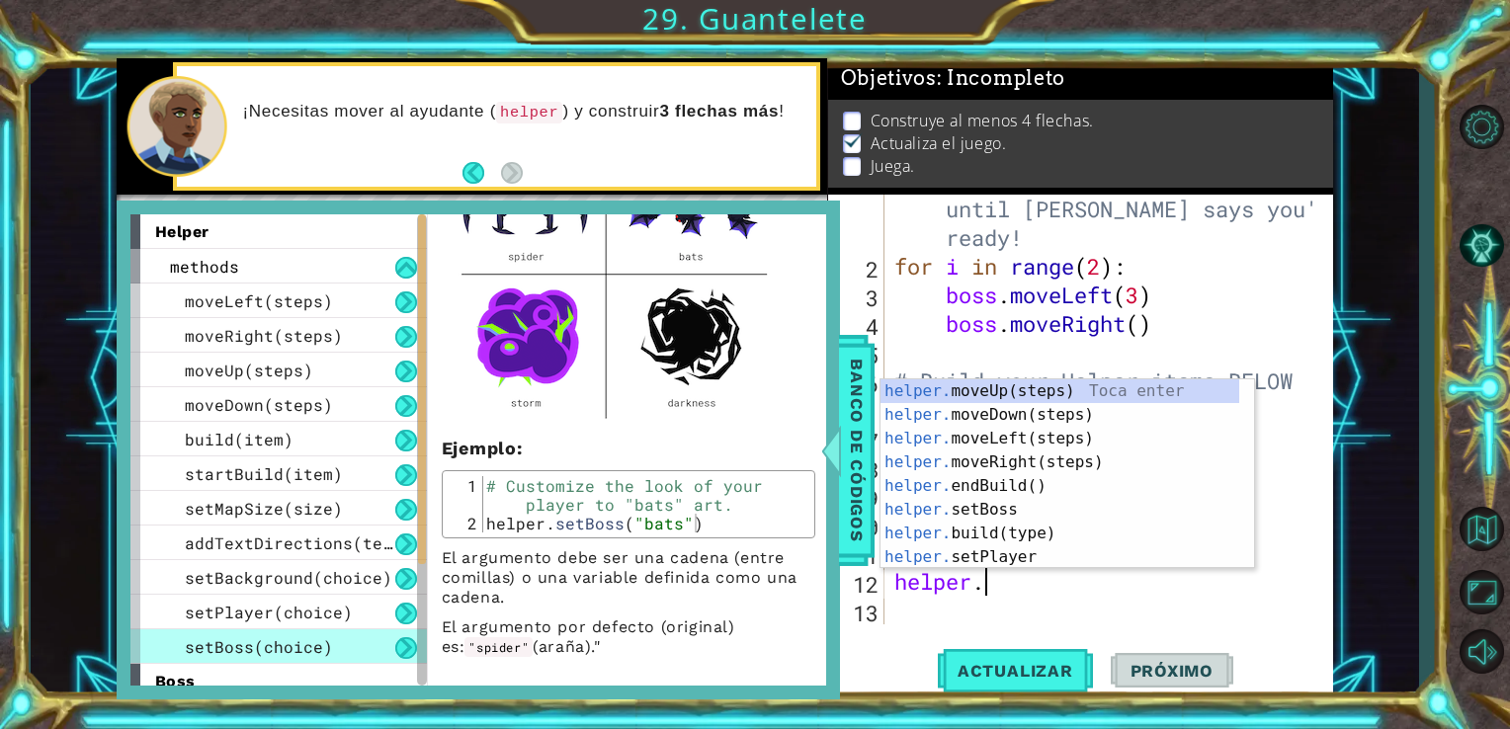
scroll to position [0, 3]
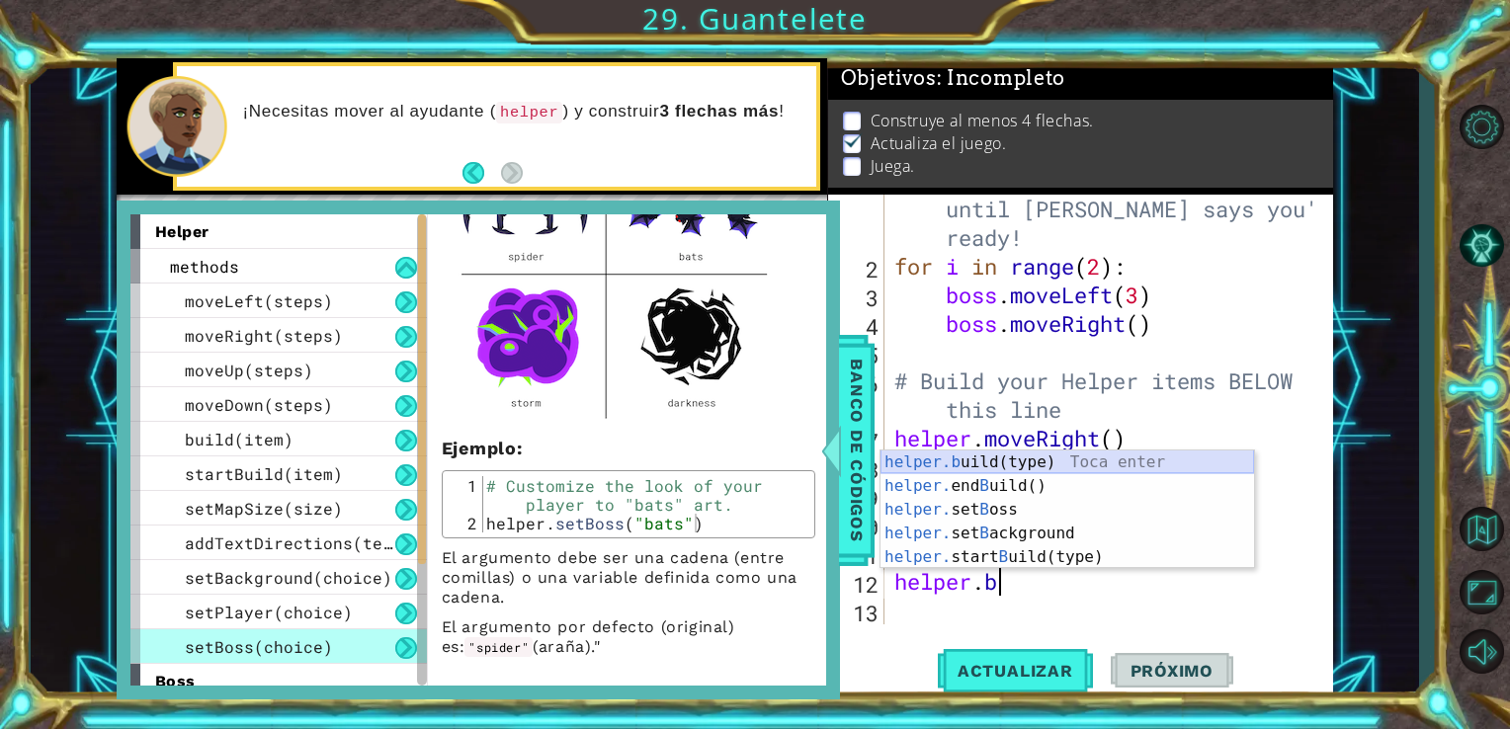
click at [1051, 468] on div "helper.b uild(type) Toca enter helper. end B uild() Toca enter helper. set B os…" at bounding box center [1066, 534] width 373 height 166
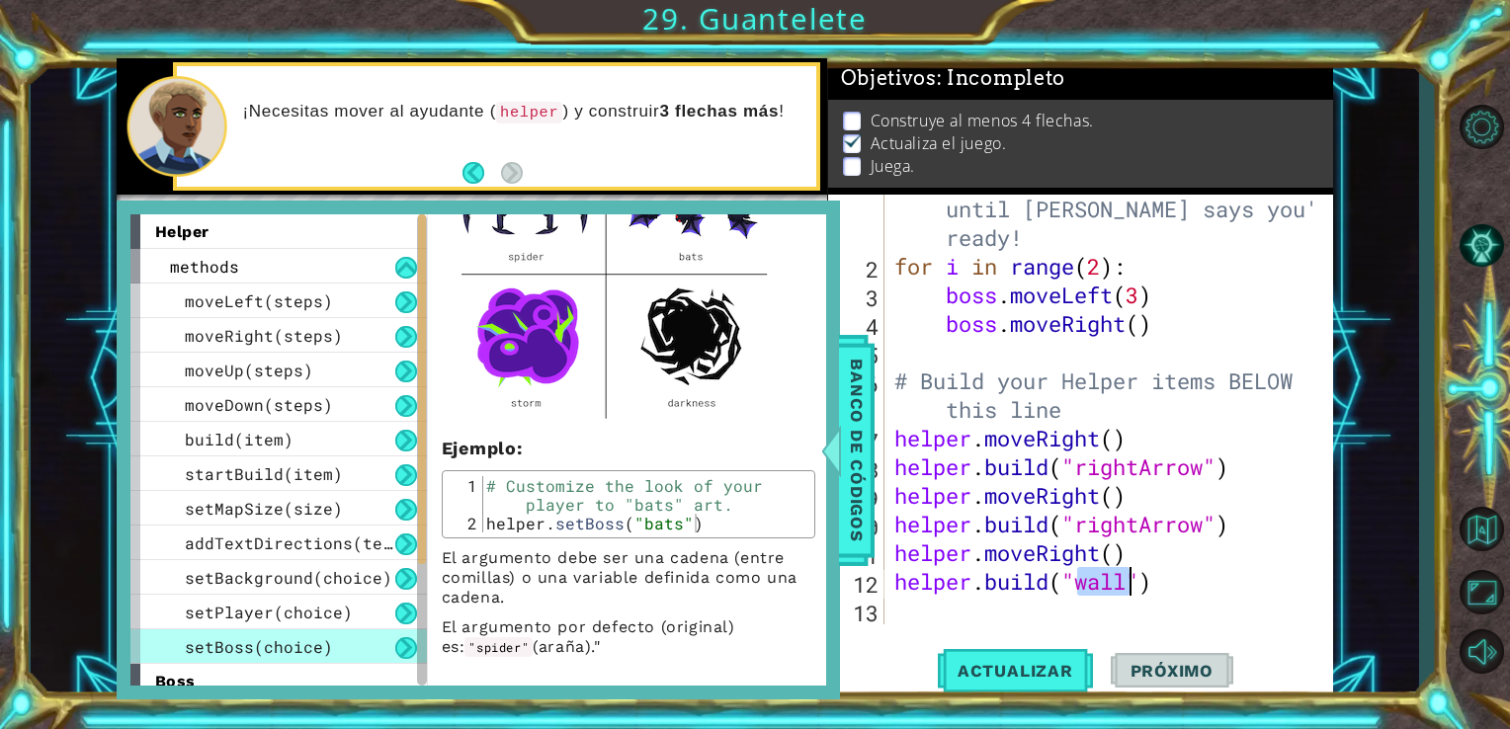
scroll to position [0, 8]
click at [1151, 559] on div ""r ightArrow" Toca enter" at bounding box center [1235, 580] width 373 height 71
type textarea "[DOMAIN_NAME]("rightArrow")"
click at [862, 468] on span "Banco de códigos" at bounding box center [857, 450] width 32 height 205
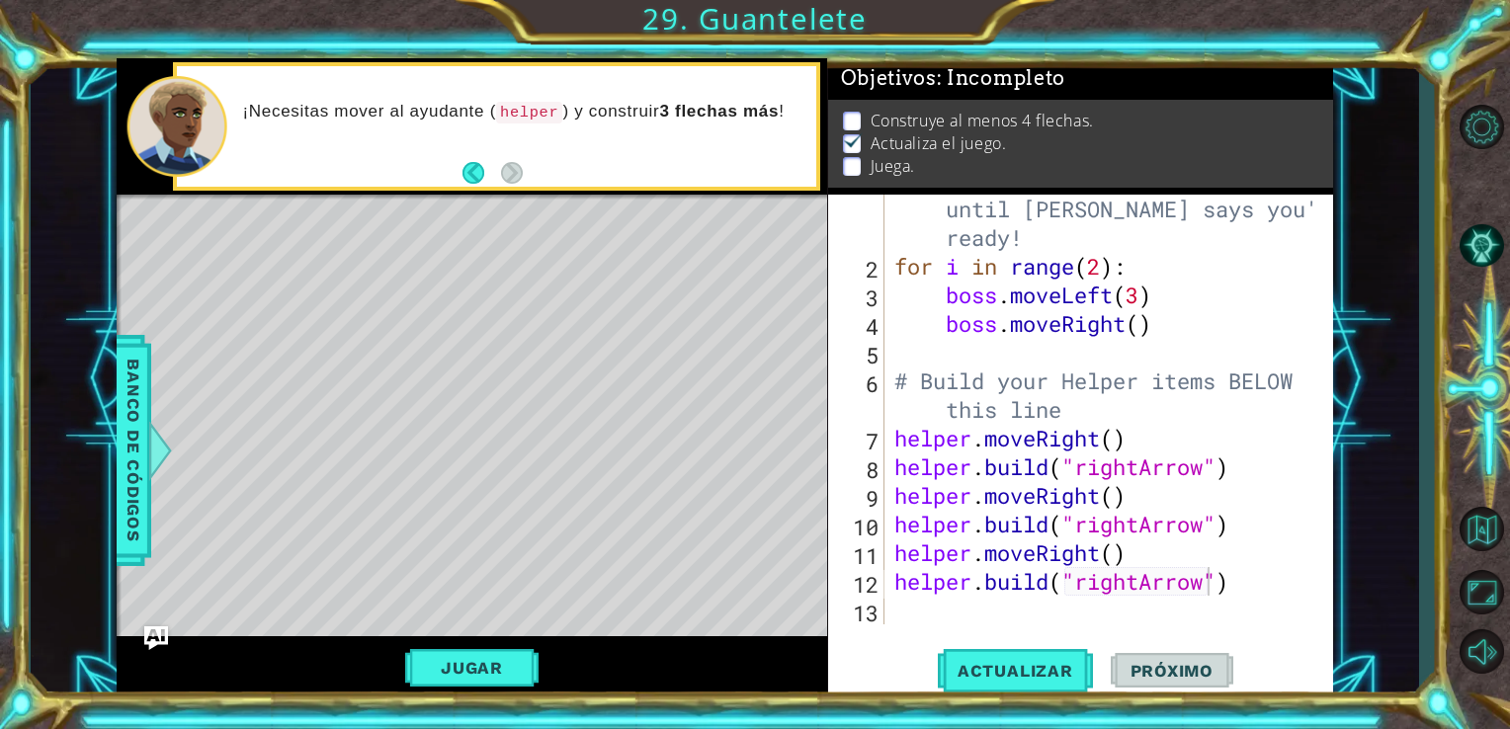
click at [921, 640] on div "[DOMAIN_NAME]("rightArrow") 1 2 3 4 5 6 7 8 9 10 11 12 13 # Don't touch the bos…" at bounding box center [1081, 447] width 506 height 505
click at [924, 613] on div "# Don't touch the boss code until [PERSON_NAME] says you're ready! for i in ran…" at bounding box center [1107, 438] width 434 height 544
type textarea "h"
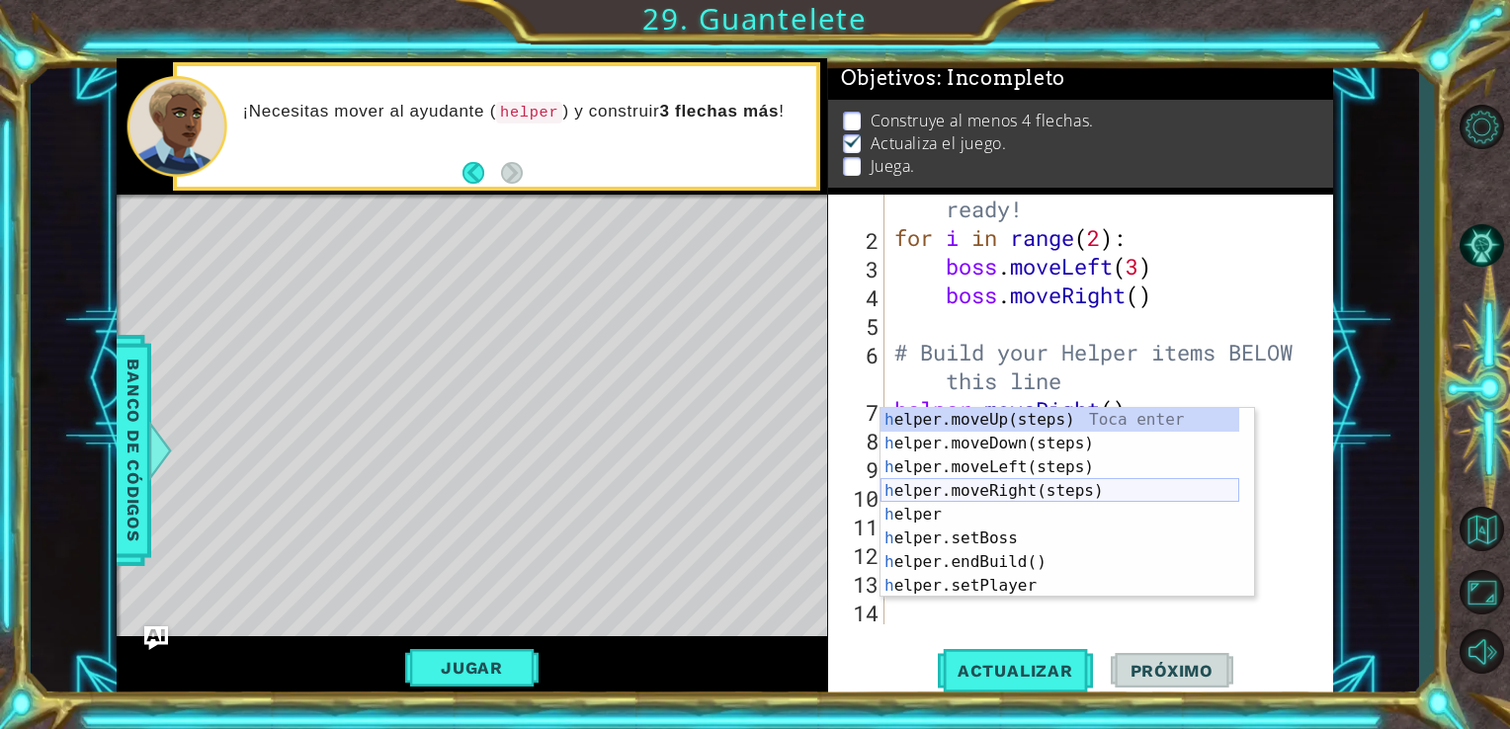
click at [995, 488] on div "h elper.moveUp(steps) Toca enter h elper.moveDown(steps) Toca enter h elper.mov…" at bounding box center [1059, 526] width 359 height 237
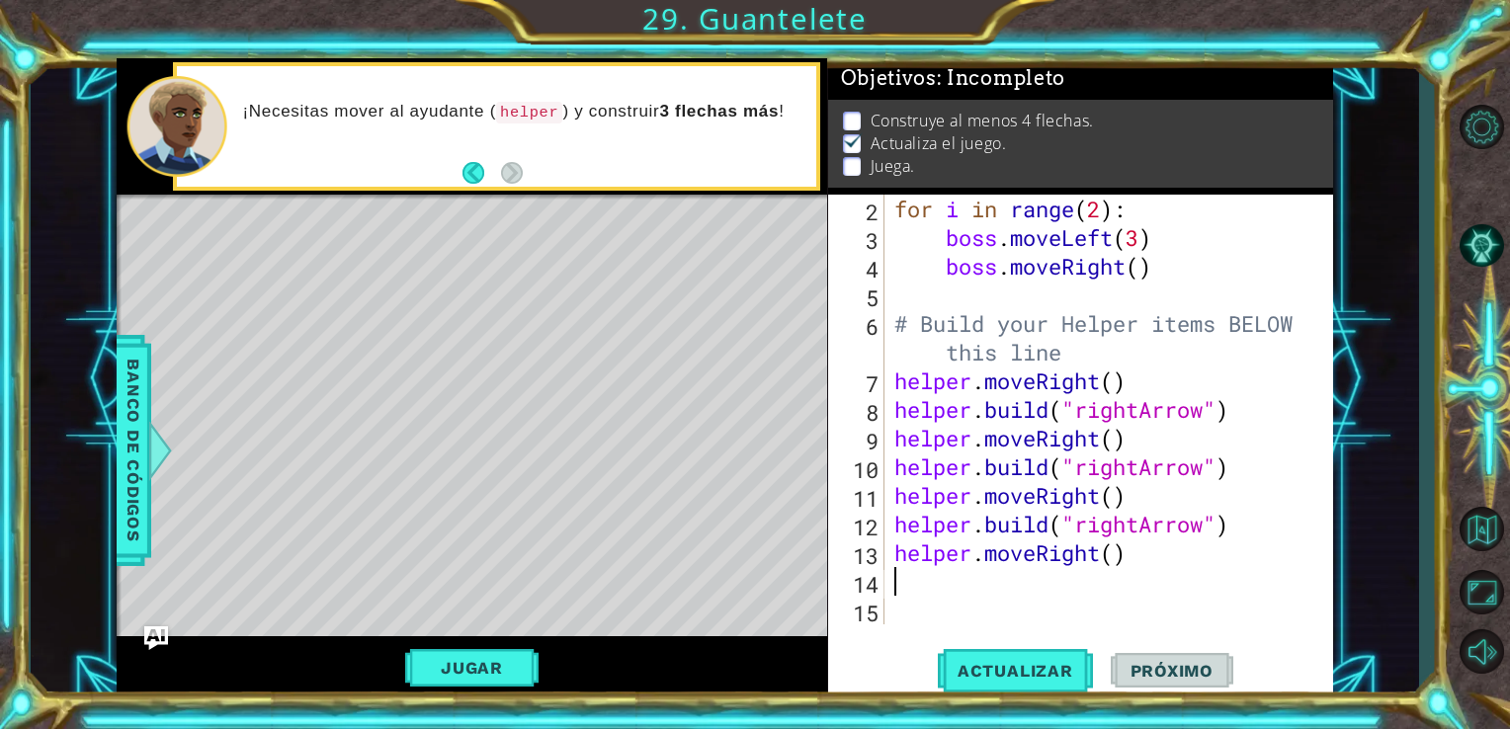
scroll to position [86, 0]
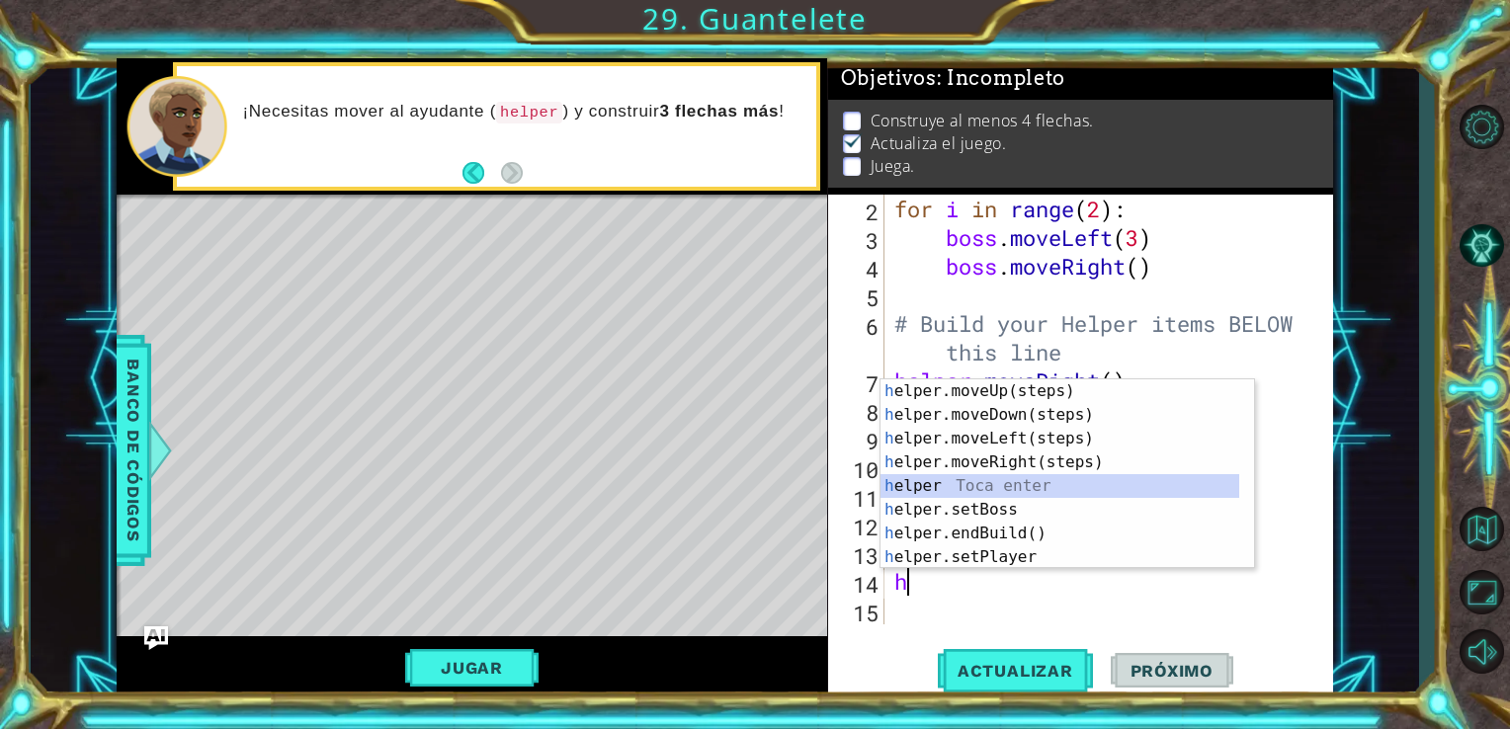
click at [956, 480] on div "h elper.moveUp(steps) Toca enter h elper.moveDown(steps) Toca enter h elper.mov…" at bounding box center [1059, 497] width 359 height 237
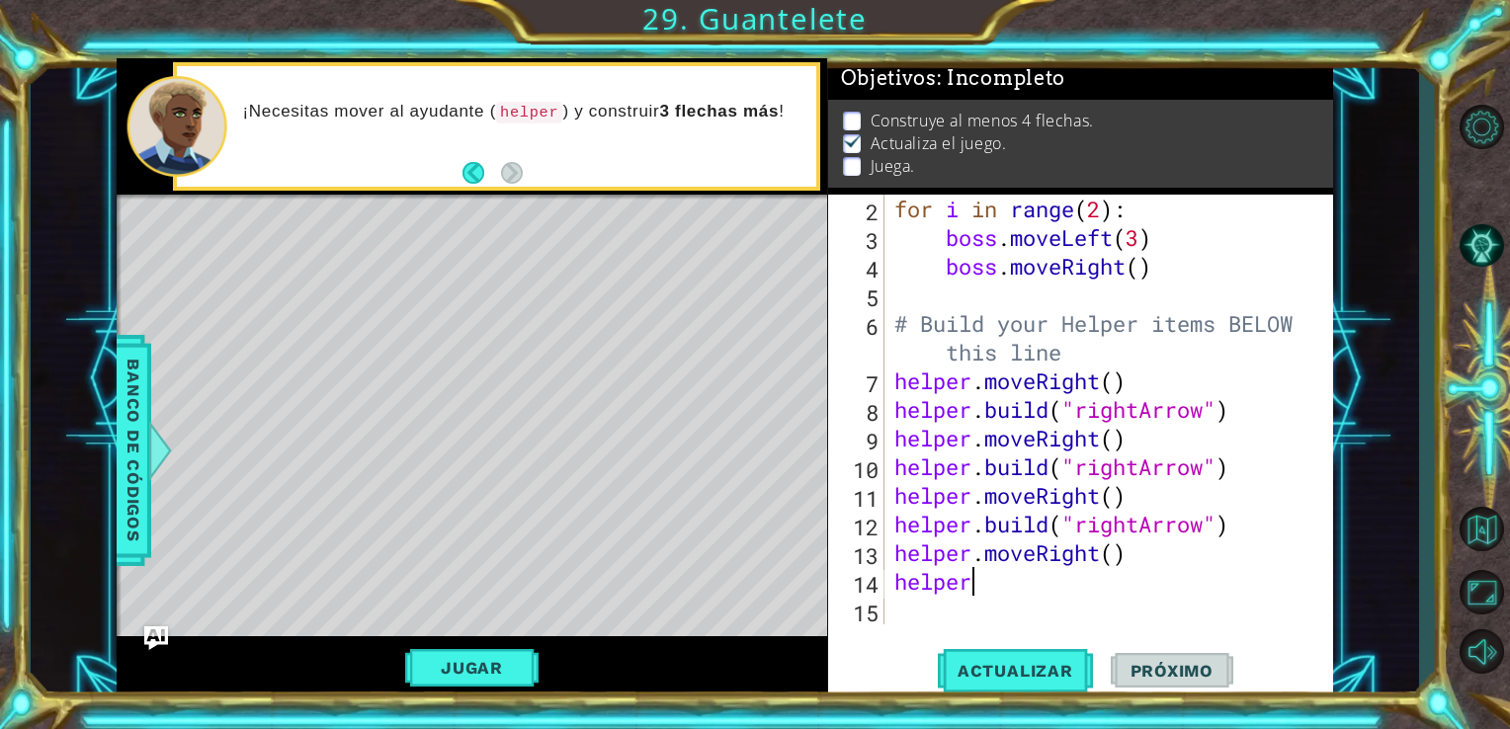
scroll to position [0, 3]
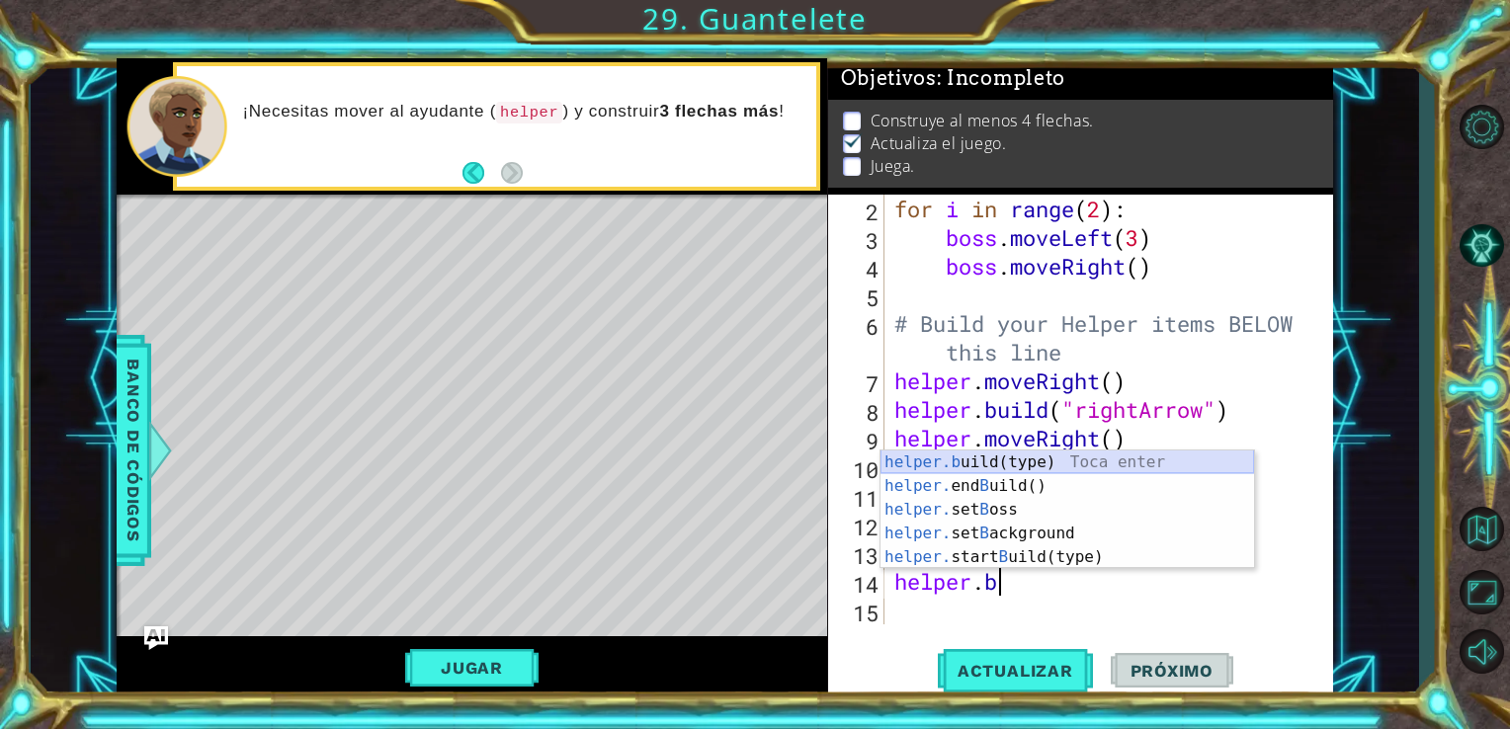
click at [1000, 454] on div "helper.b uild(type) Toca enter helper. end B uild() Toca enter helper. set B os…" at bounding box center [1066, 534] width 373 height 166
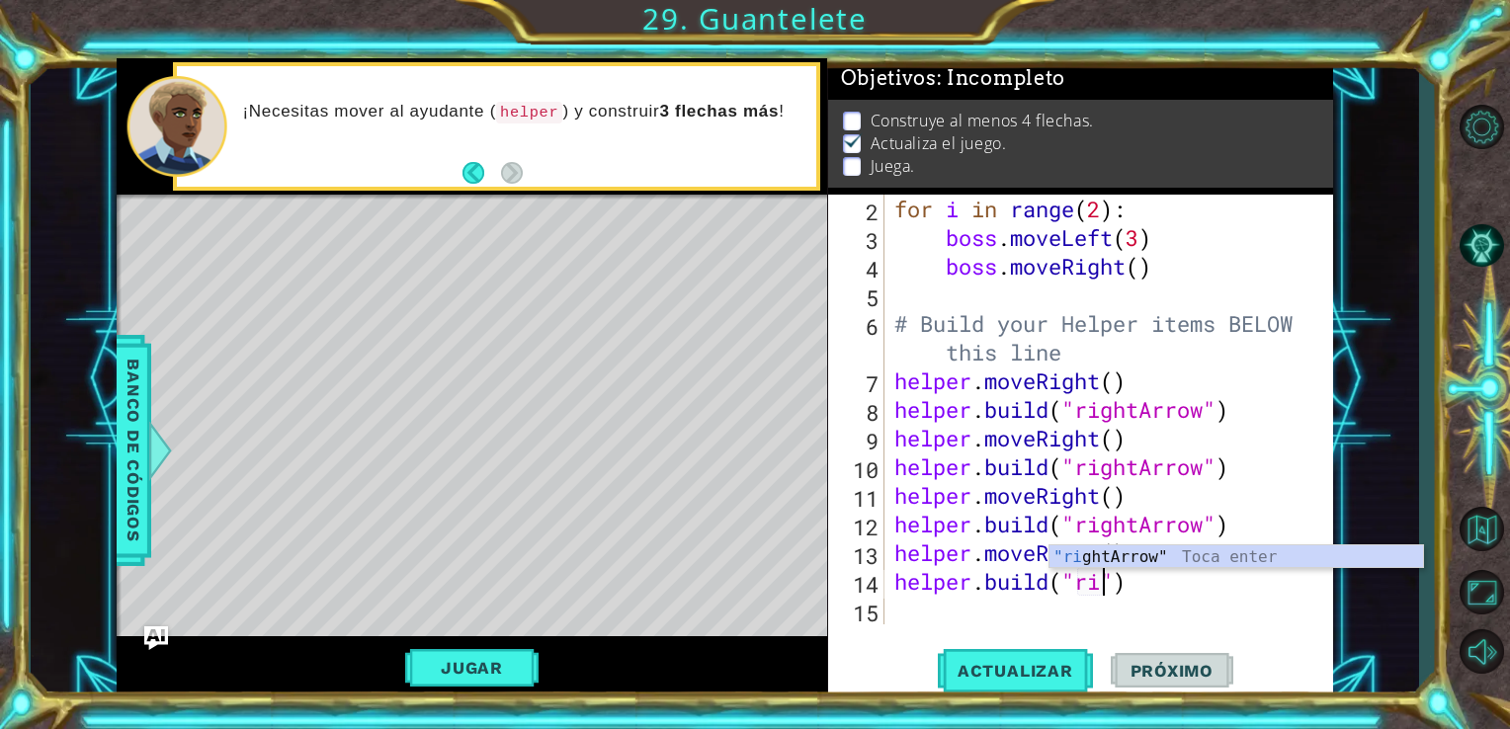
scroll to position [0, 9]
click at [1151, 566] on div ""rig htArrow" Toca enter" at bounding box center [1235, 580] width 373 height 71
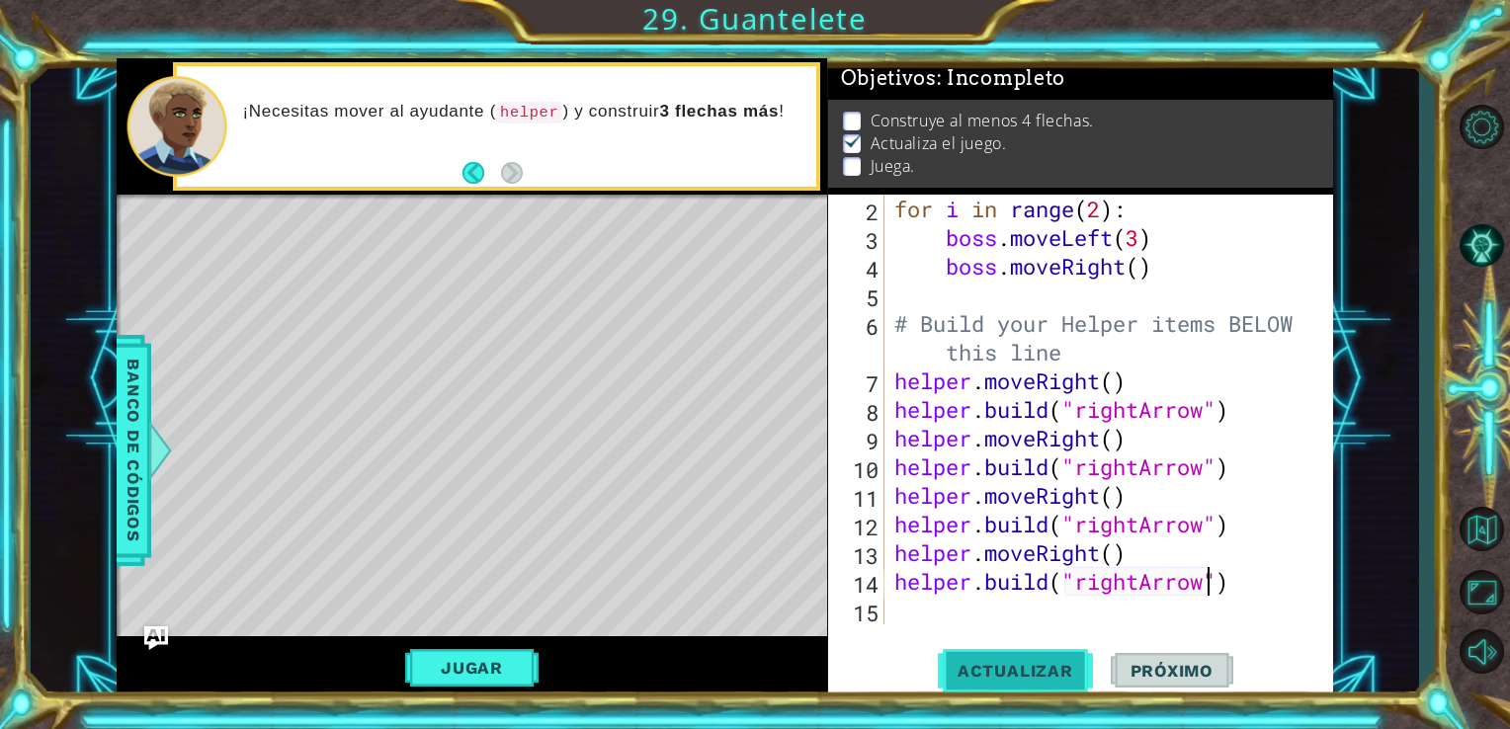
type textarea "[DOMAIN_NAME]("rightArrow")"
click at [1032, 662] on span "Actualizar" at bounding box center [1015, 671] width 155 height 20
click at [512, 678] on button "Jugar" at bounding box center [471, 668] width 133 height 38
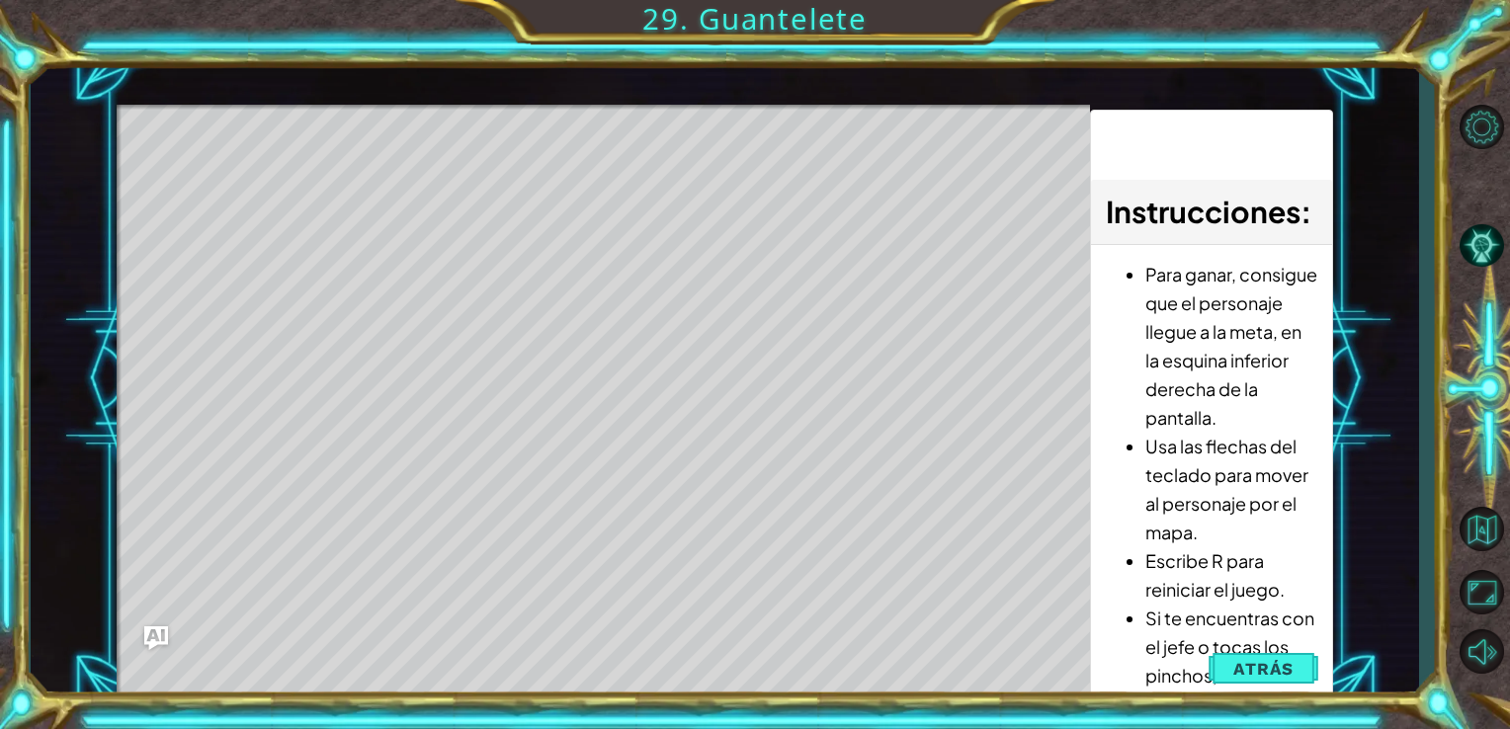
drag, startPoint x: 1258, startPoint y: 327, endPoint x: 1209, endPoint y: 229, distance: 109.1
click at [1209, 229] on div "Instrucciones : Para ganar, consigue que el personaje llegue a la meta, en la e…" at bounding box center [1211, 406] width 243 height 592
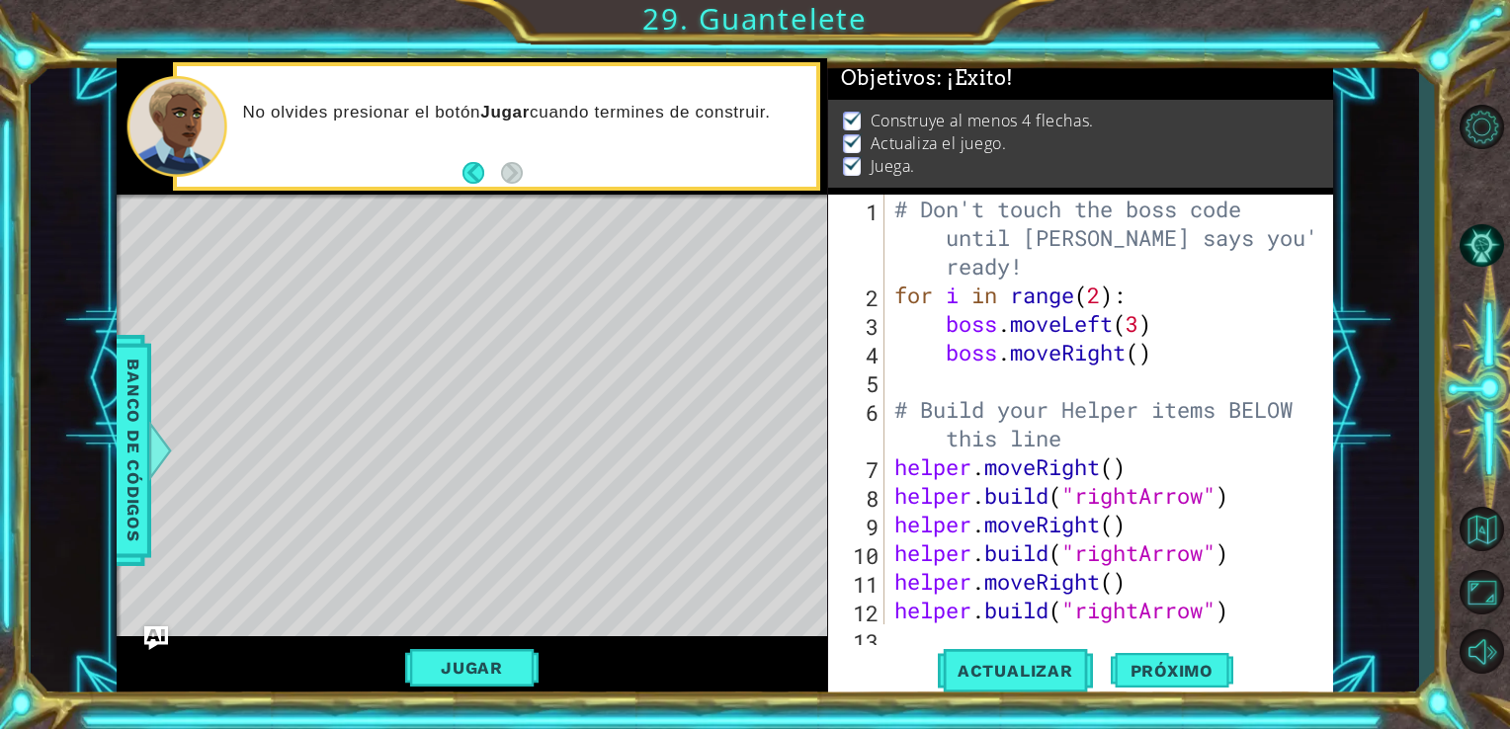
scroll to position [0, 0]
click at [1126, 674] on span "Próximo" at bounding box center [1172, 671] width 123 height 20
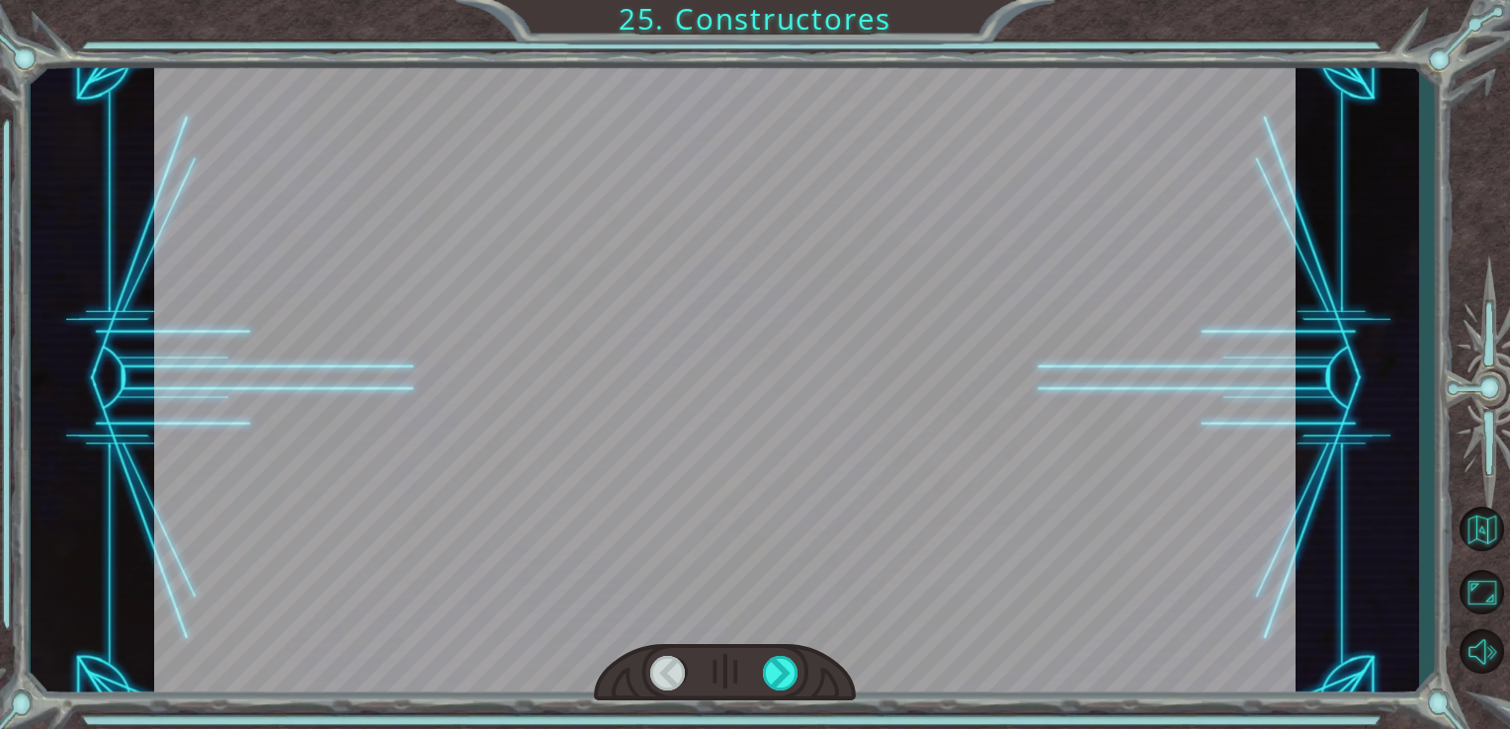
click at [1126, 488] on div at bounding box center [725, 379] width 1142 height 642
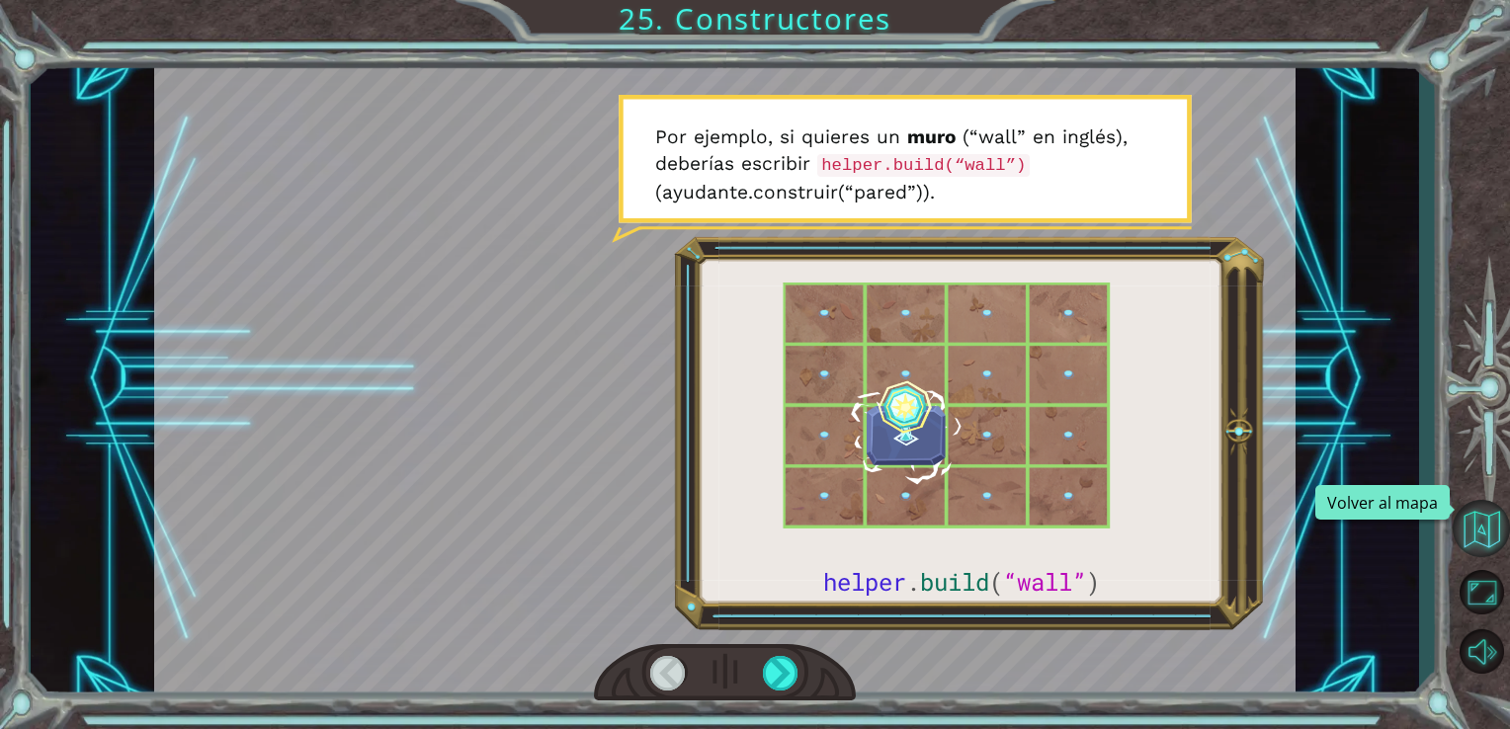
click at [1487, 529] on button "Volver al mapa" at bounding box center [1480, 528] width 57 height 57
